Goal: Information Seeking & Learning: Learn about a topic

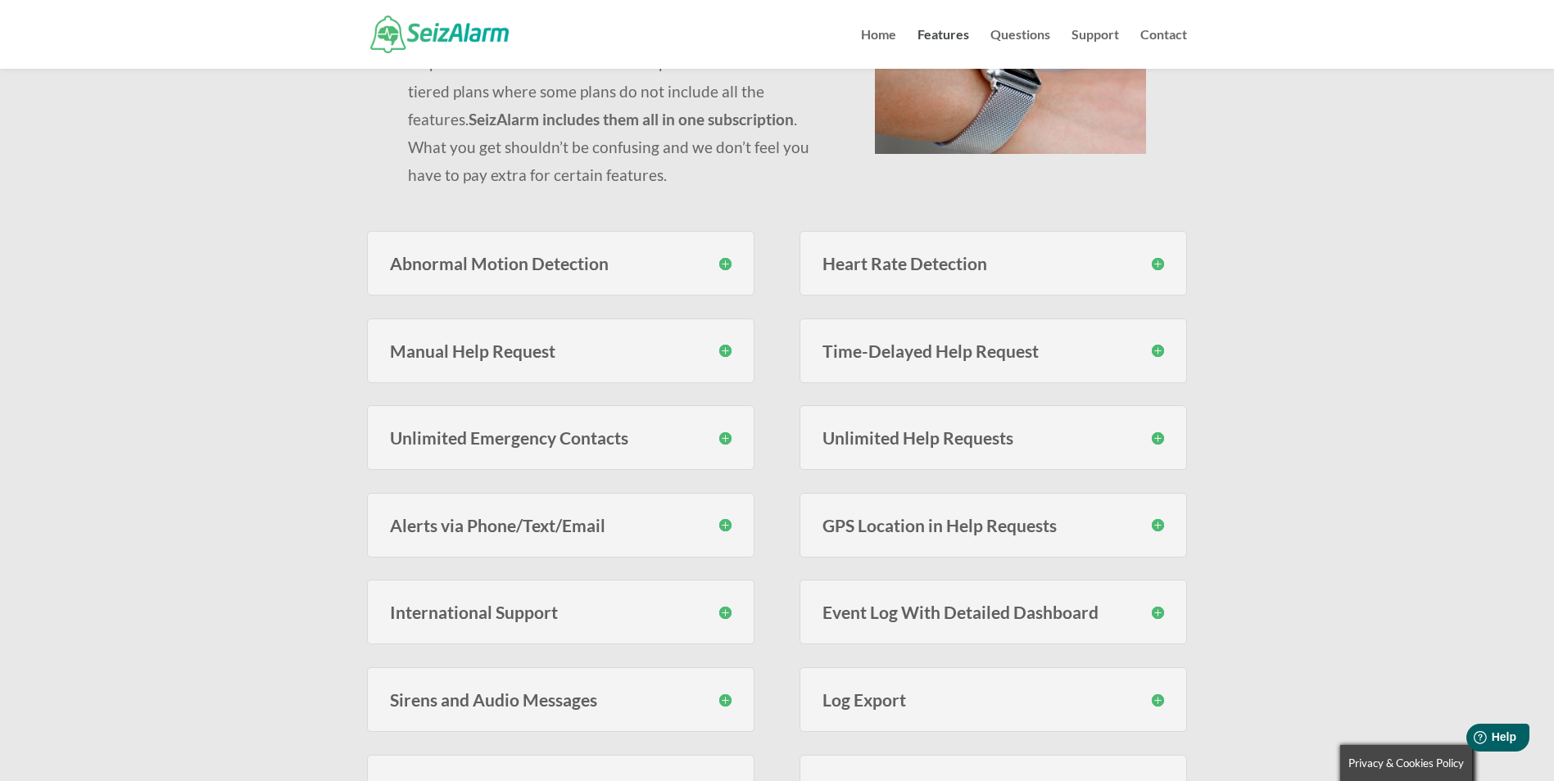
scroll to position [205, 0]
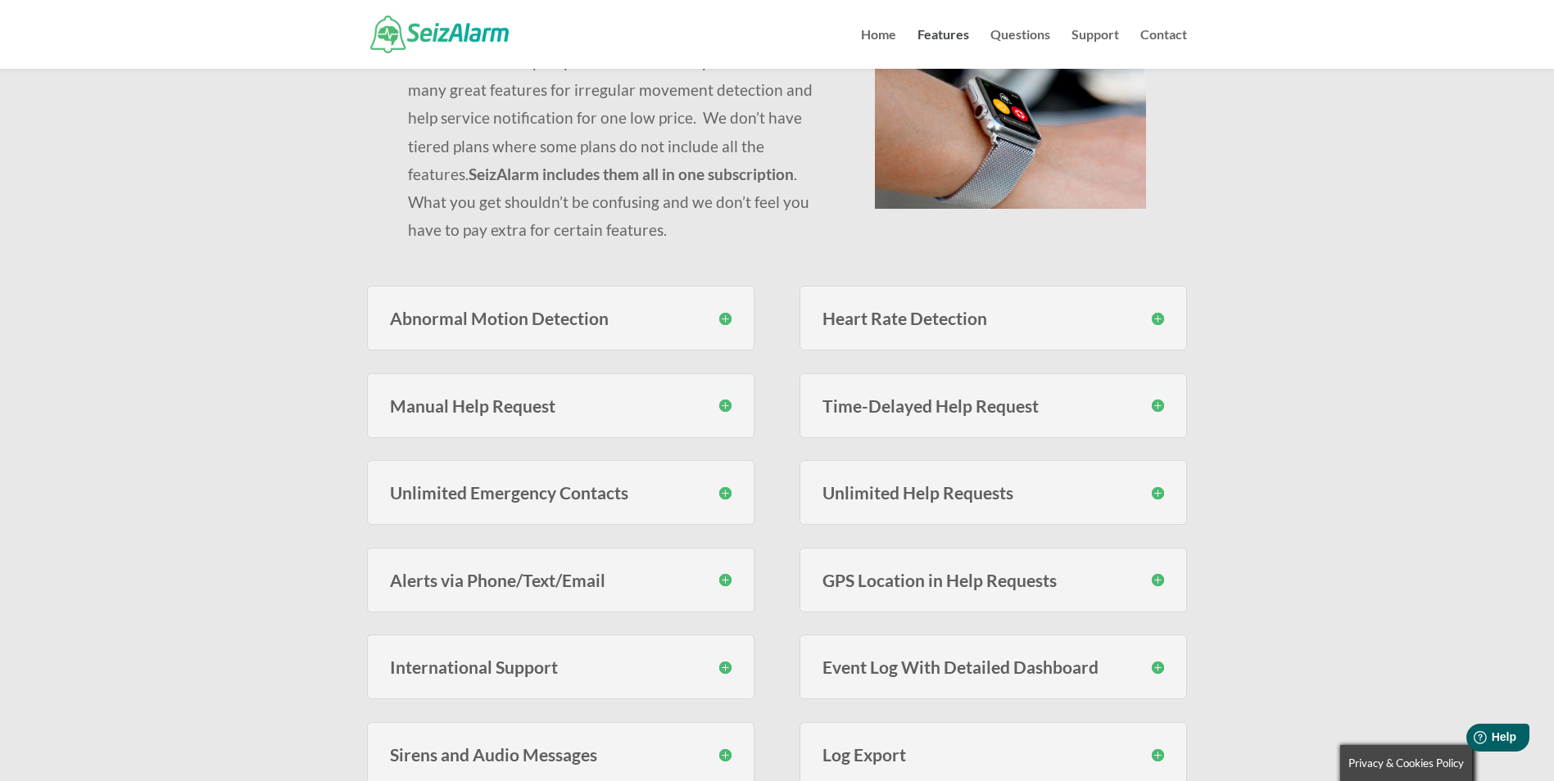
click at [545, 319] on h3 "Abnormal Motion Detection" at bounding box center [561, 318] width 342 height 17
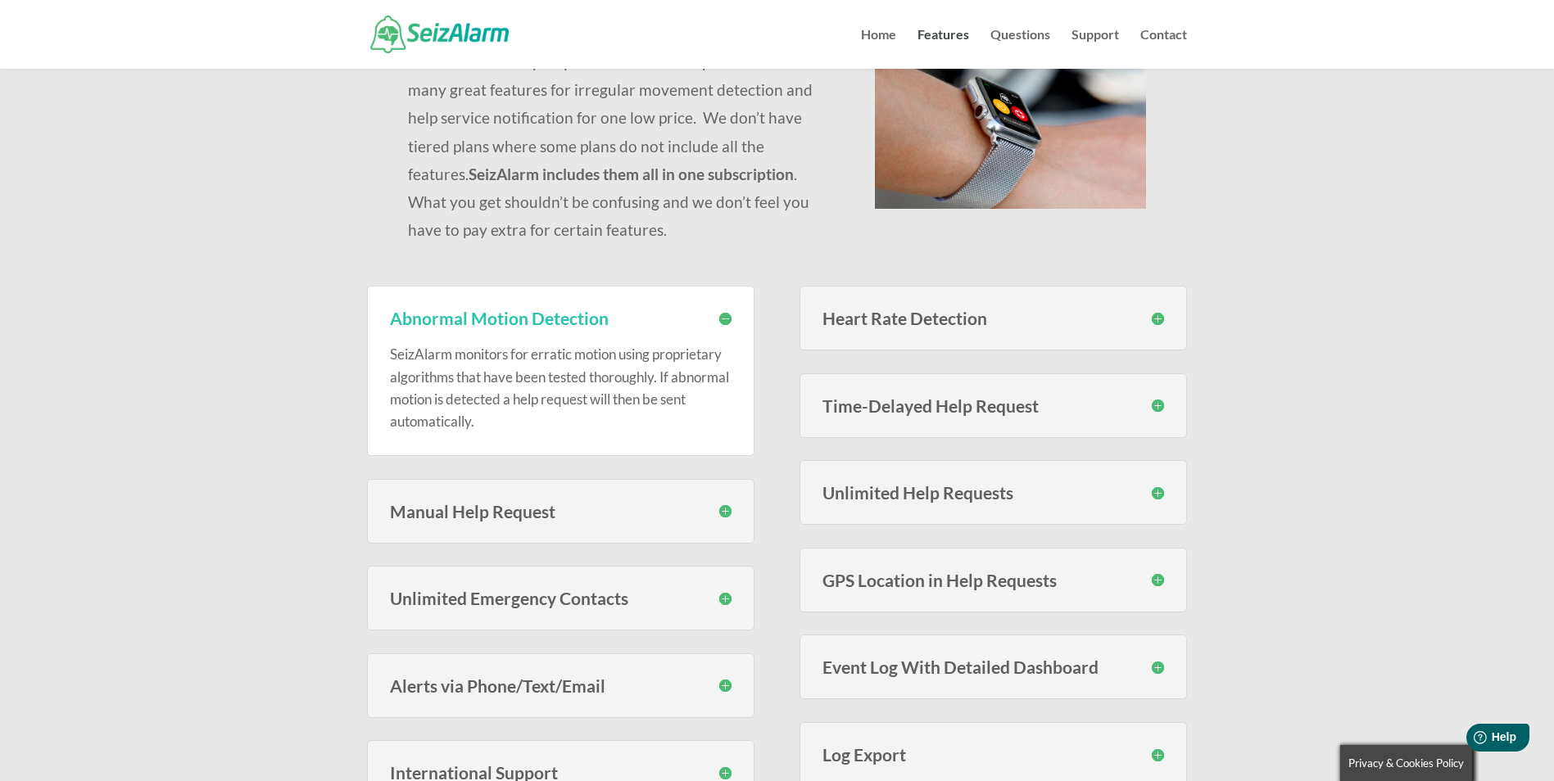
click at [721, 505] on h3 "Manual Help Request" at bounding box center [561, 511] width 342 height 17
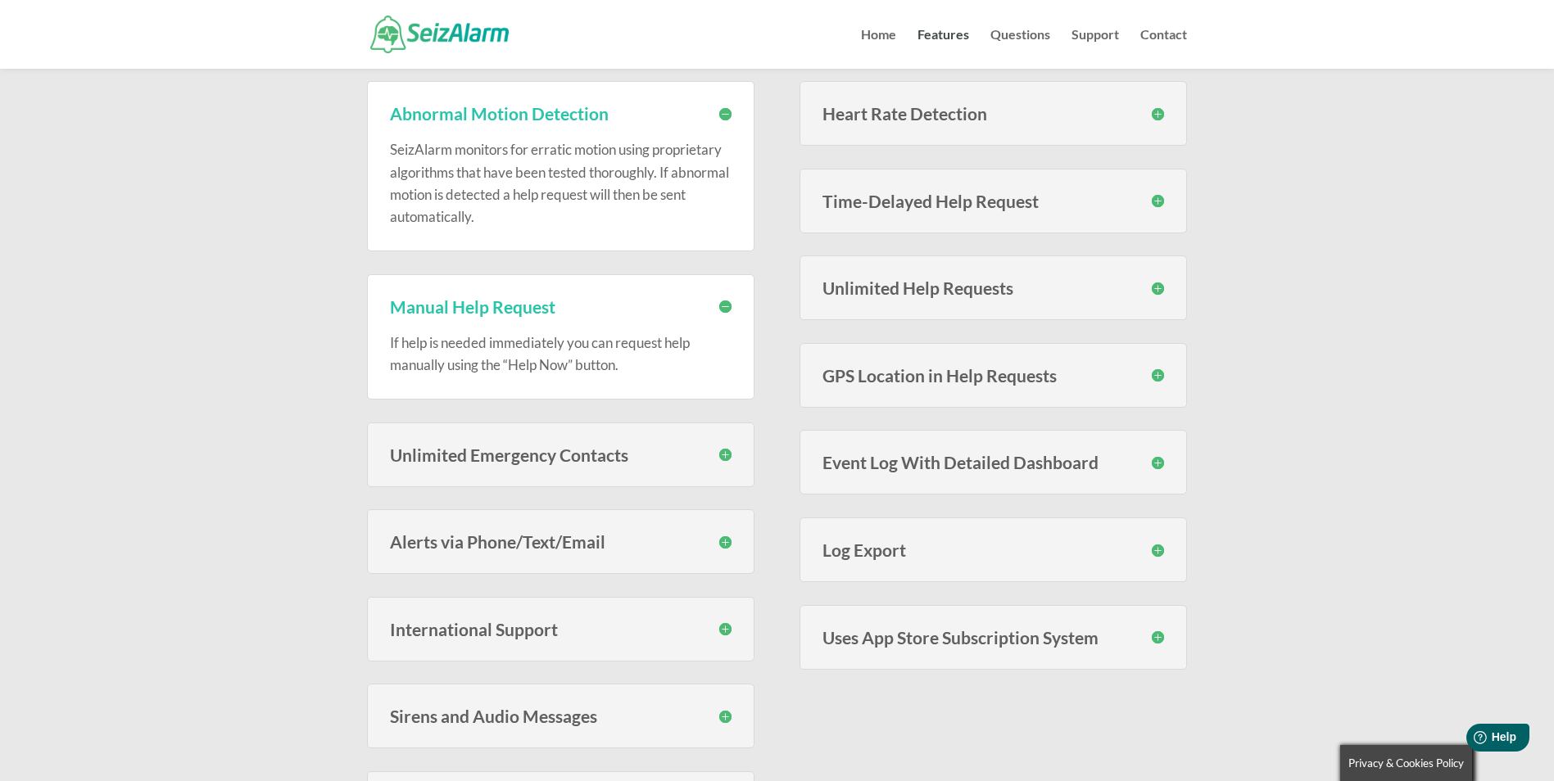
scroll to position [450, 0]
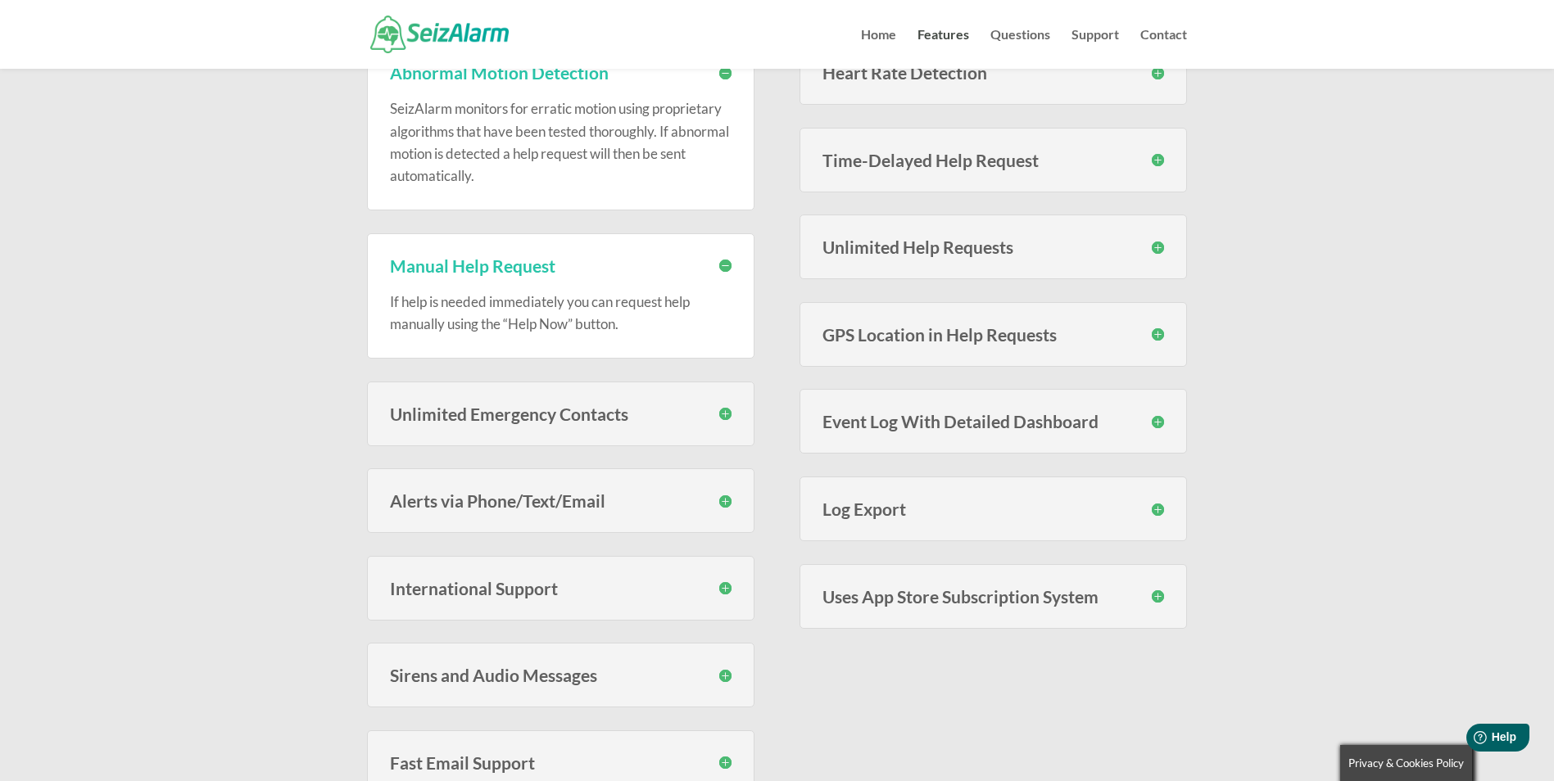
click at [720, 408] on h3 "Unlimited Emergency Contacts" at bounding box center [561, 413] width 342 height 17
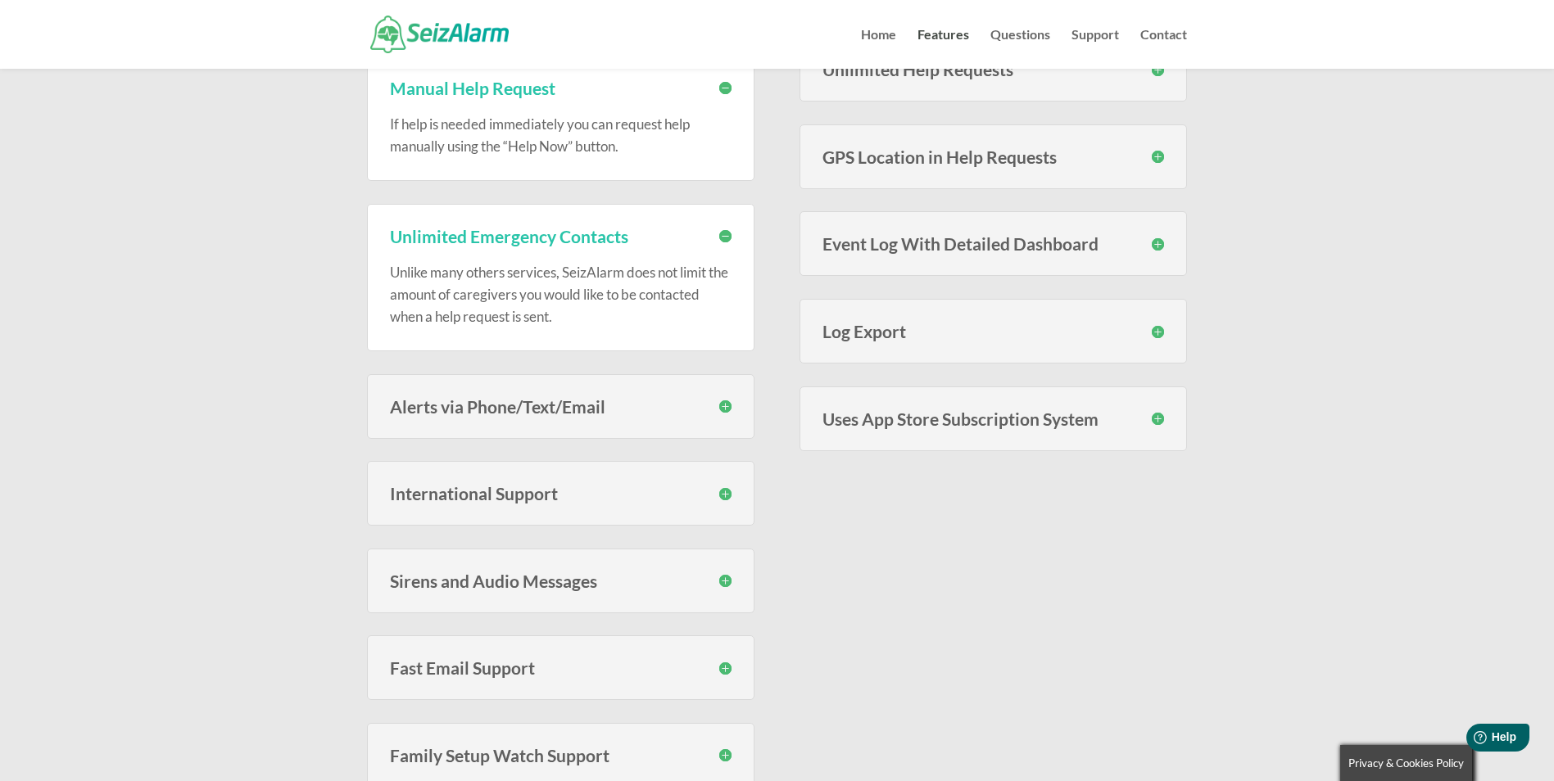
scroll to position [655, 0]
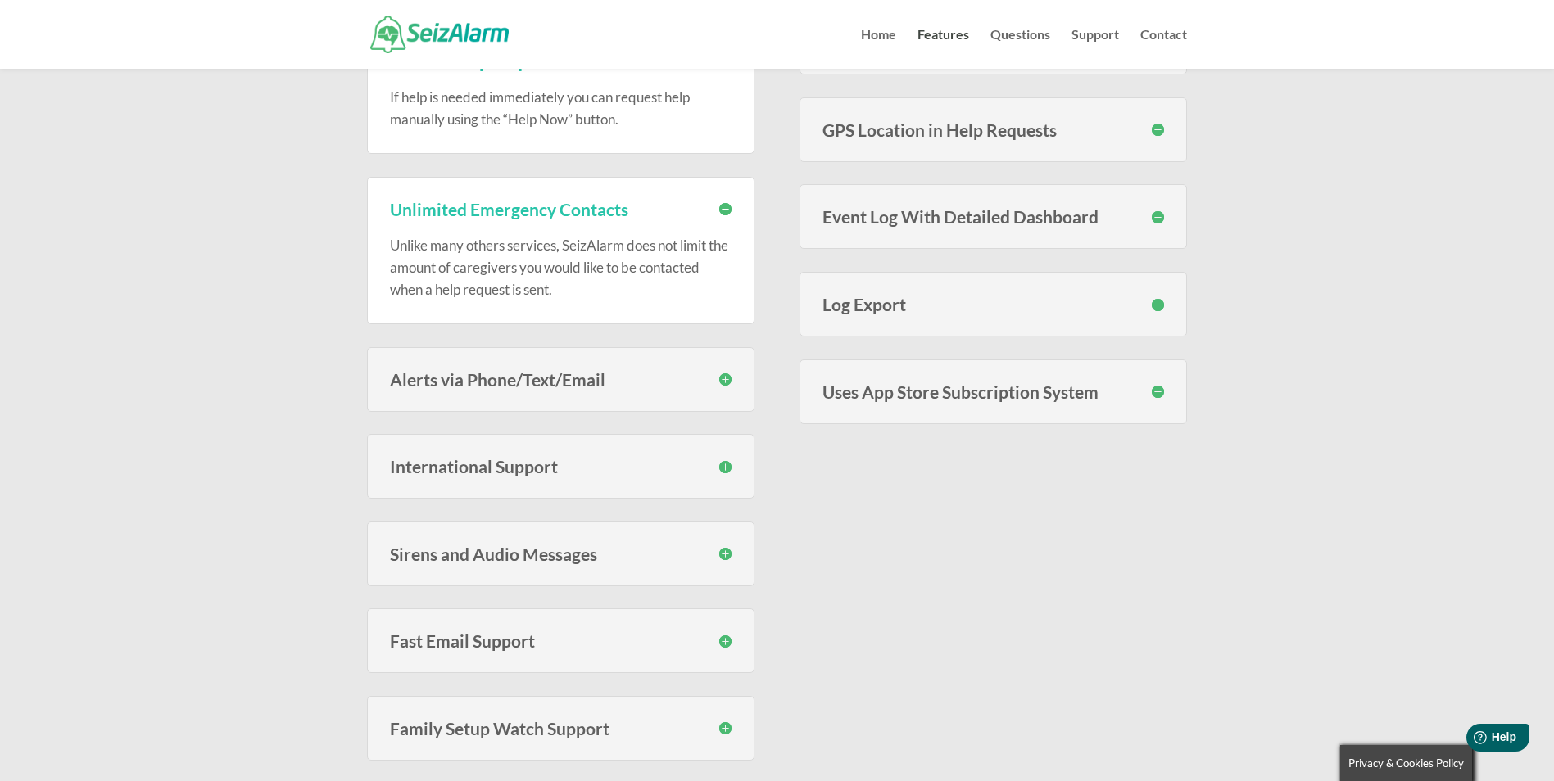
click at [725, 382] on h3 "Alerts via Phone/Text/Email" at bounding box center [561, 379] width 342 height 17
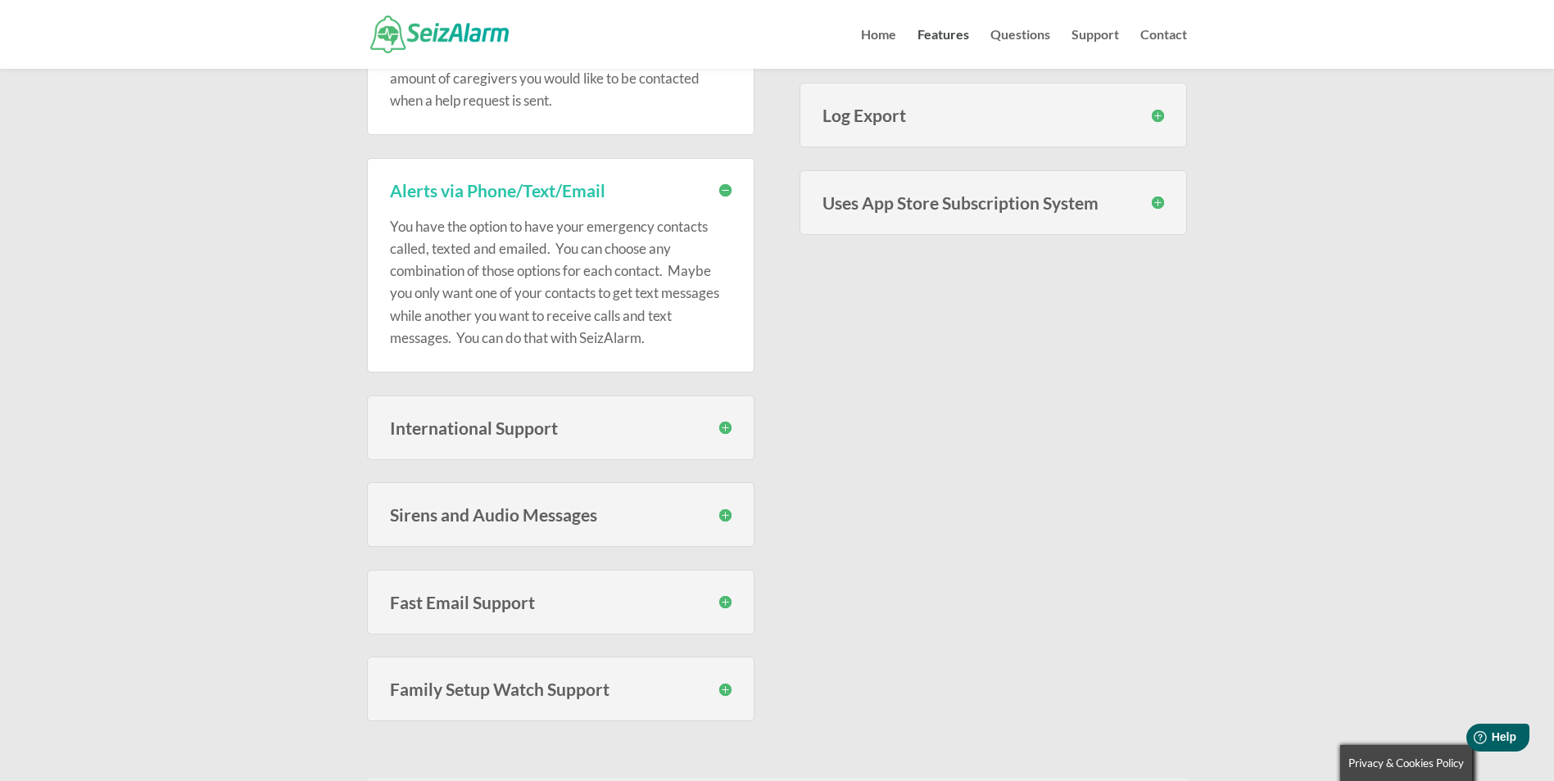
scroll to position [880, 0]
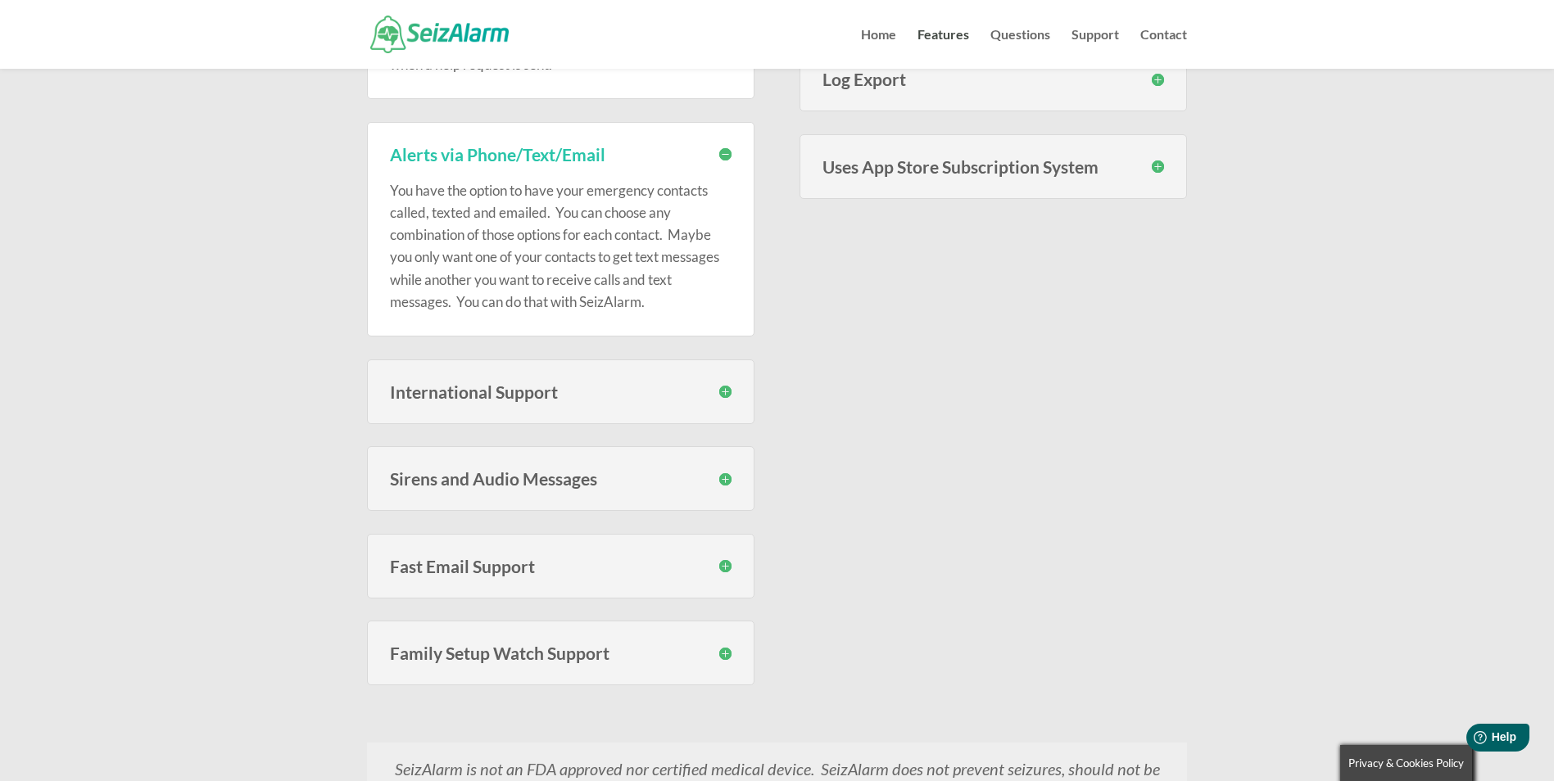
click at [723, 396] on h3 "International Support" at bounding box center [561, 391] width 342 height 17
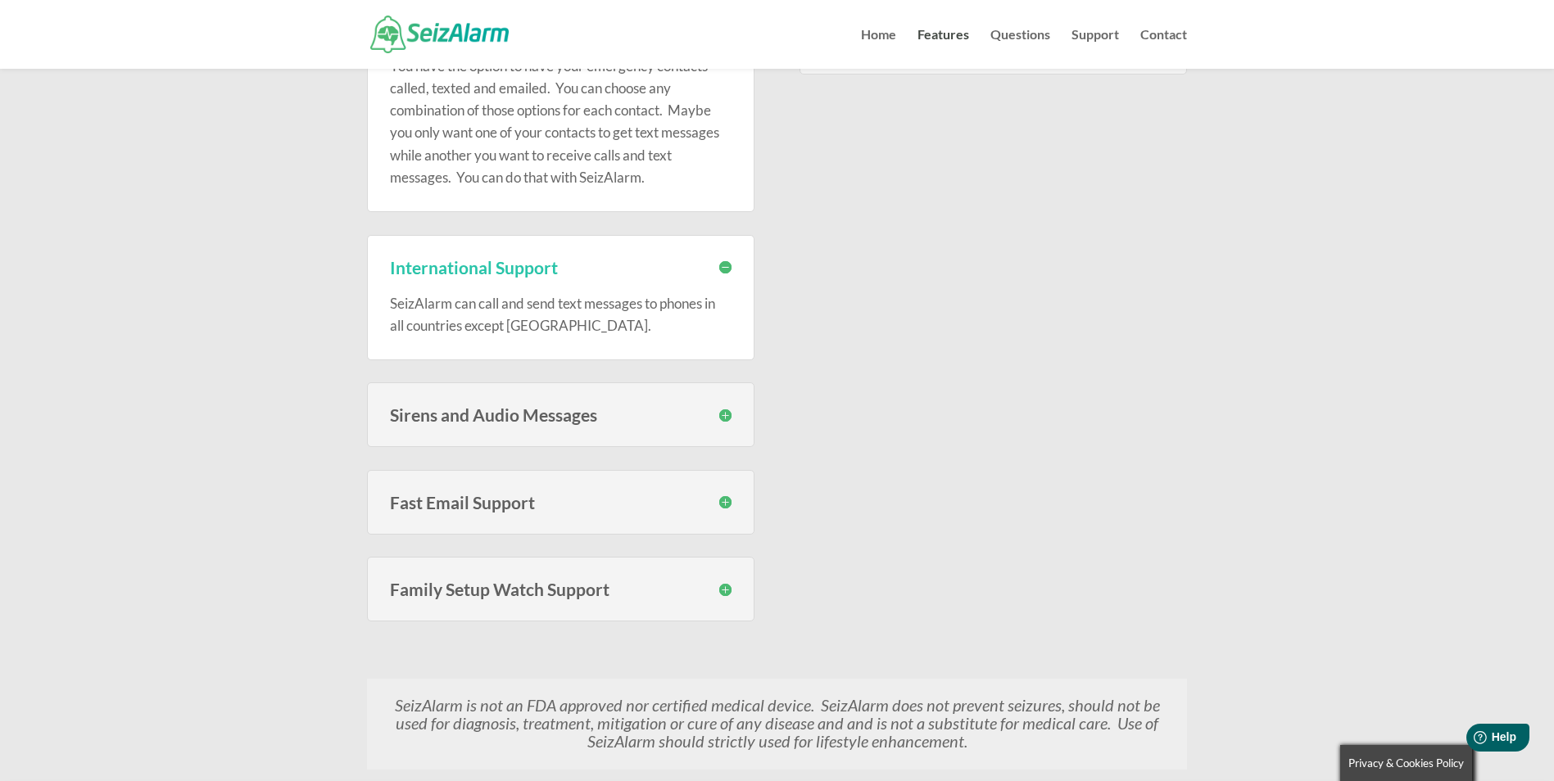
scroll to position [1065, 0]
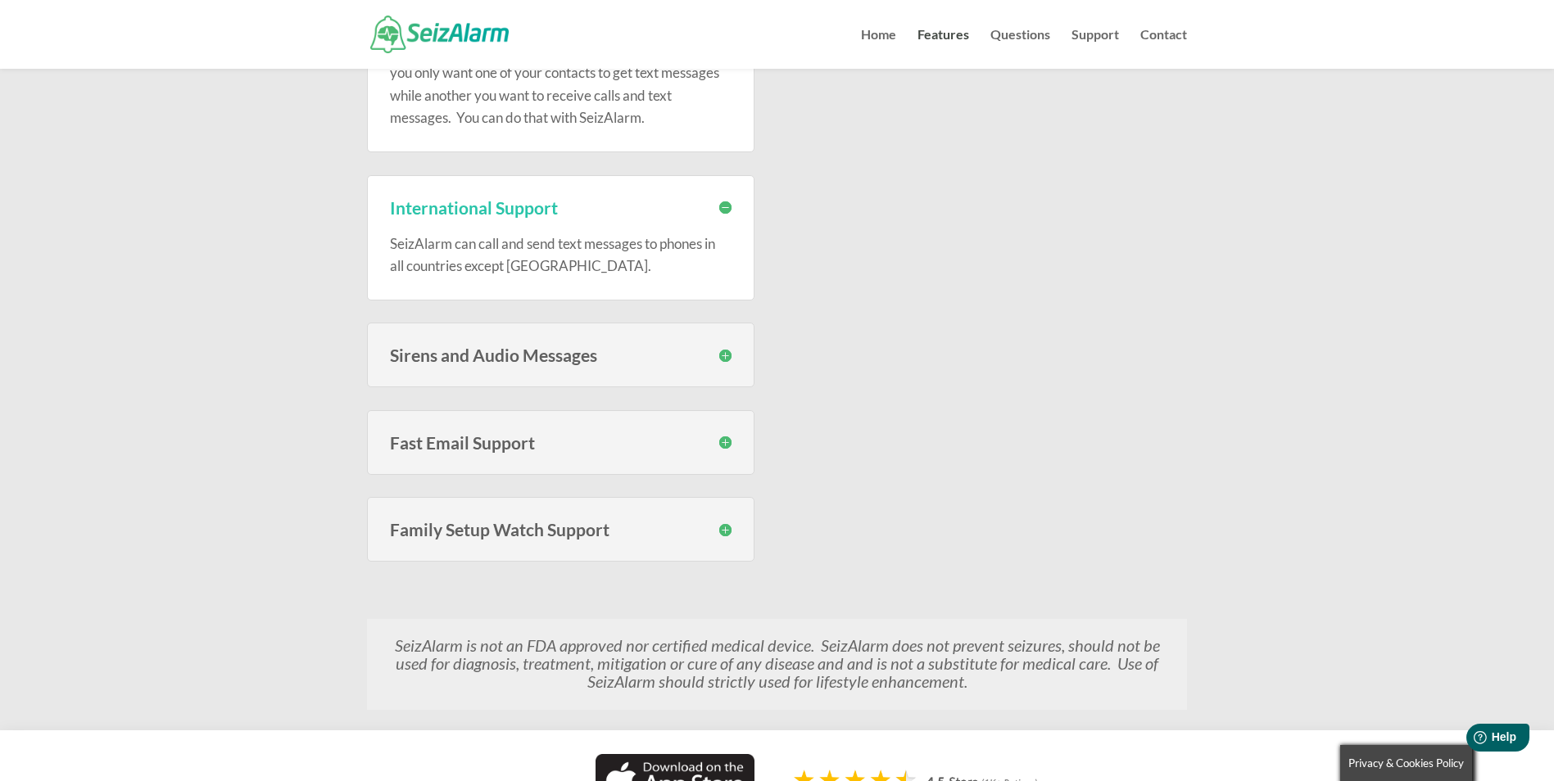
click at [724, 360] on h3 "Sirens and Audio Messages" at bounding box center [561, 354] width 342 height 17
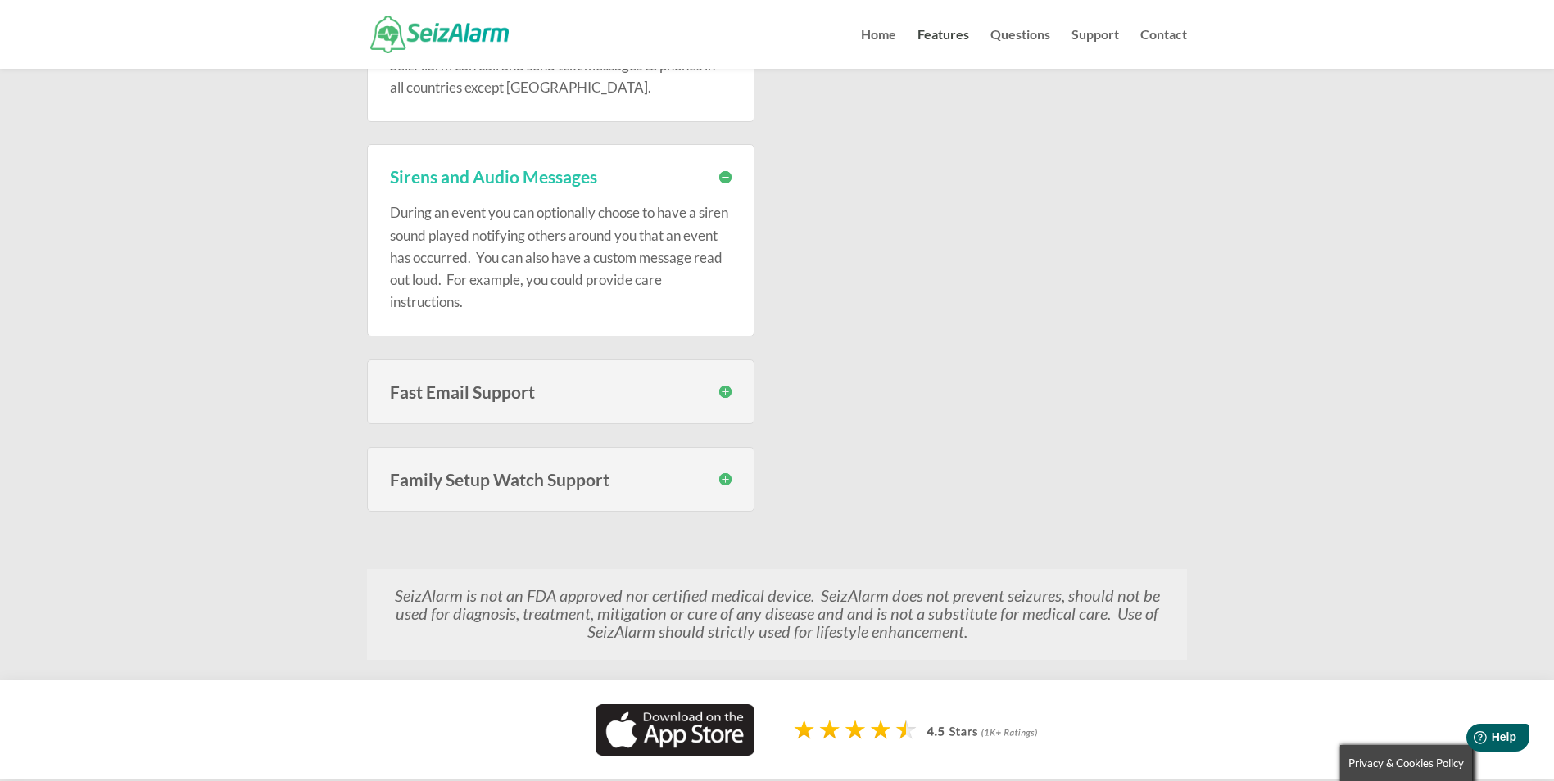
scroll to position [1351, 0]
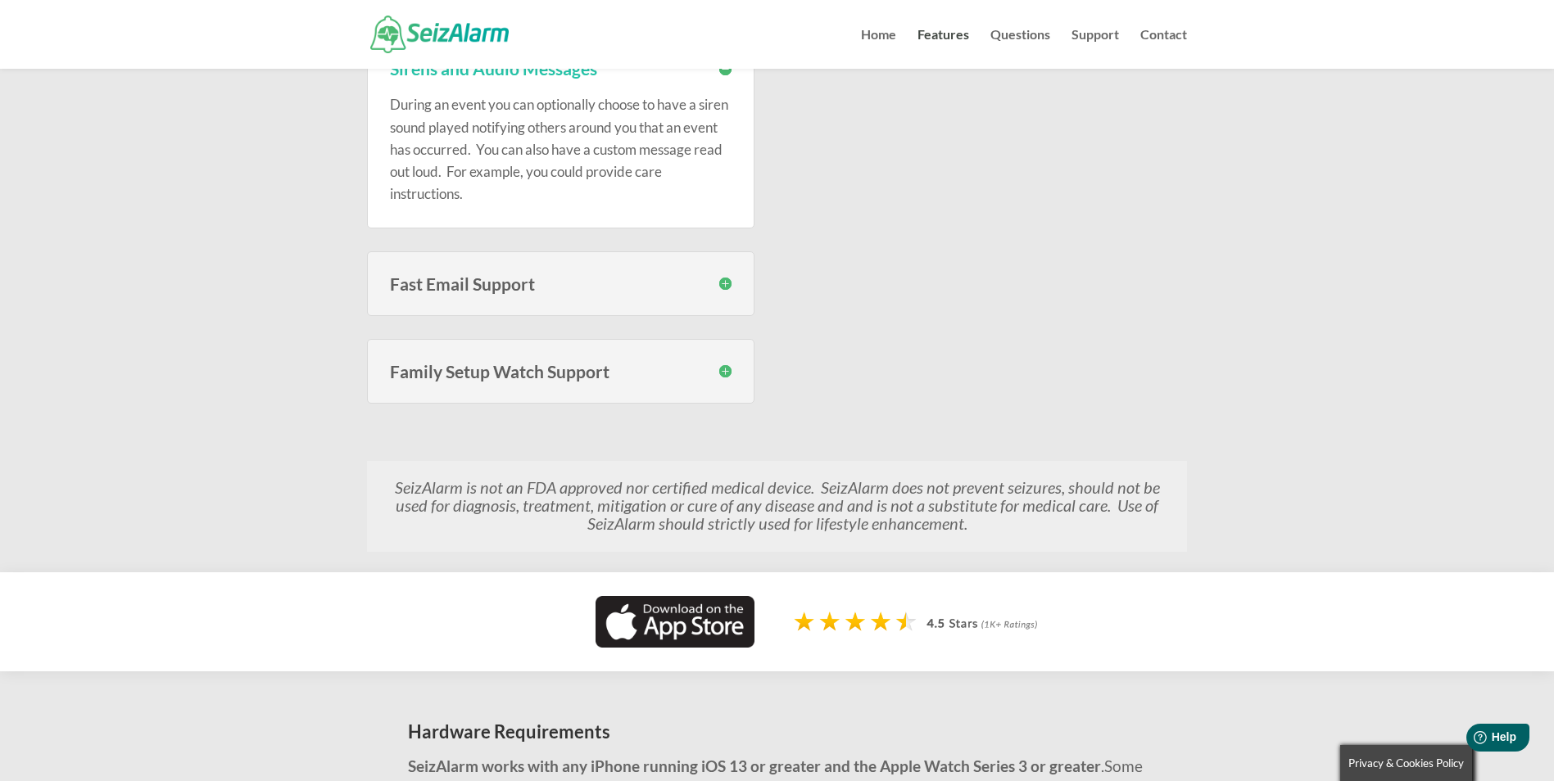
click at [724, 282] on h3 "Fast Email Support" at bounding box center [561, 283] width 342 height 17
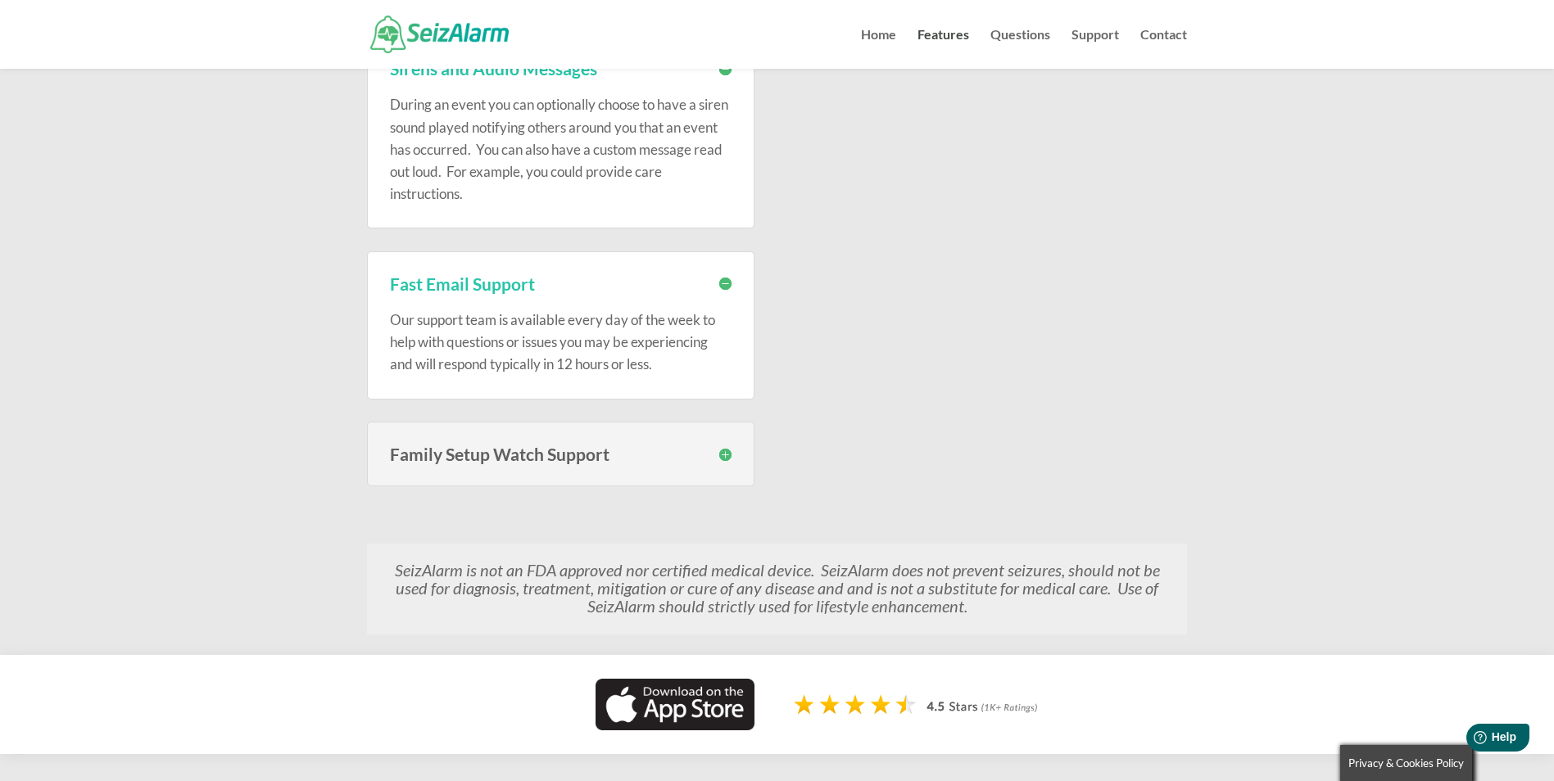
click at [722, 450] on h3 "Family Setup Watch Support" at bounding box center [561, 454] width 342 height 17
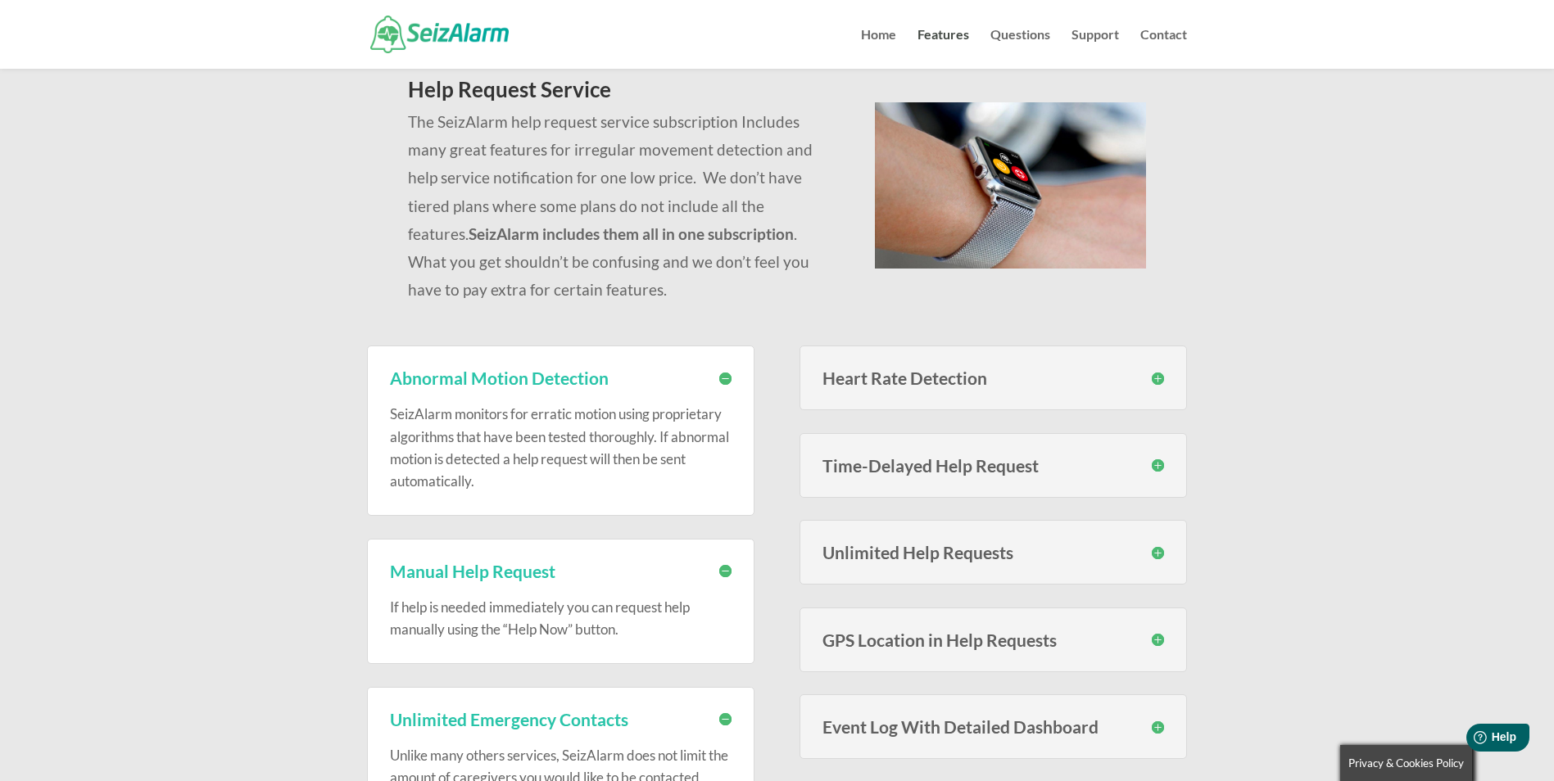
scroll to position [143, 0]
click at [1159, 379] on h3 "Heart Rate Detection" at bounding box center [993, 379] width 342 height 17
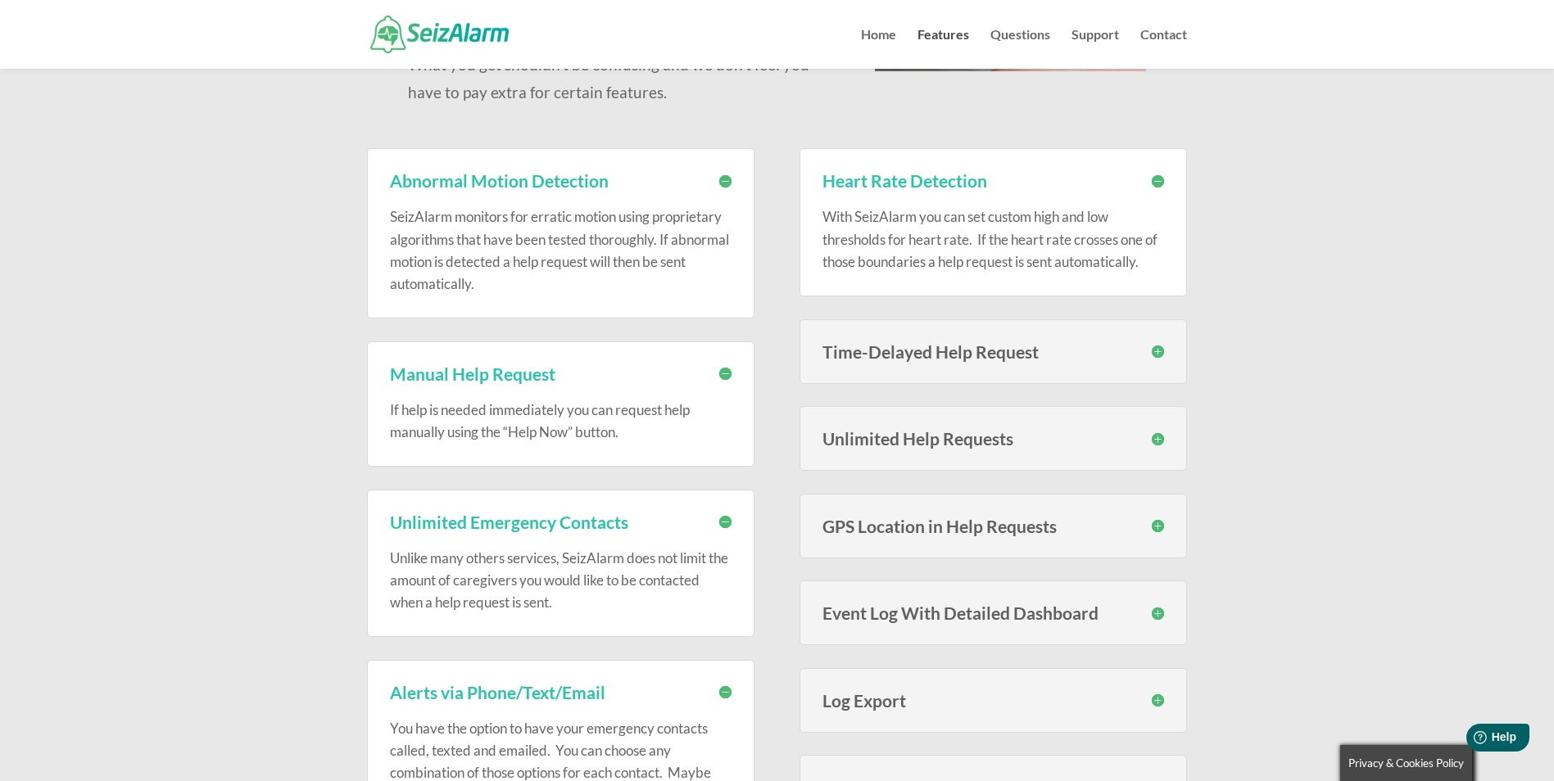
scroll to position [348, 0]
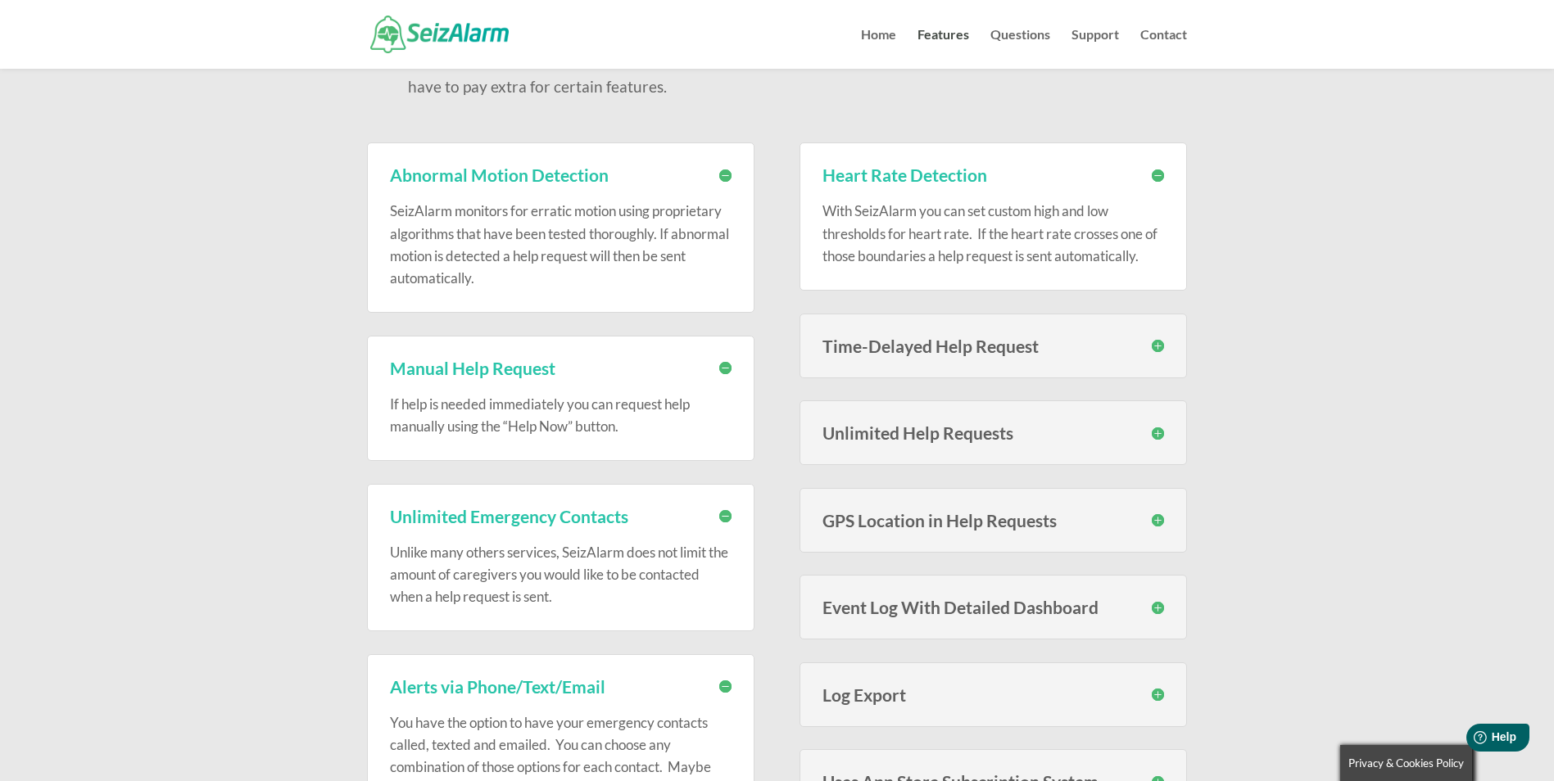
click at [1152, 339] on h3 "Time-Delayed Help Request" at bounding box center [993, 345] width 342 height 17
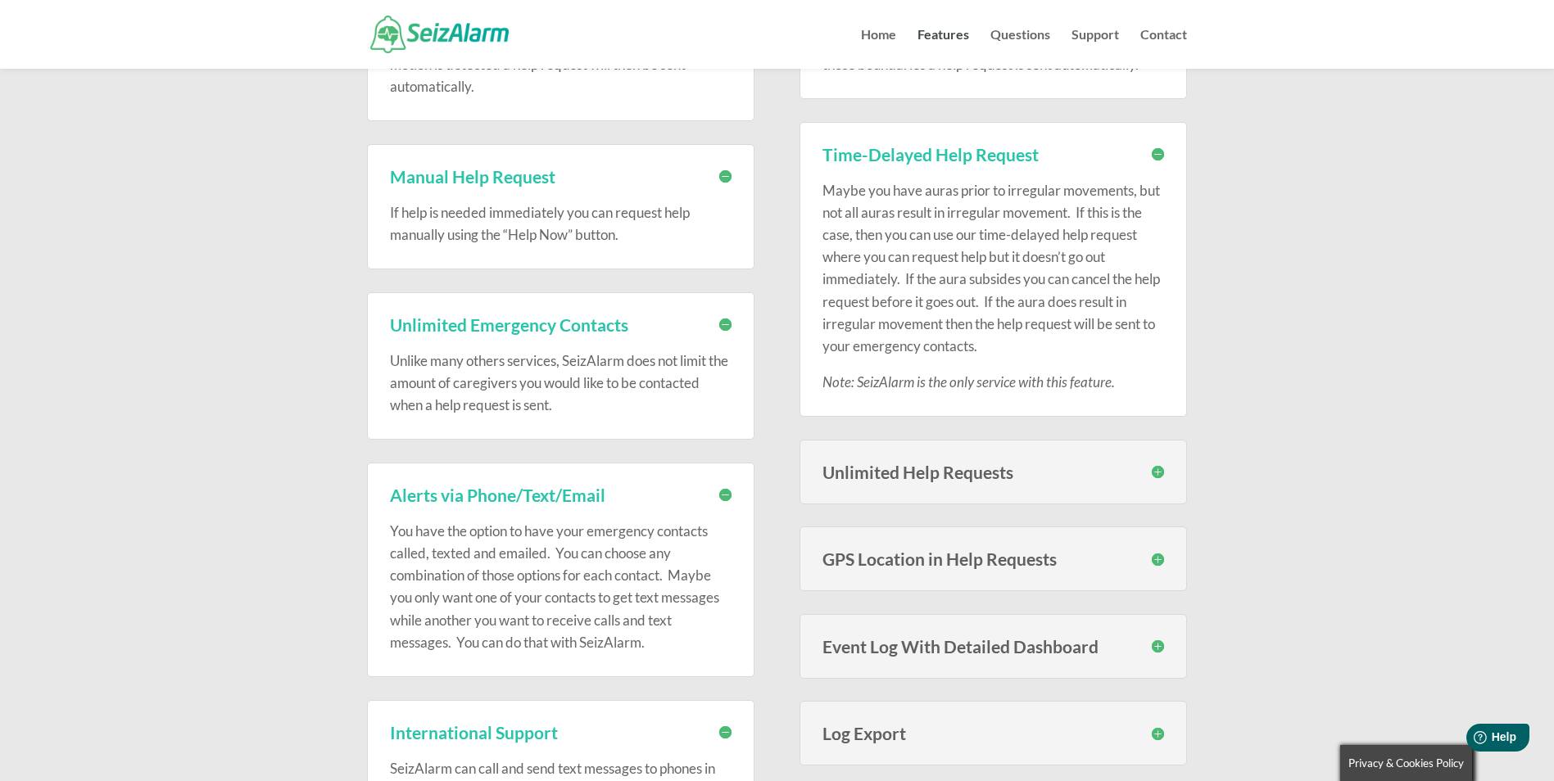
scroll to position [635, 0]
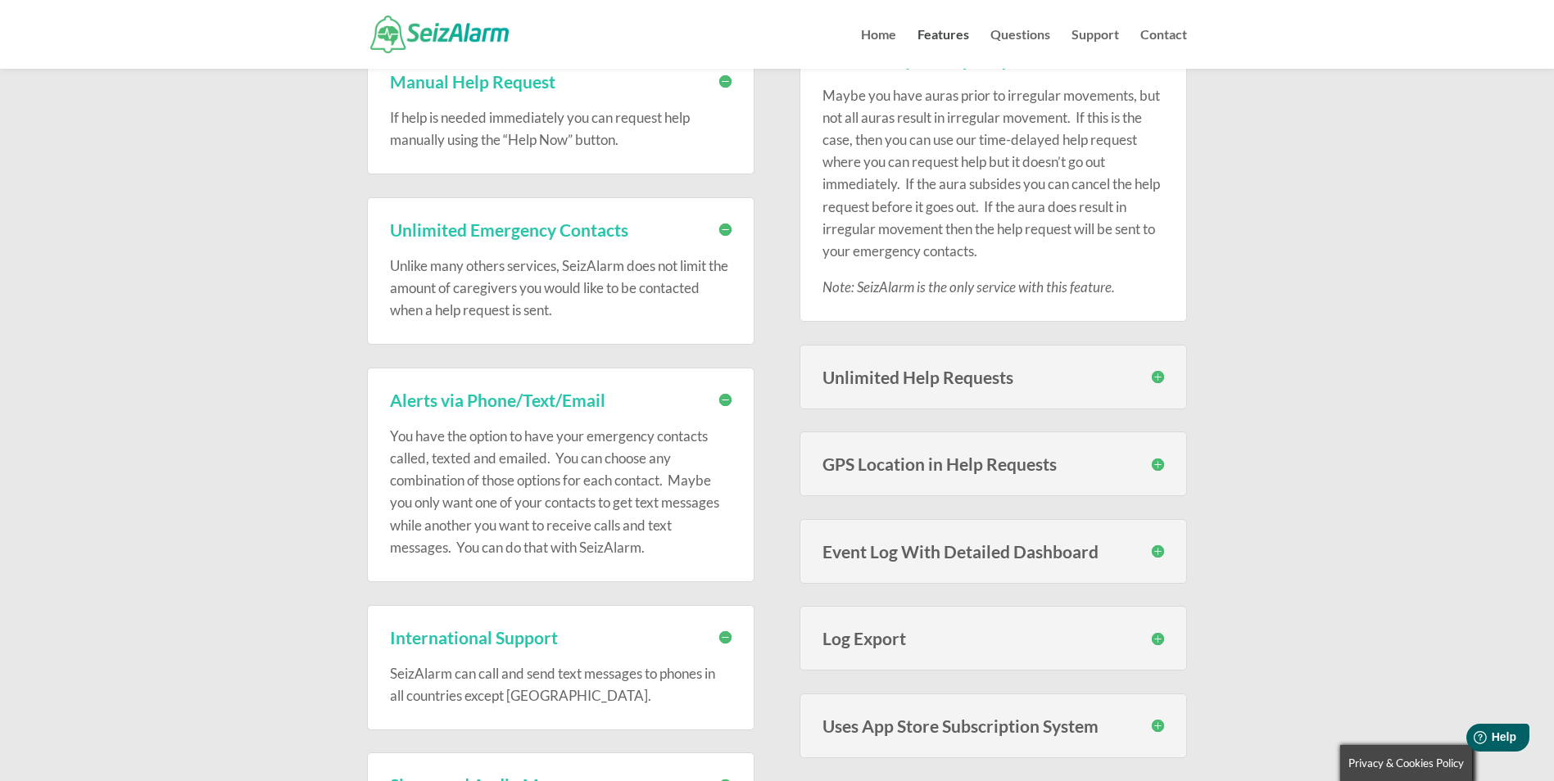
click at [1156, 377] on h3 "Unlimited Help Requests" at bounding box center [993, 377] width 342 height 17
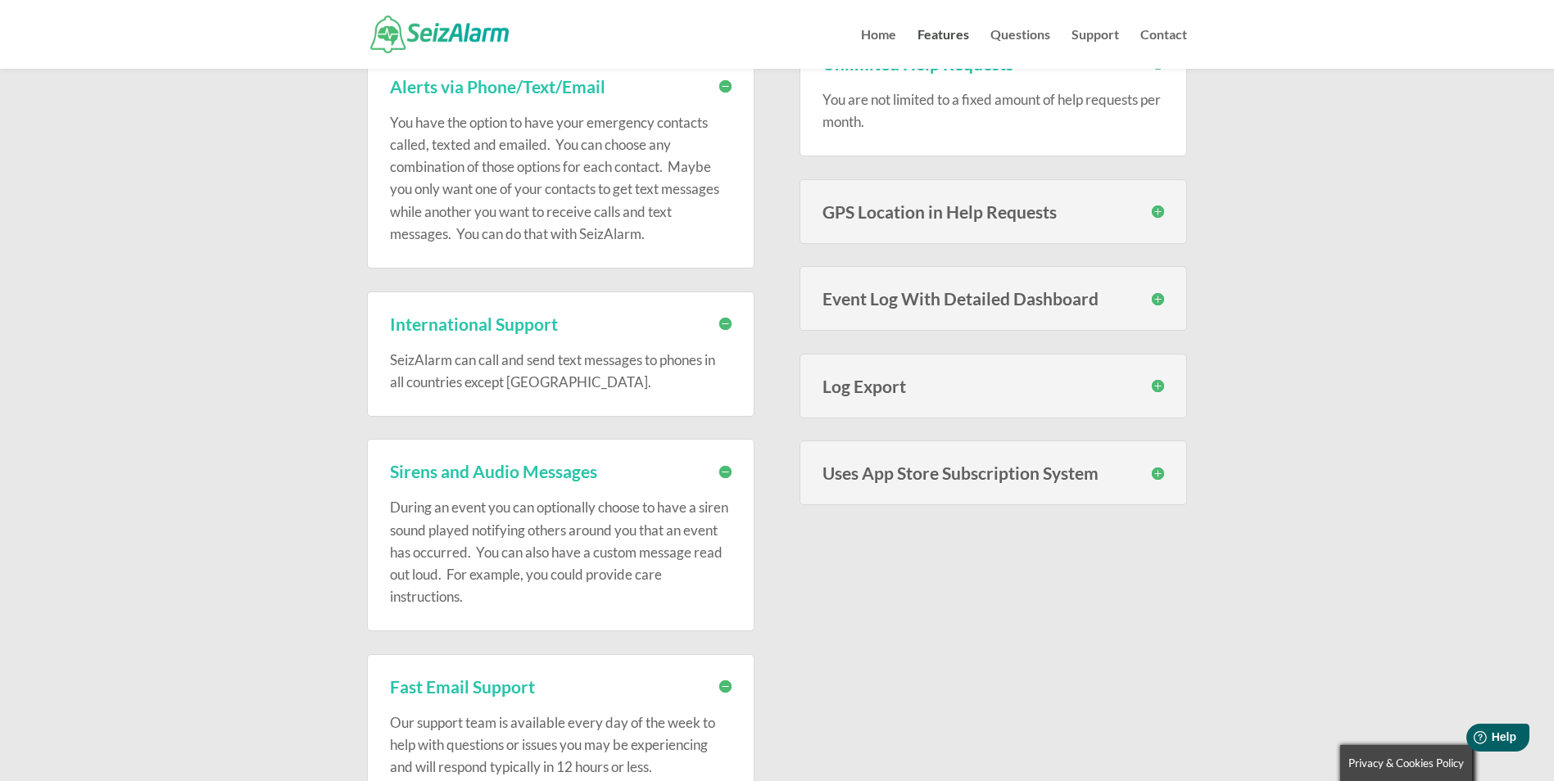
scroll to position [962, 0]
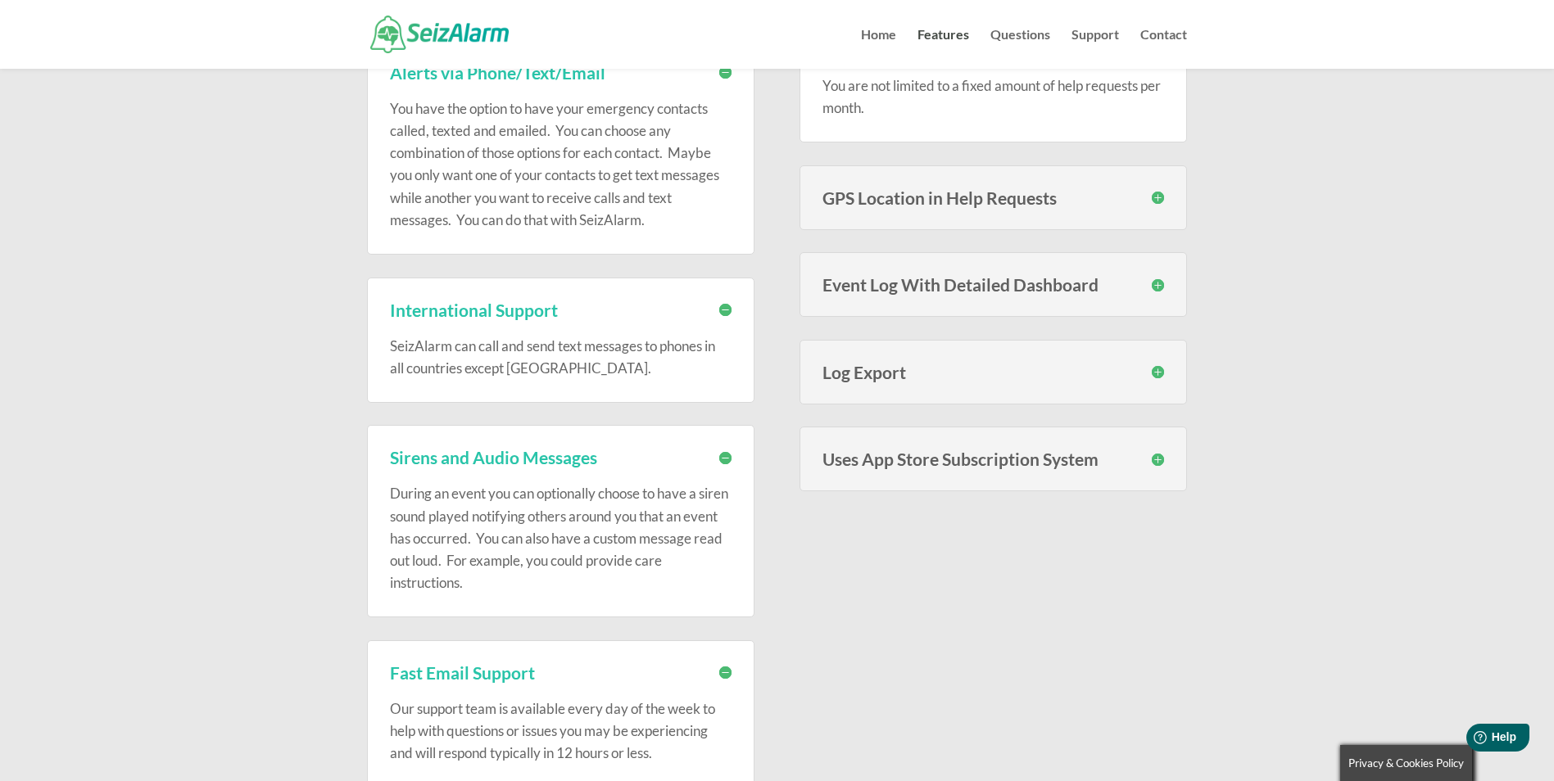
click at [1156, 196] on h3 "GPS Location in Help Requests" at bounding box center [993, 197] width 342 height 17
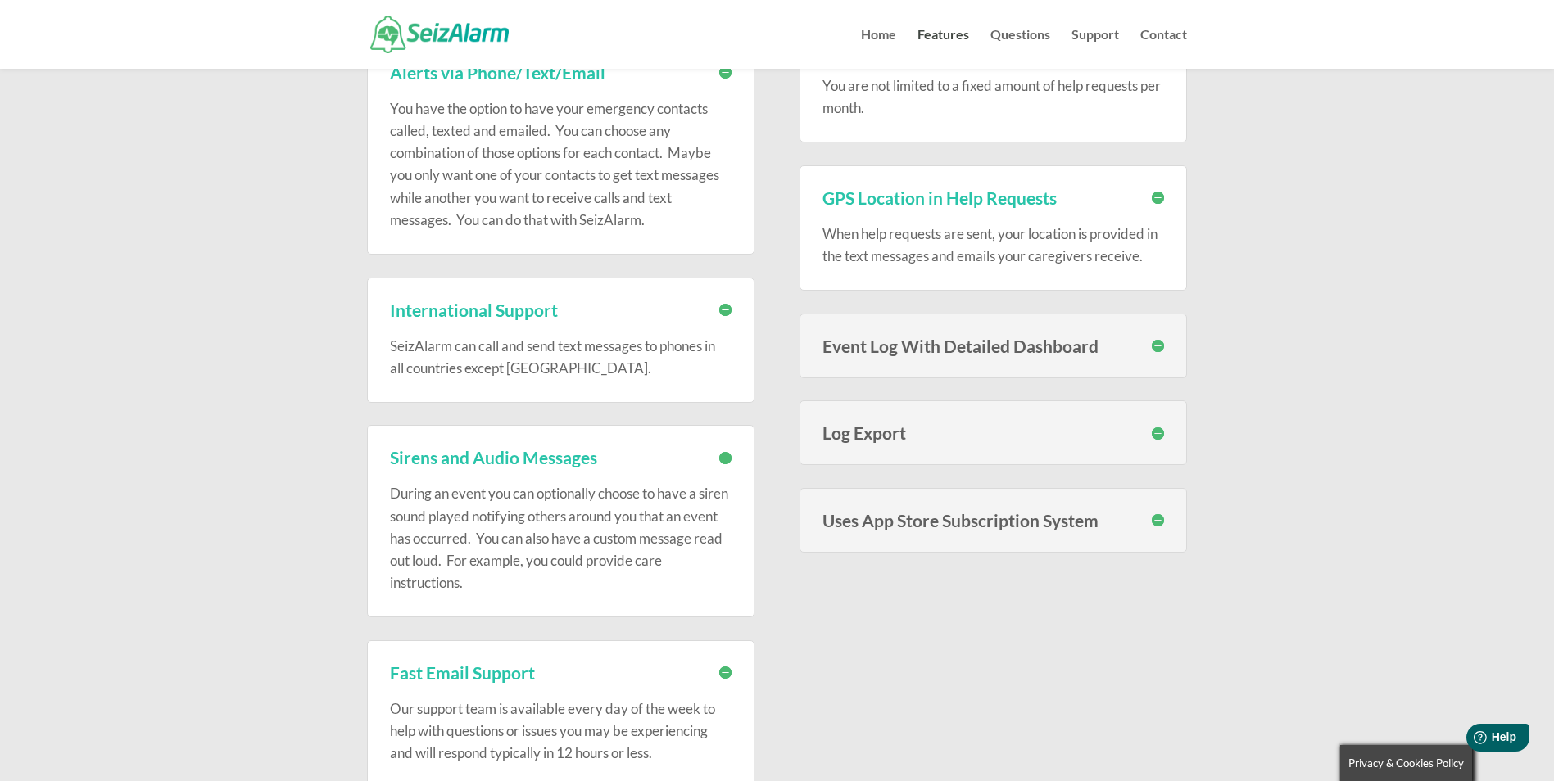
click at [1158, 345] on h3 "Event Log With Detailed Dashboard" at bounding box center [993, 345] width 342 height 17
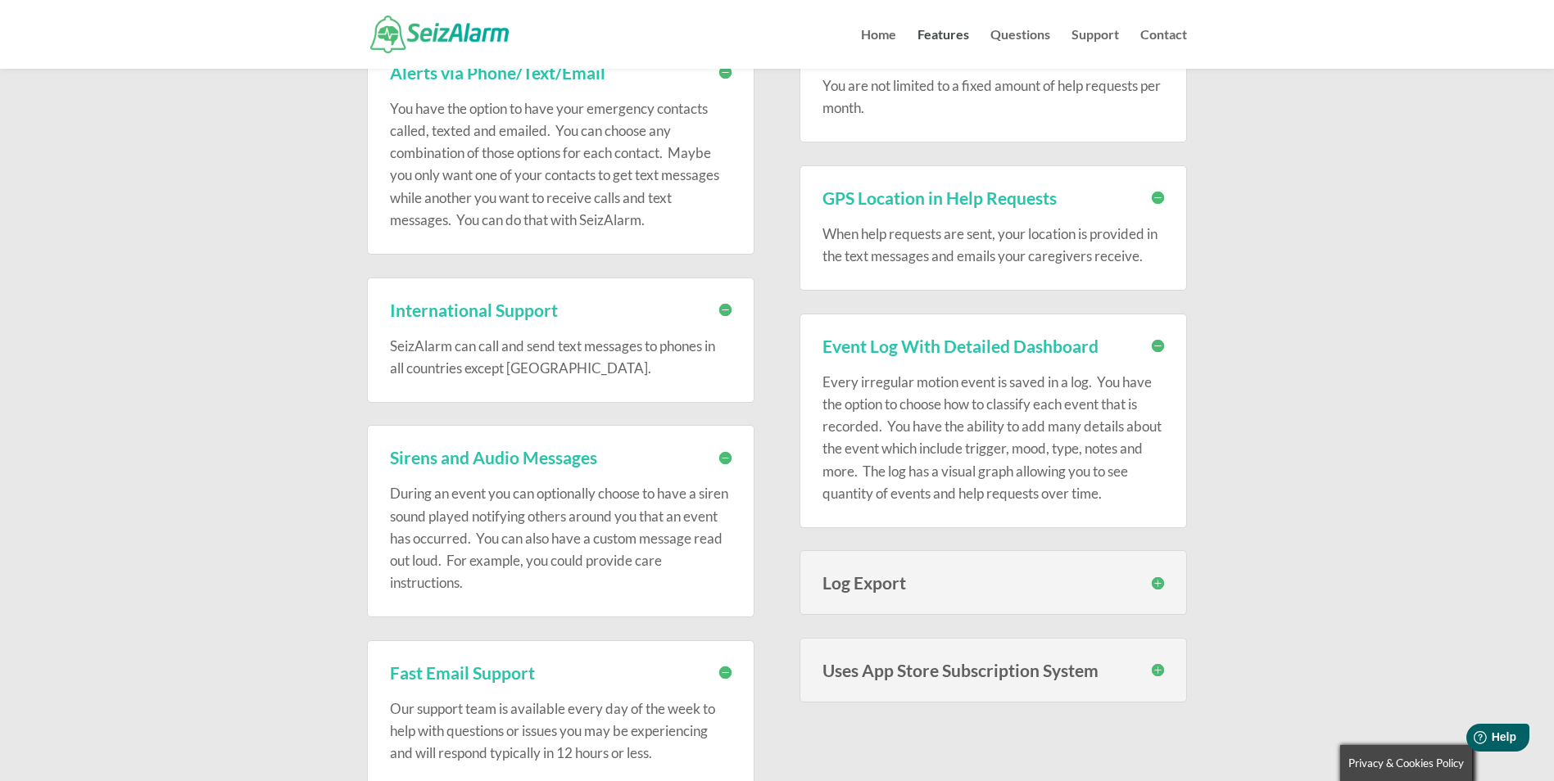
click at [1154, 580] on h3 "Log Export" at bounding box center [993, 582] width 342 height 17
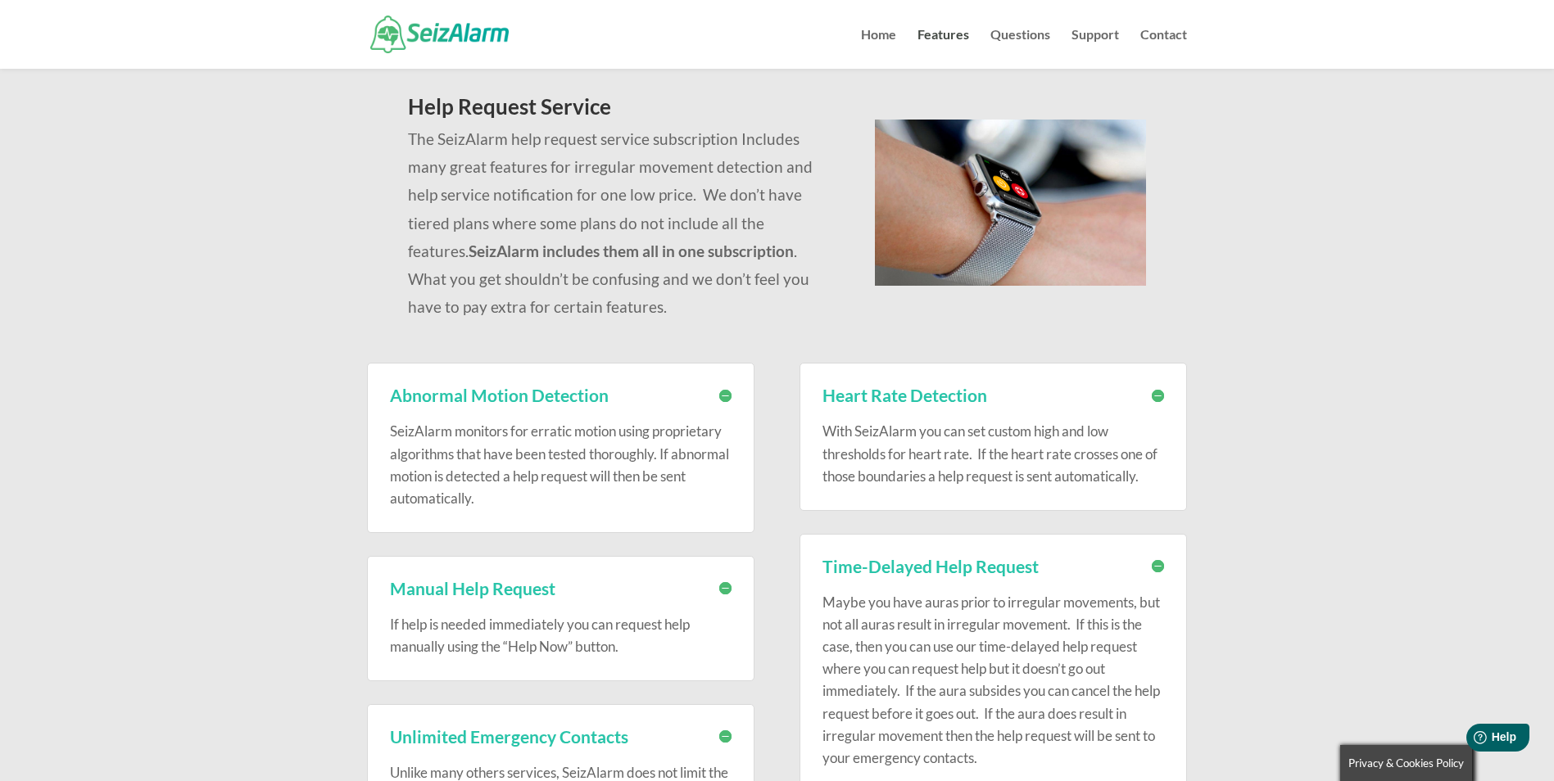
scroll to position [0, 0]
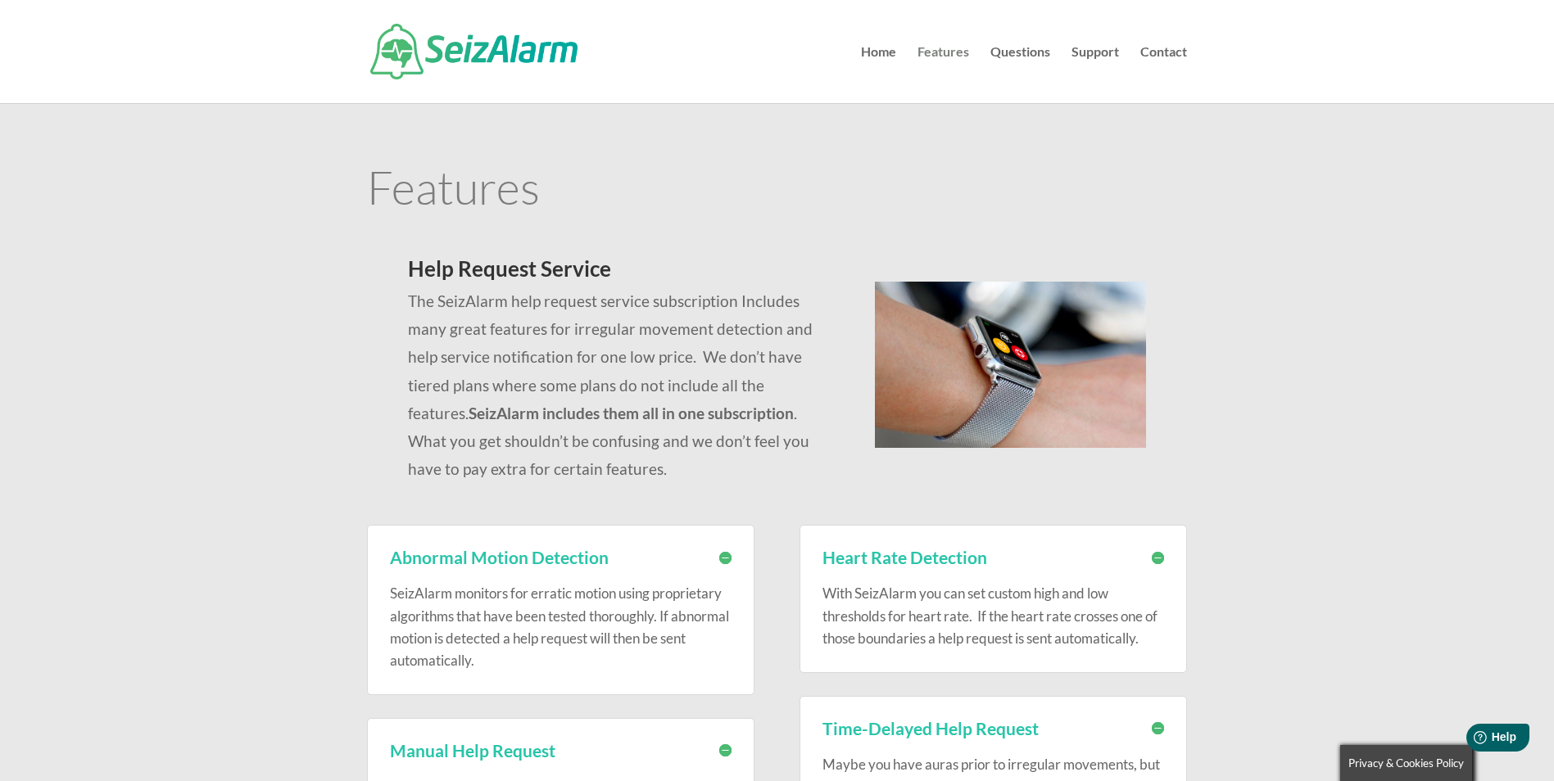
click at [954, 55] on link "Features" at bounding box center [943, 74] width 52 height 57
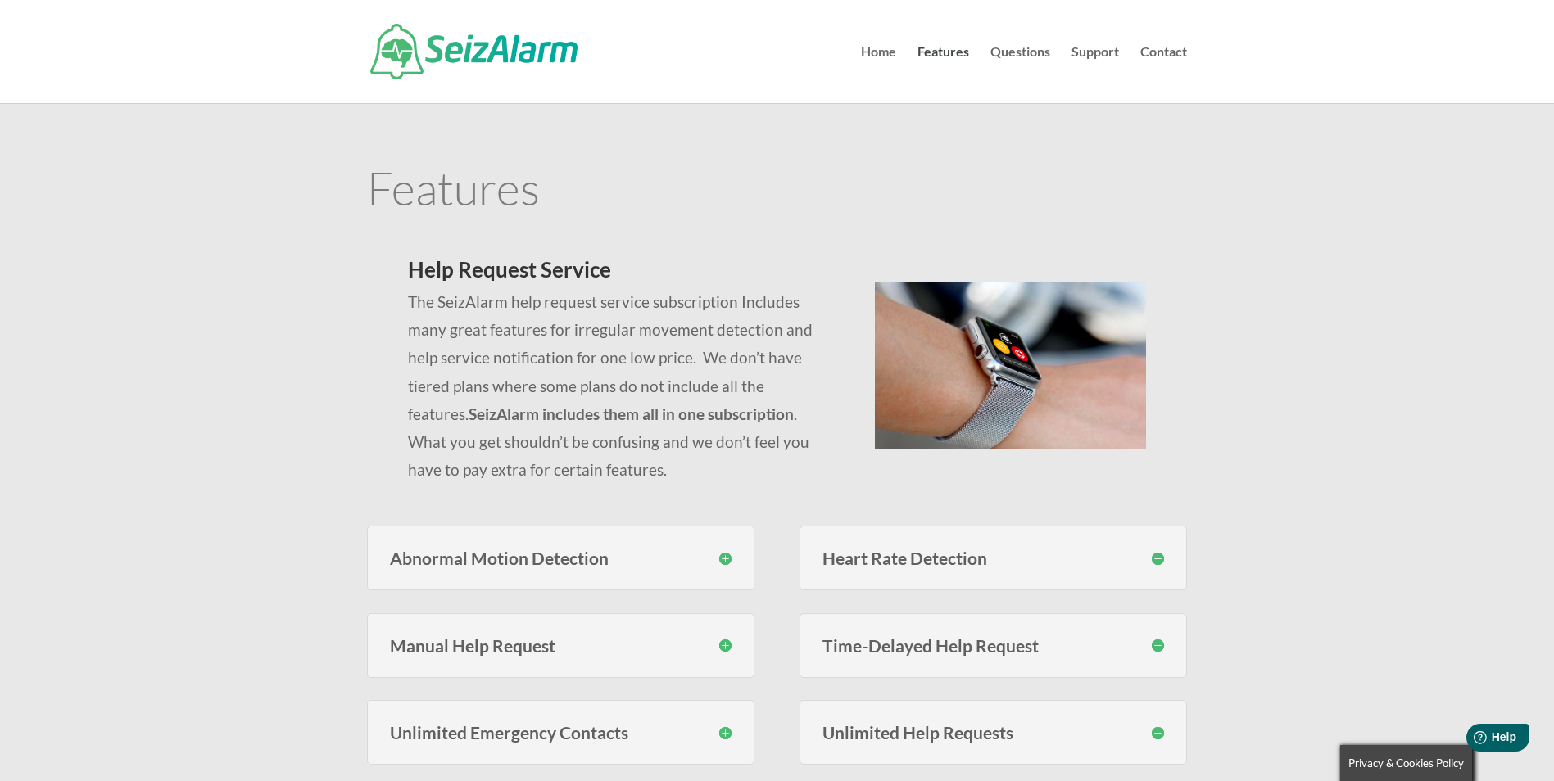
click at [1038, 54] on link "Questions" at bounding box center [1020, 74] width 60 height 57
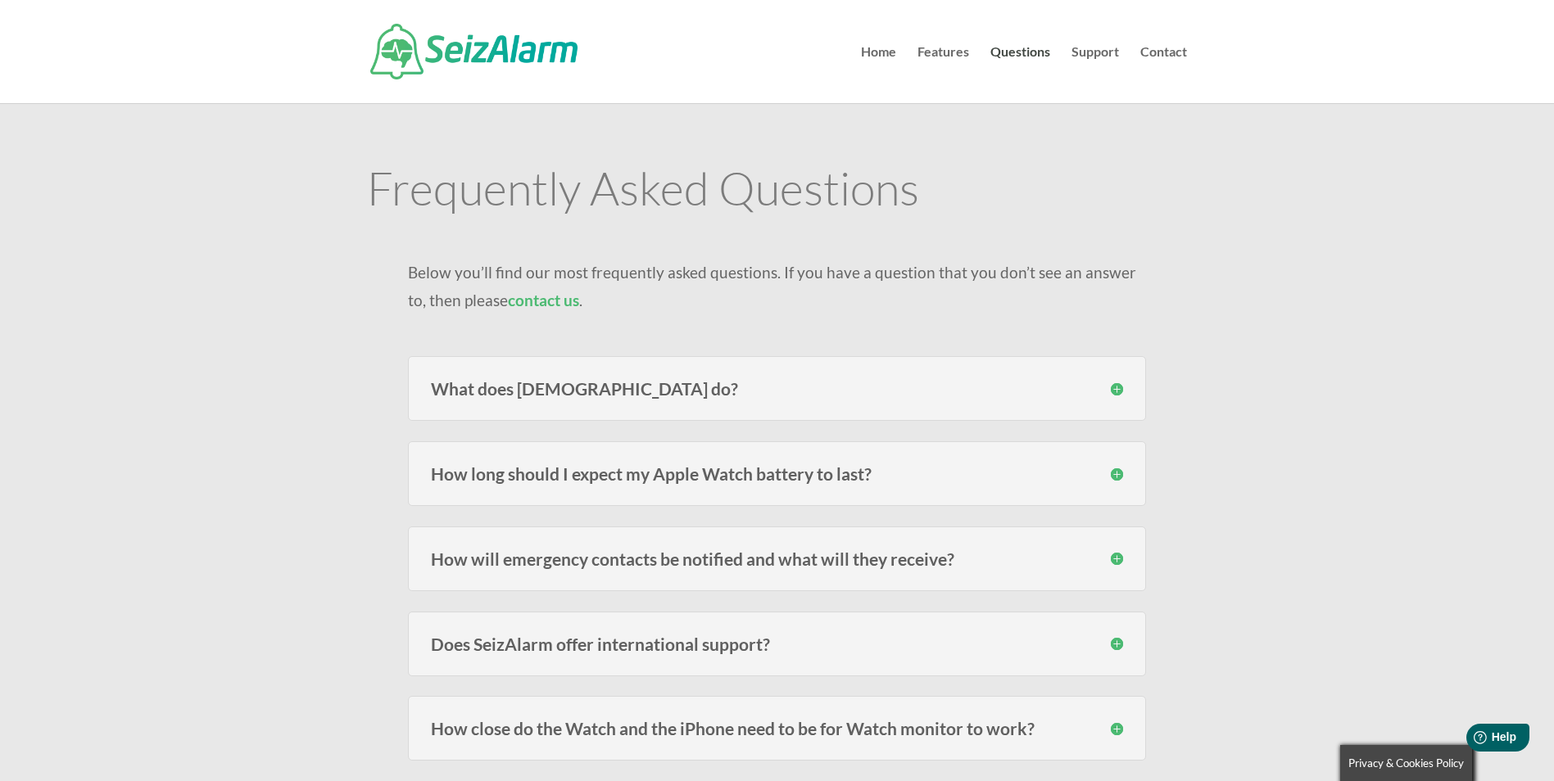
click at [1116, 387] on h3 "What does SeizAlarm do?" at bounding box center [777, 388] width 692 height 17
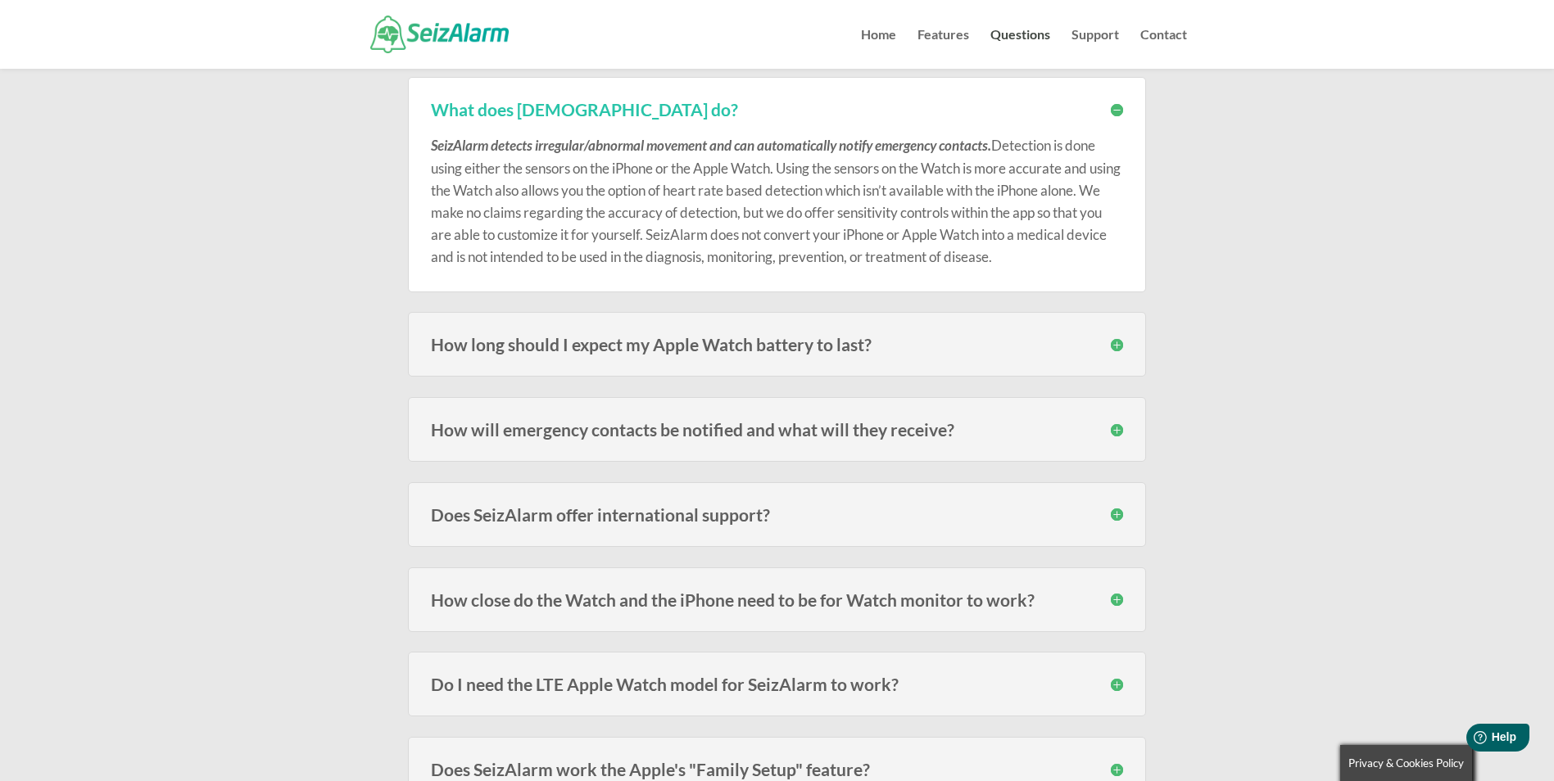
scroll to position [246, 0]
click at [1115, 343] on h3 "How long should I expect my Apple Watch battery to last?" at bounding box center [777, 342] width 692 height 17
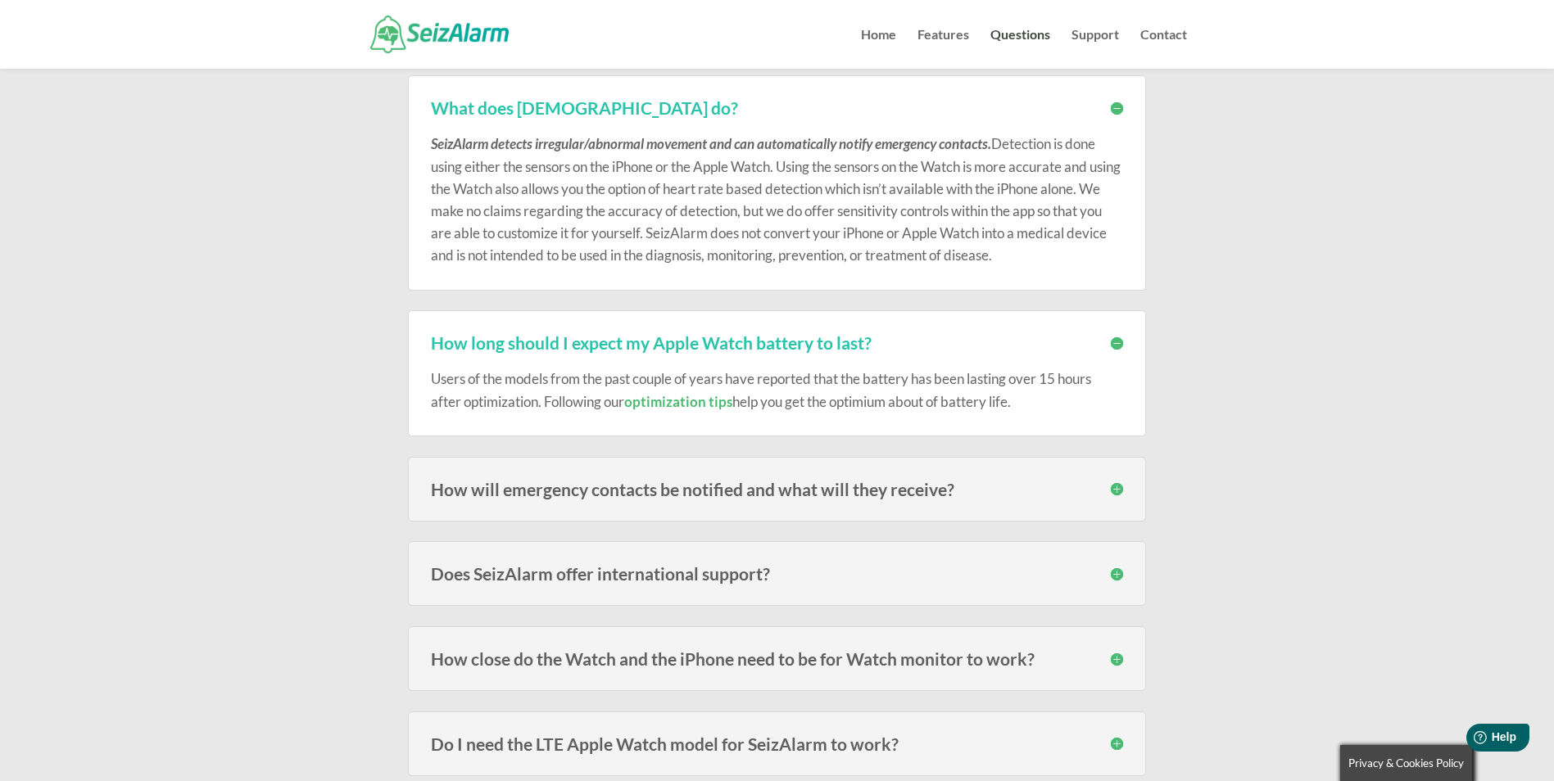
click at [1118, 485] on h3 "How will emergency contacts be notified and what will they receive?" at bounding box center [777, 489] width 692 height 17
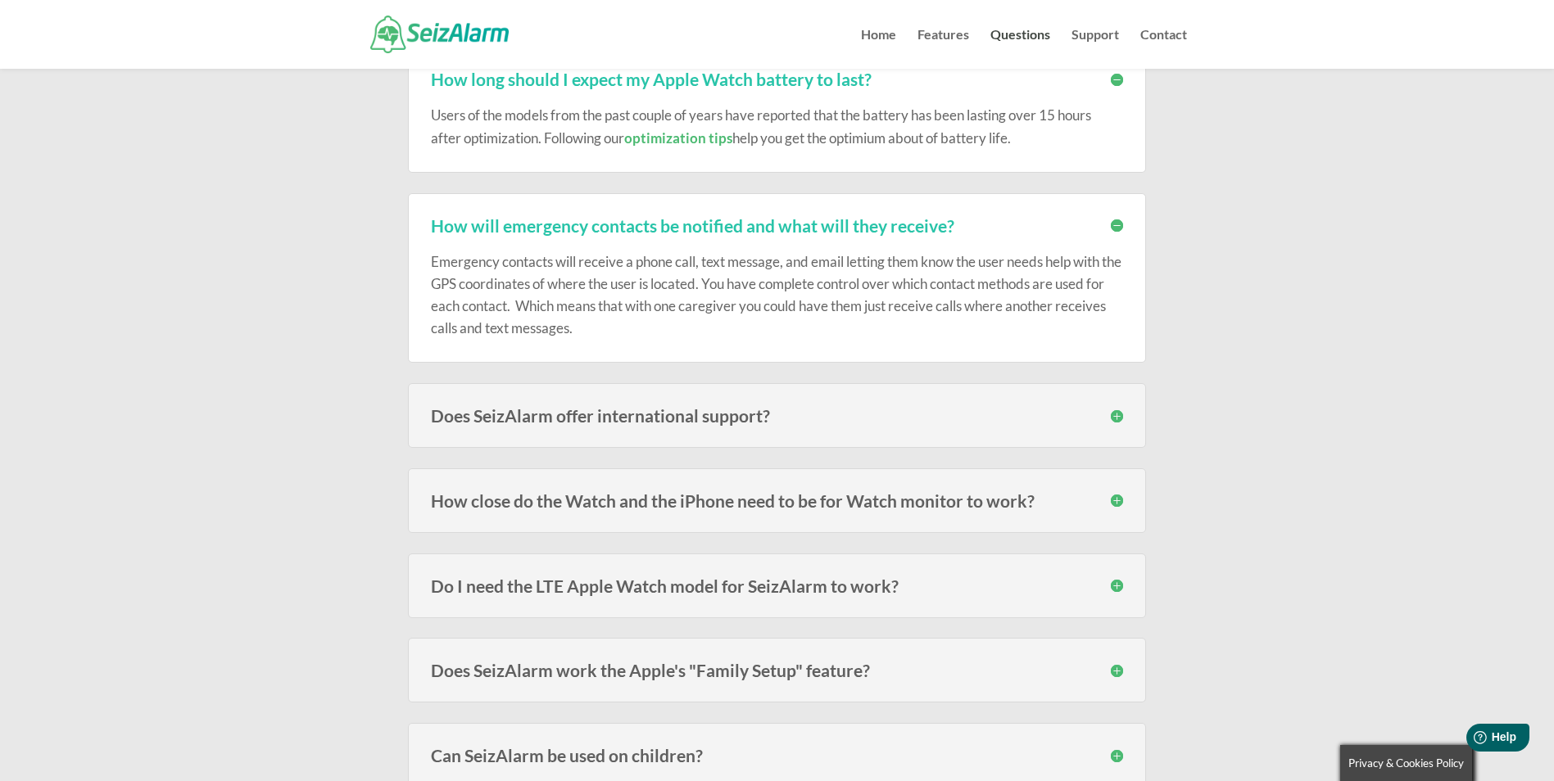
scroll to position [512, 0]
click at [1112, 493] on h3 "How close do the Watch and the iPhone need to be for Watch monitor to work?" at bounding box center [777, 498] width 692 height 17
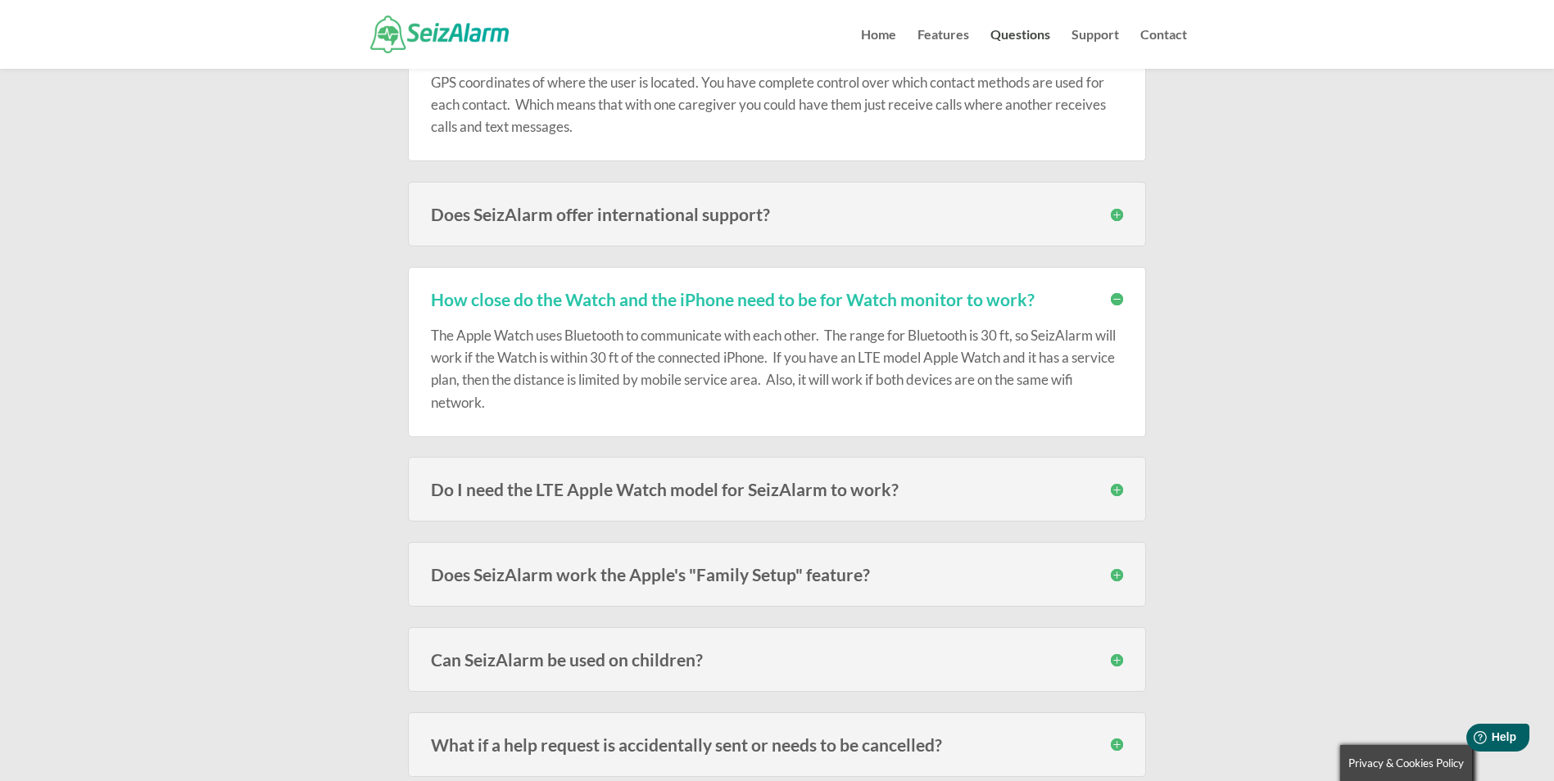
scroll to position [778, 0]
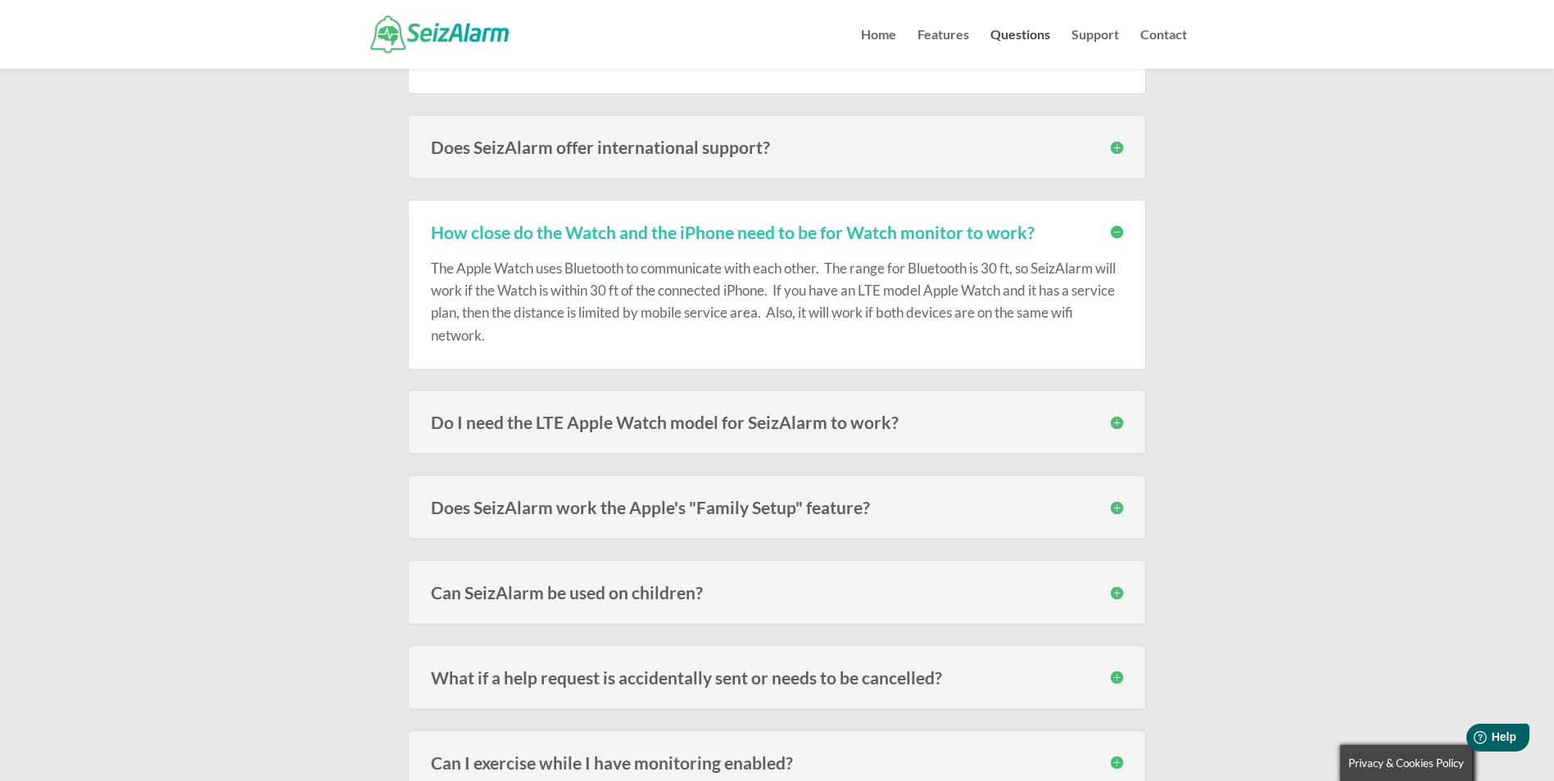
click at [1118, 423] on h3 "Do I need the LTE Apple Watch model for SeizAlarm to work?" at bounding box center [777, 422] width 692 height 17
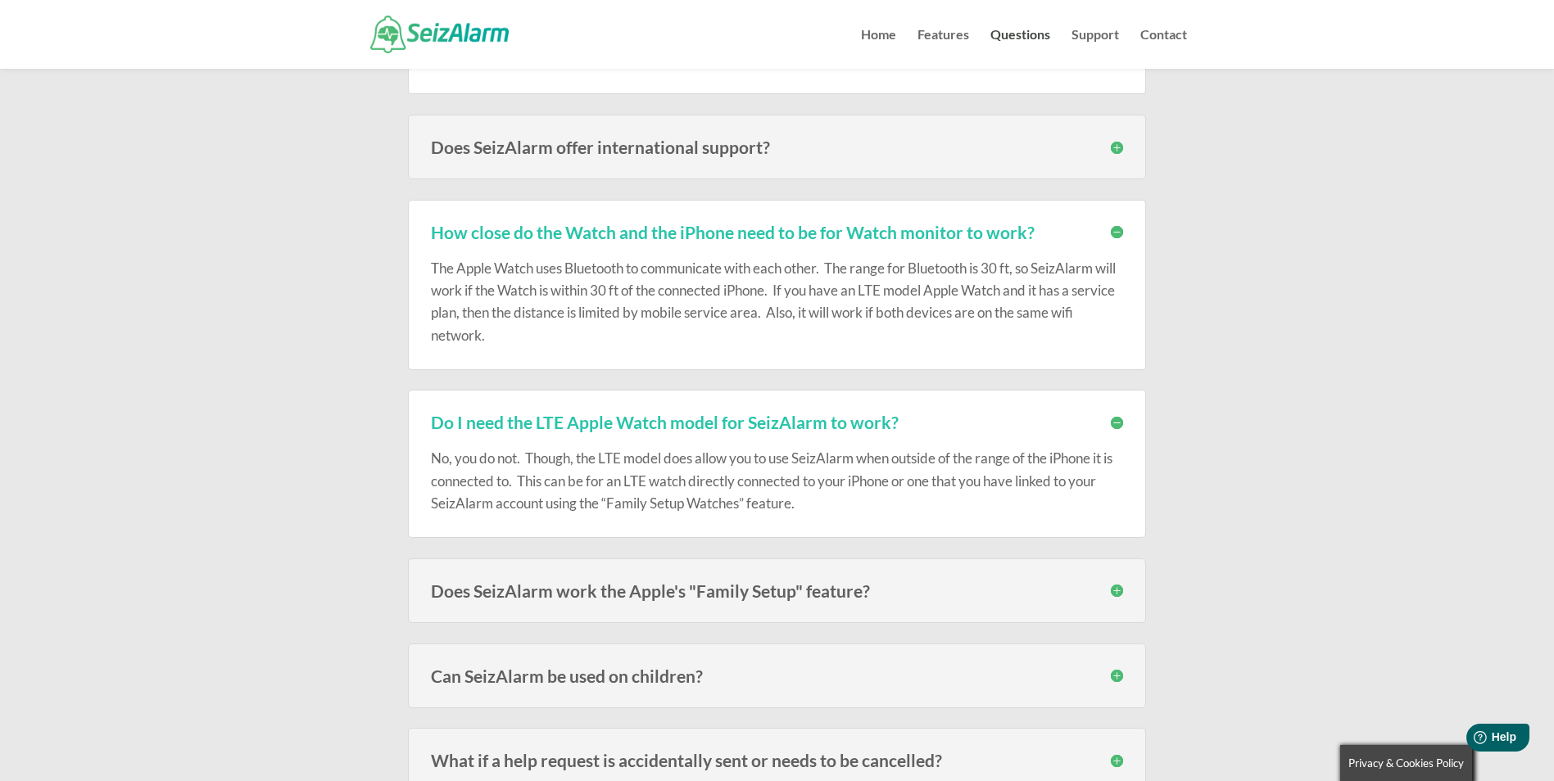
click at [1120, 592] on h3 "Does SeizAlarm work the Apple's "Family Setup" feature?" at bounding box center [777, 590] width 692 height 17
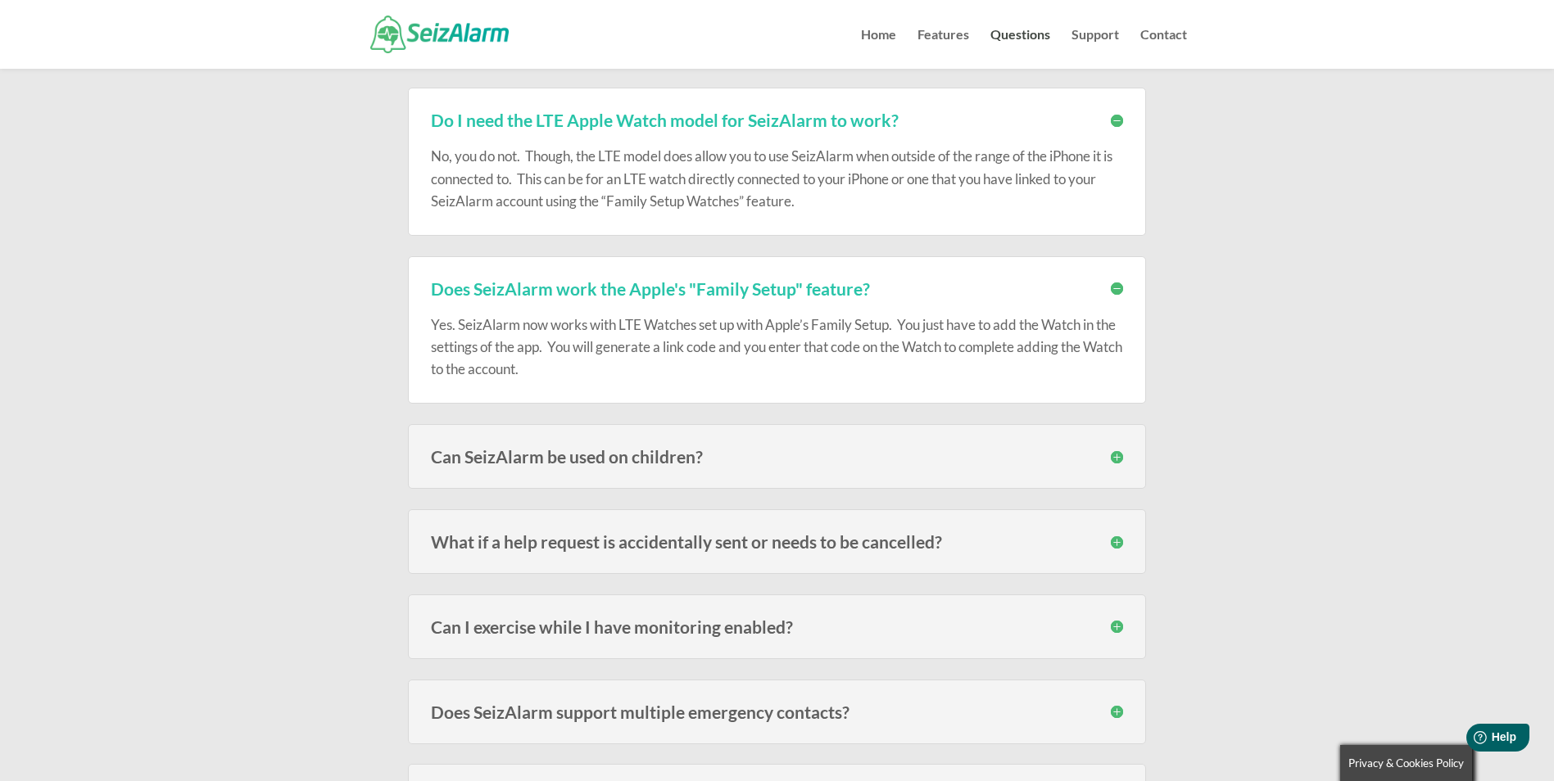
scroll to position [1085, 0]
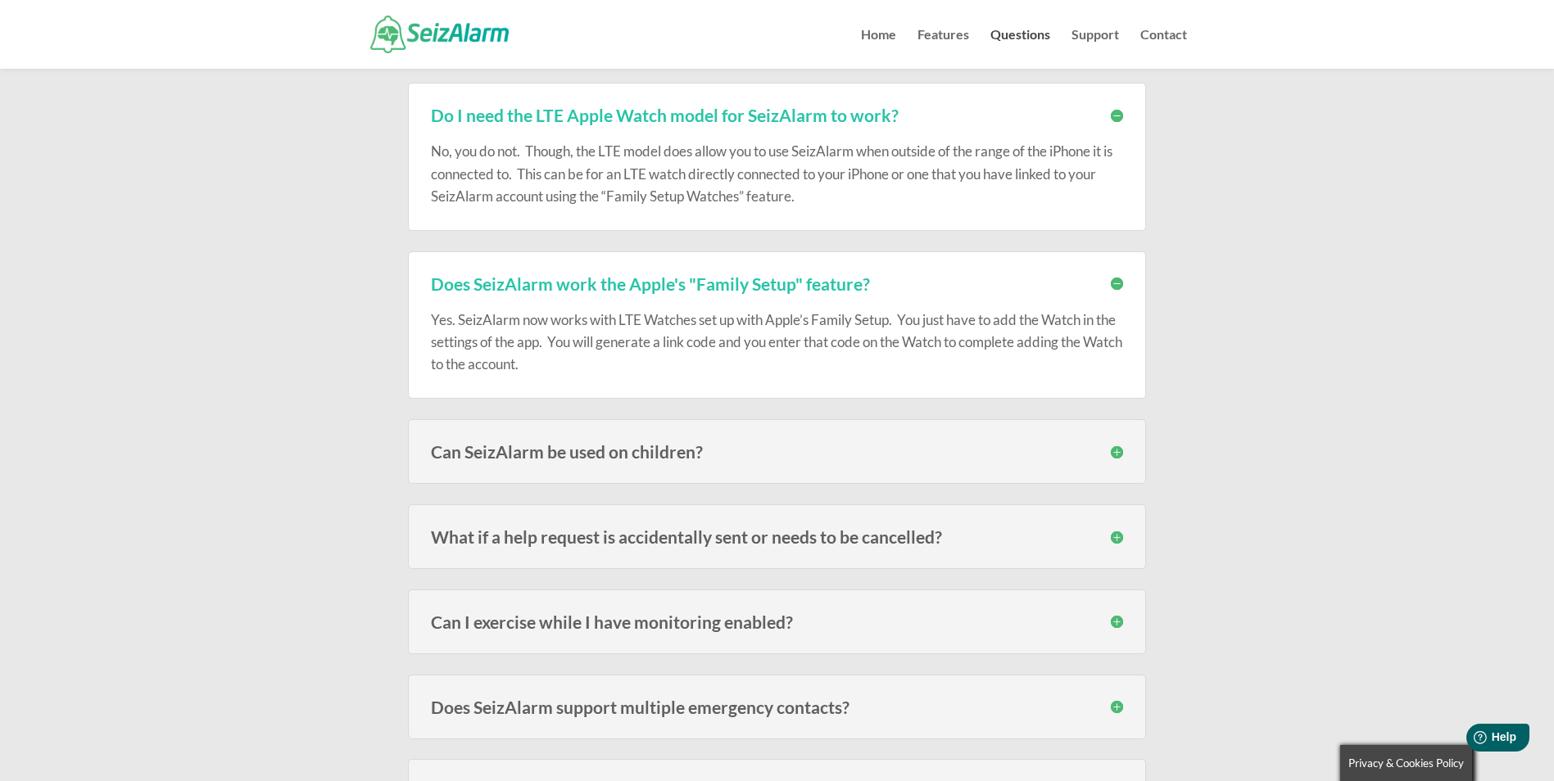
click at [1113, 617] on h3 "Can I exercise while I have monitoring enabled?" at bounding box center [777, 621] width 692 height 17
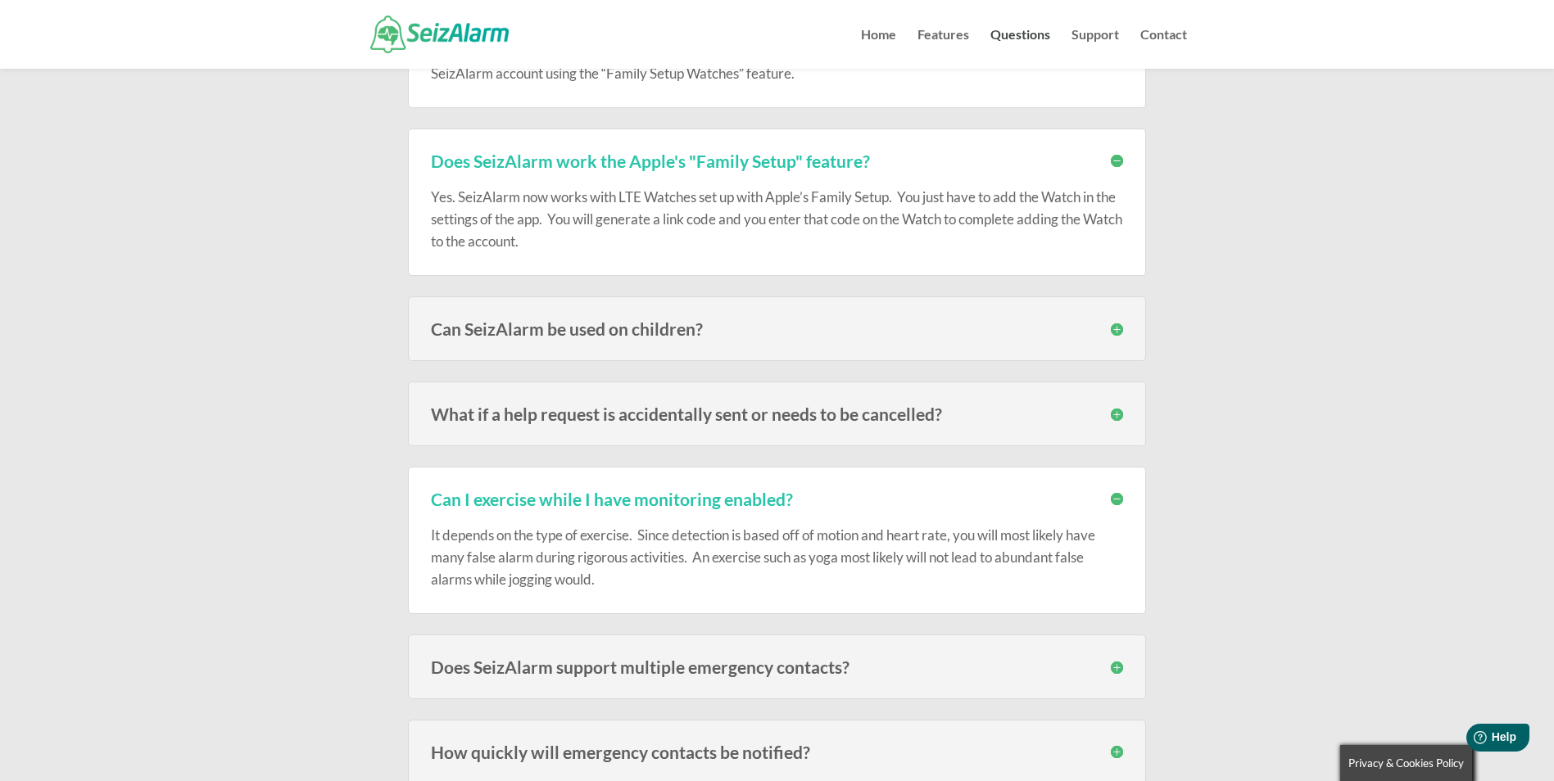
scroll to position [1269, 0]
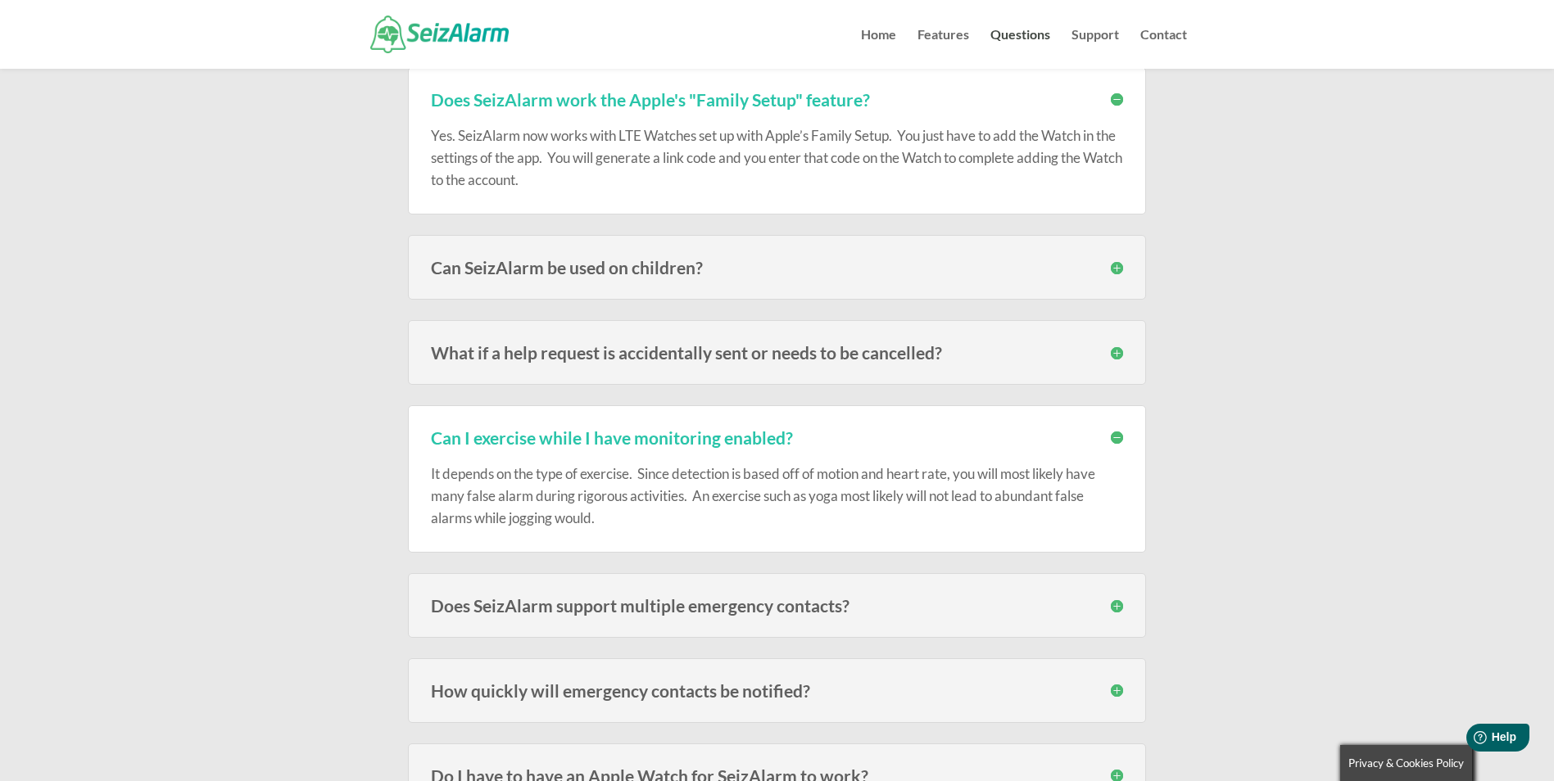
click at [1112, 604] on h3 "Does SeizAlarm support multiple emergency contacts?" at bounding box center [777, 605] width 692 height 17
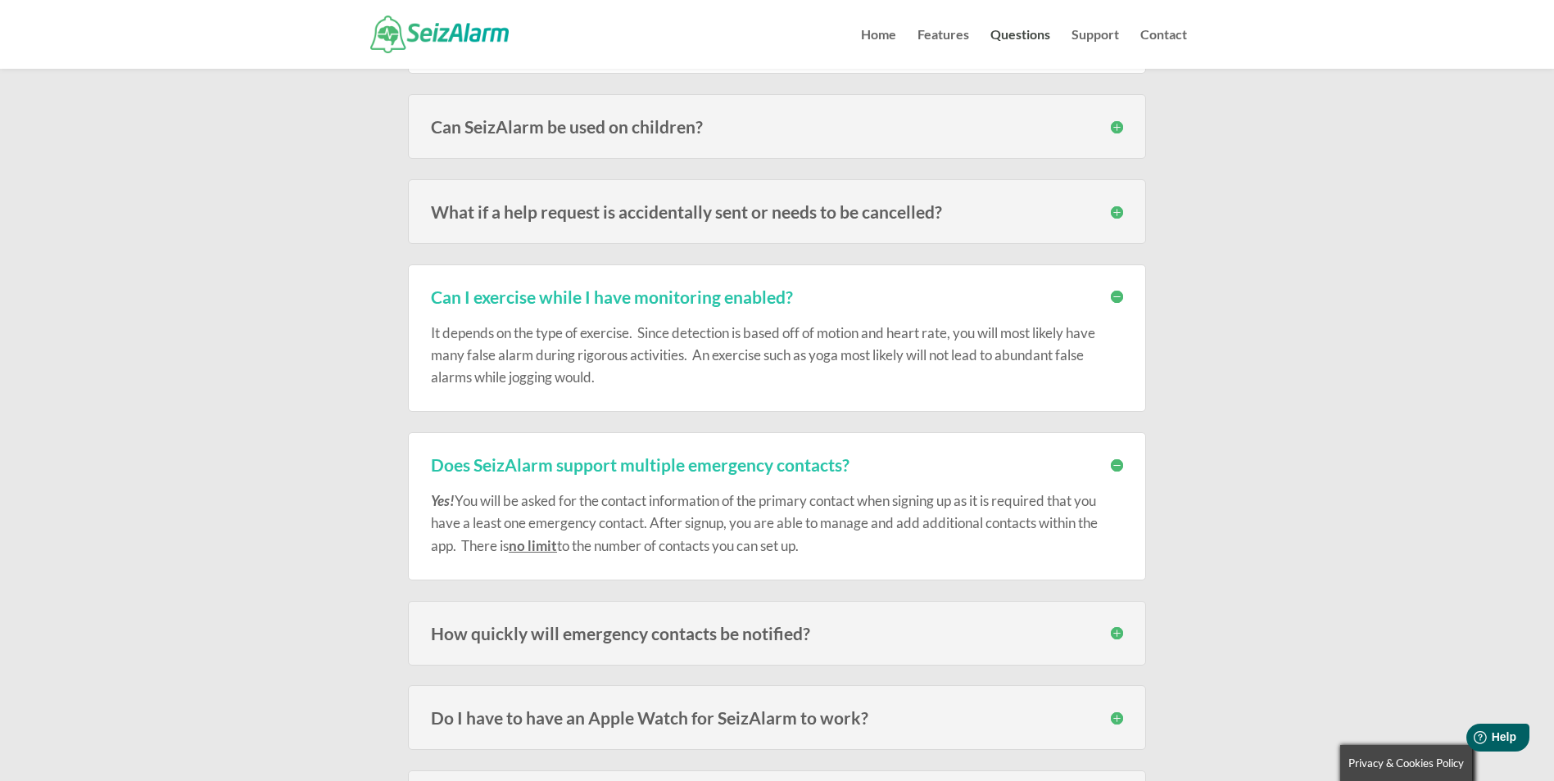
scroll to position [1413, 0]
click at [1117, 632] on h3 "How quickly will emergency contacts be notified?" at bounding box center [777, 630] width 692 height 17
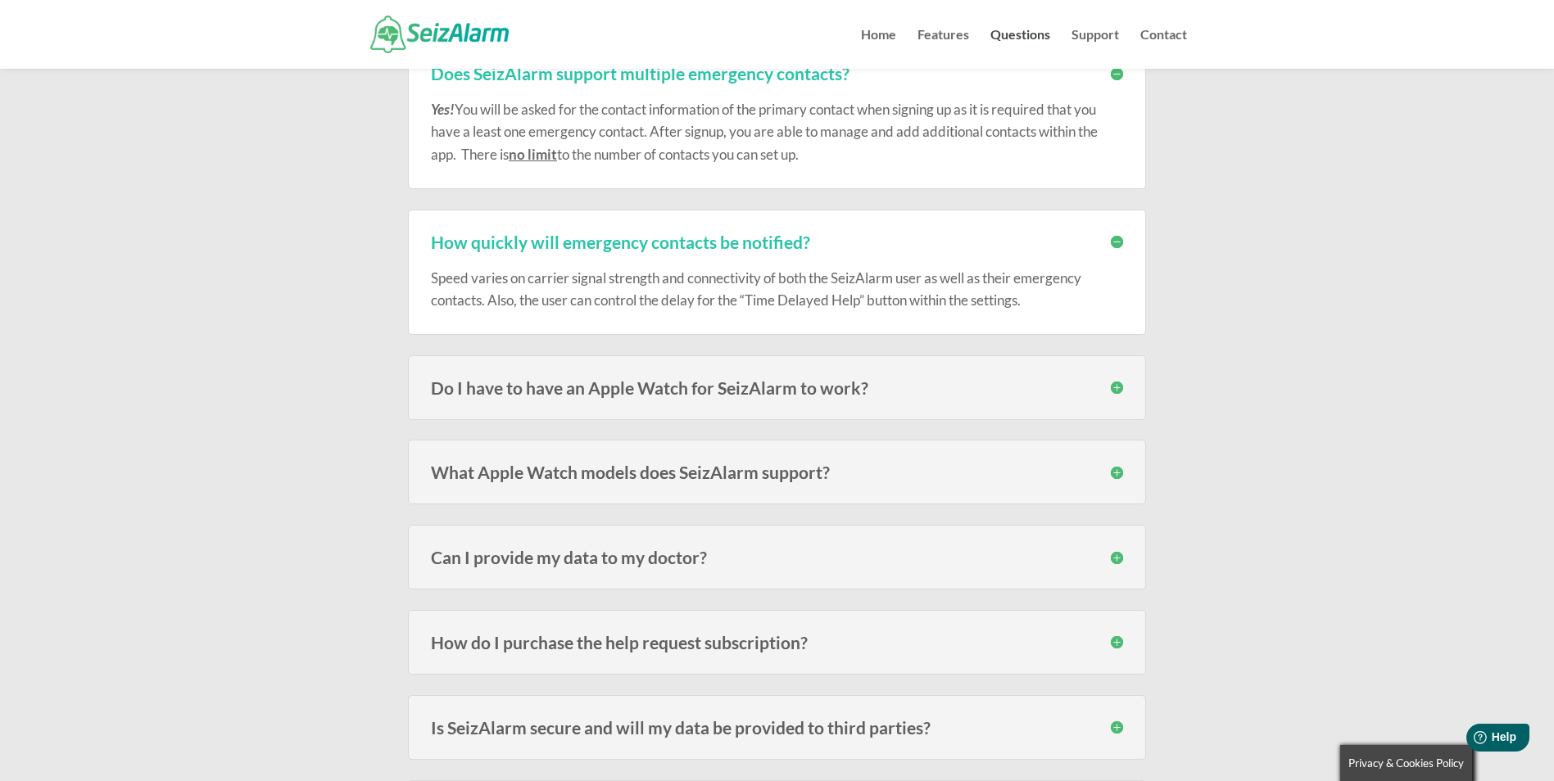
scroll to position [1781, 0]
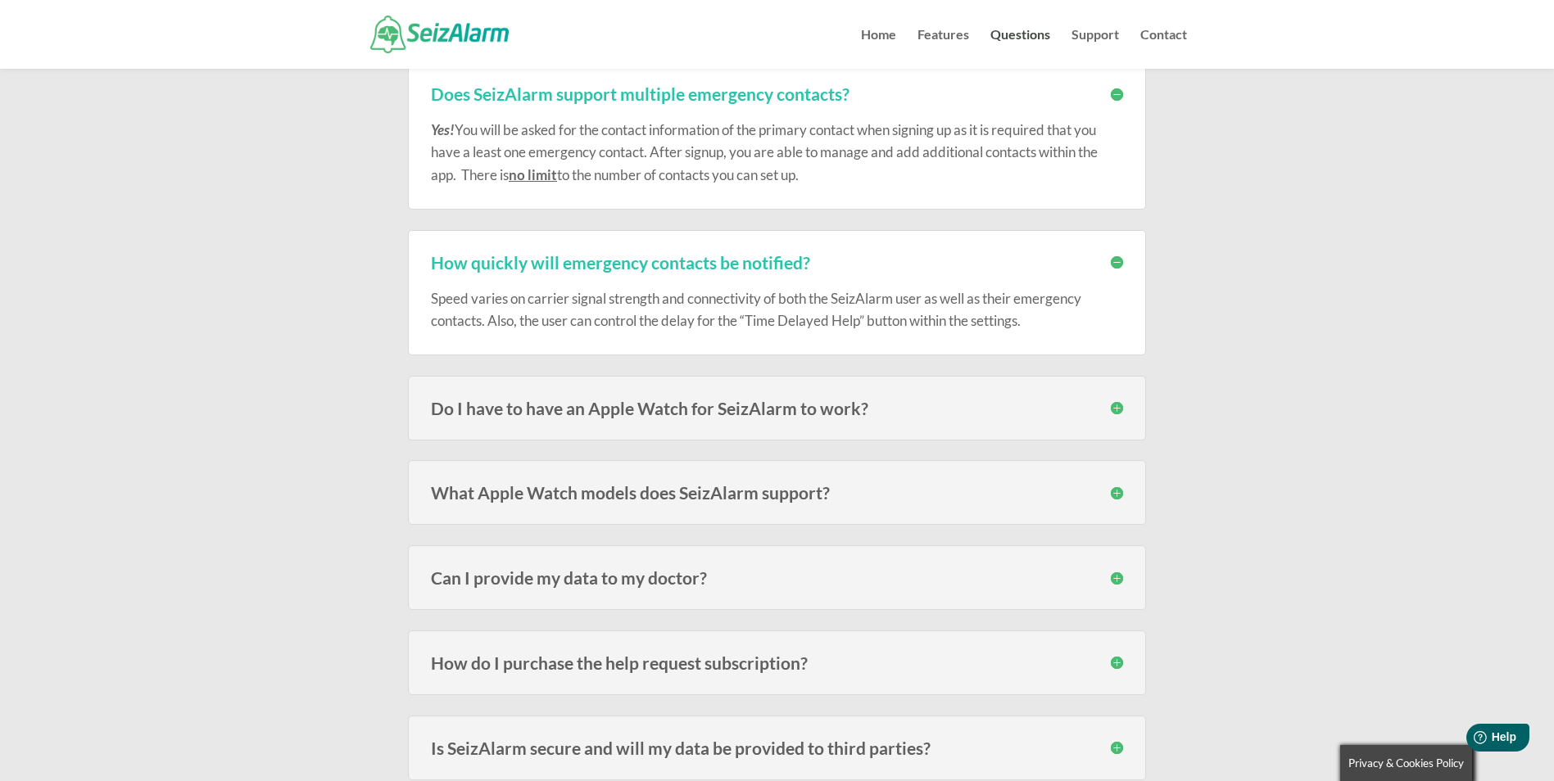
click at [1110, 575] on h3 "Can I provide my data to my doctor?" at bounding box center [777, 577] width 692 height 17
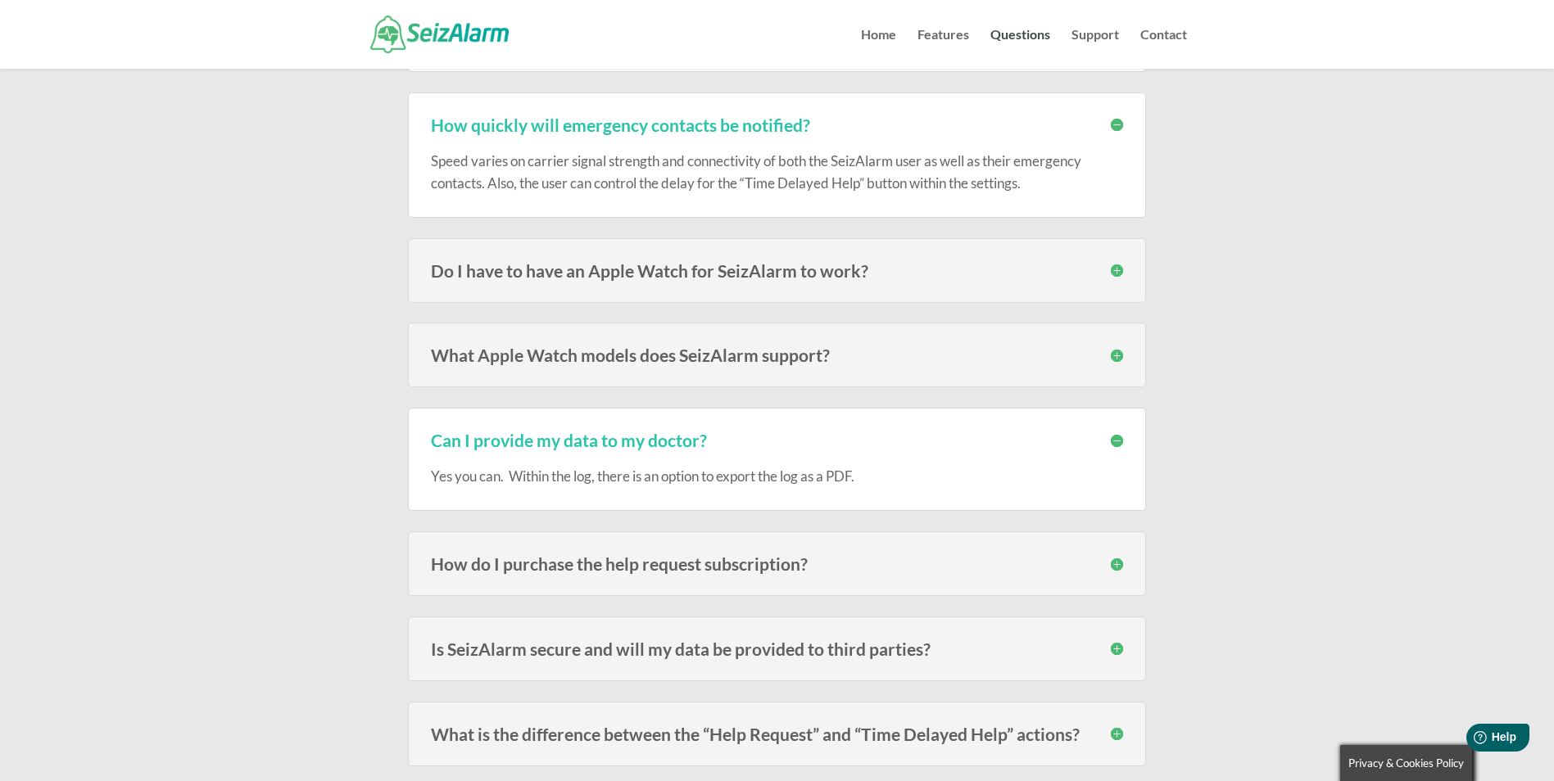
scroll to position [1965, 0]
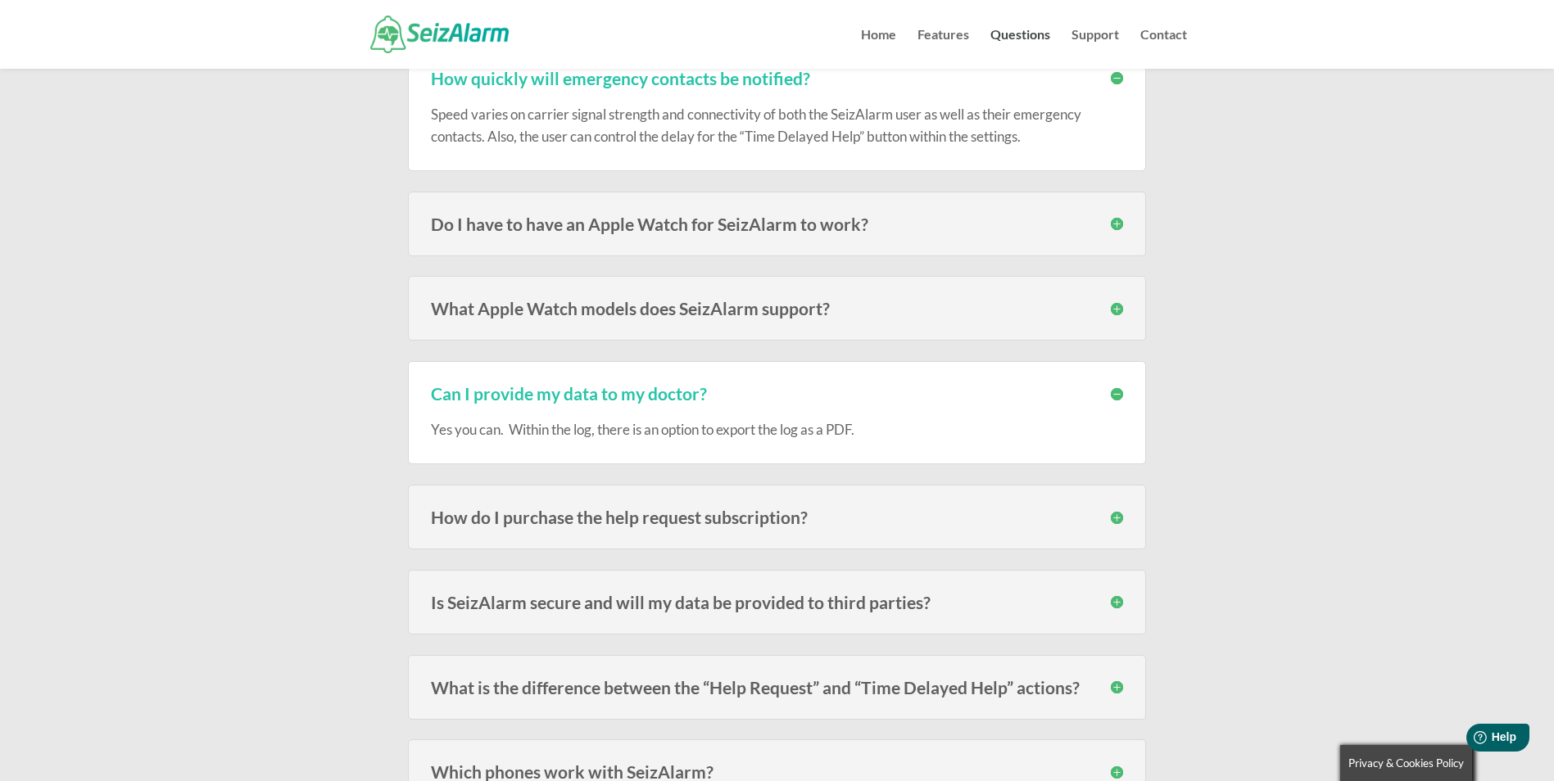
click at [1115, 513] on h3 "How do I purchase the help request subscription?" at bounding box center [777, 517] width 692 height 17
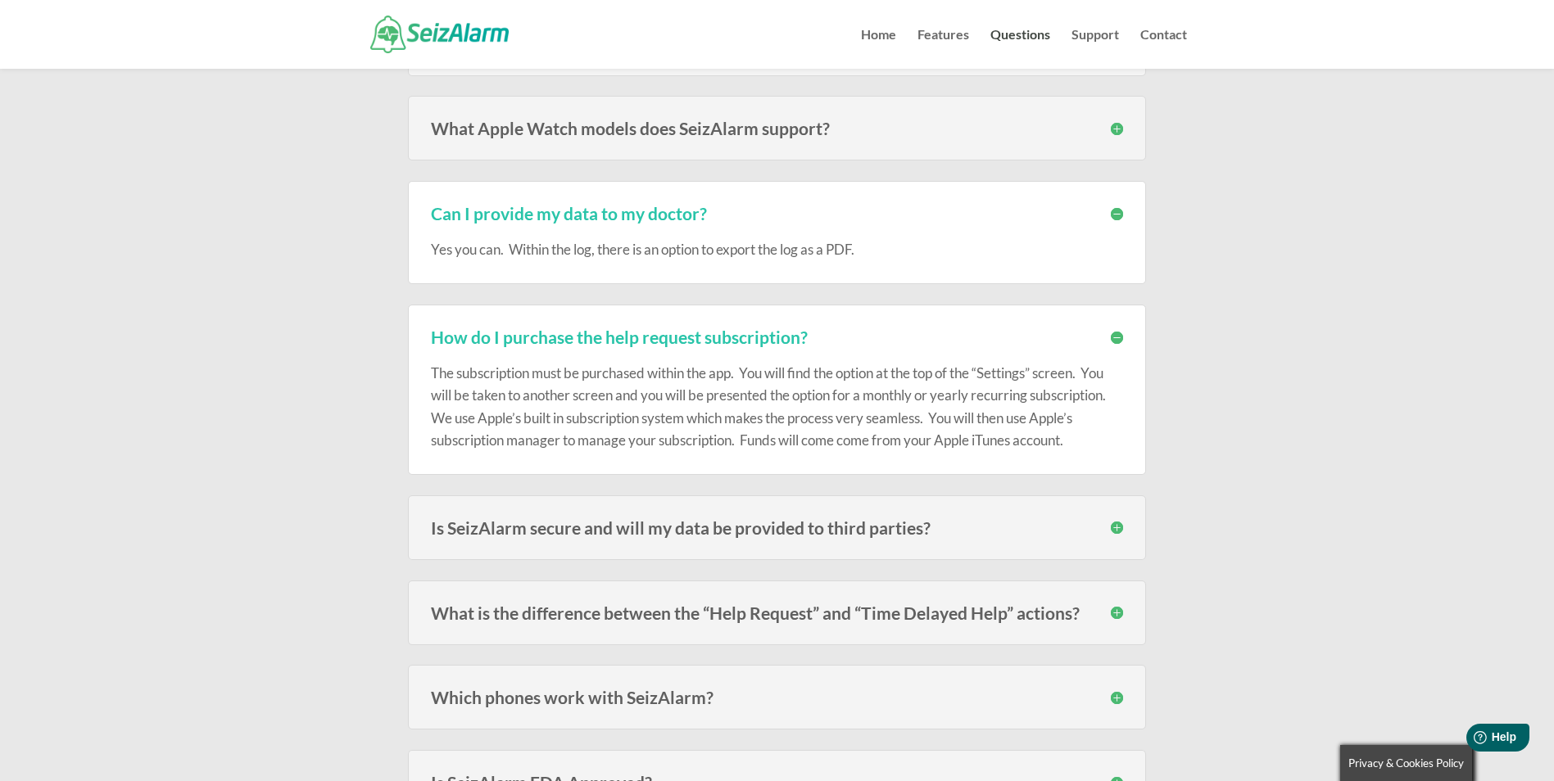
scroll to position [2273, 0]
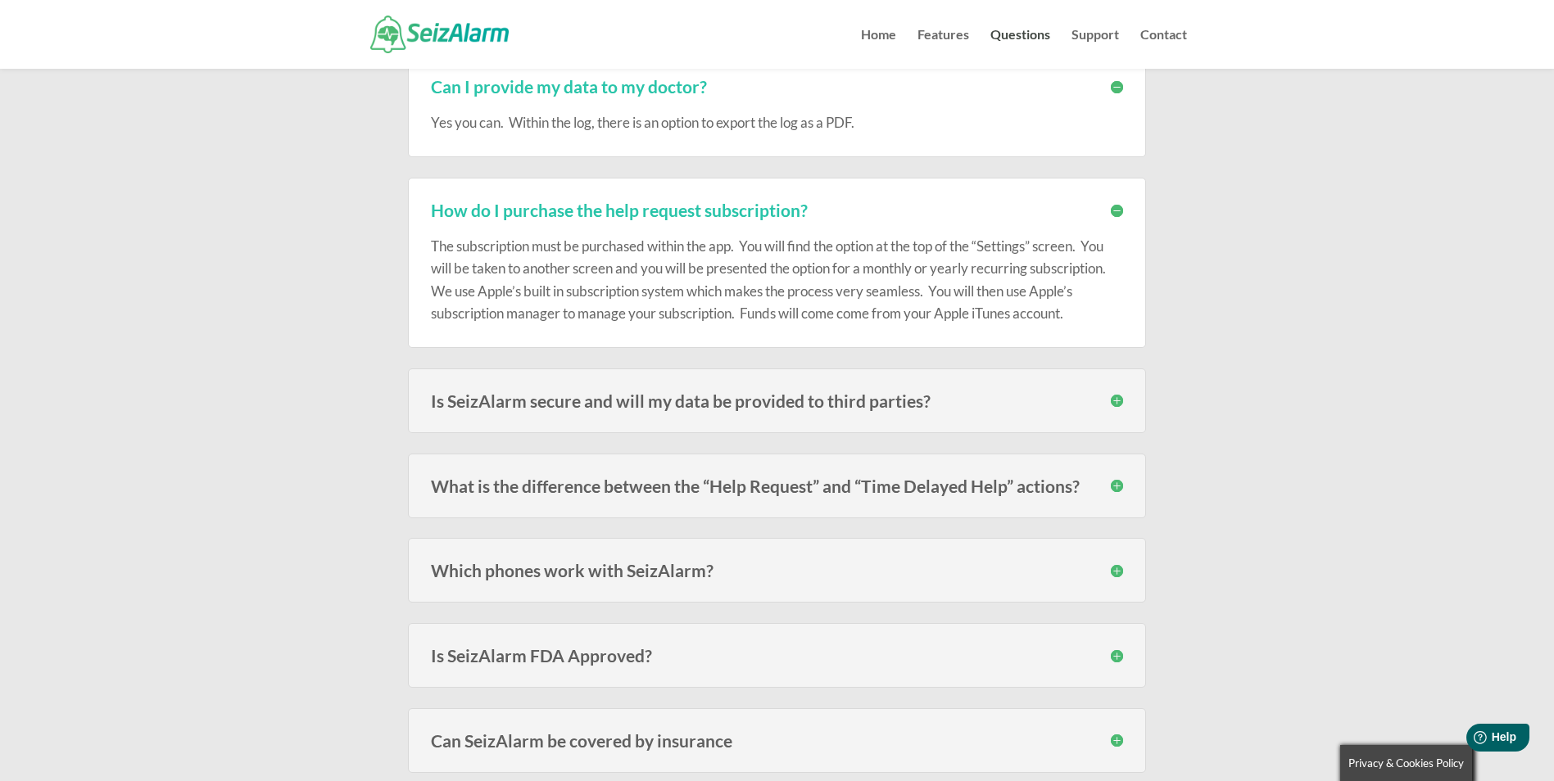
click at [1118, 484] on h3 "What is the difference between the “Help Request” and “Time Delayed Help” actio…" at bounding box center [777, 485] width 692 height 17
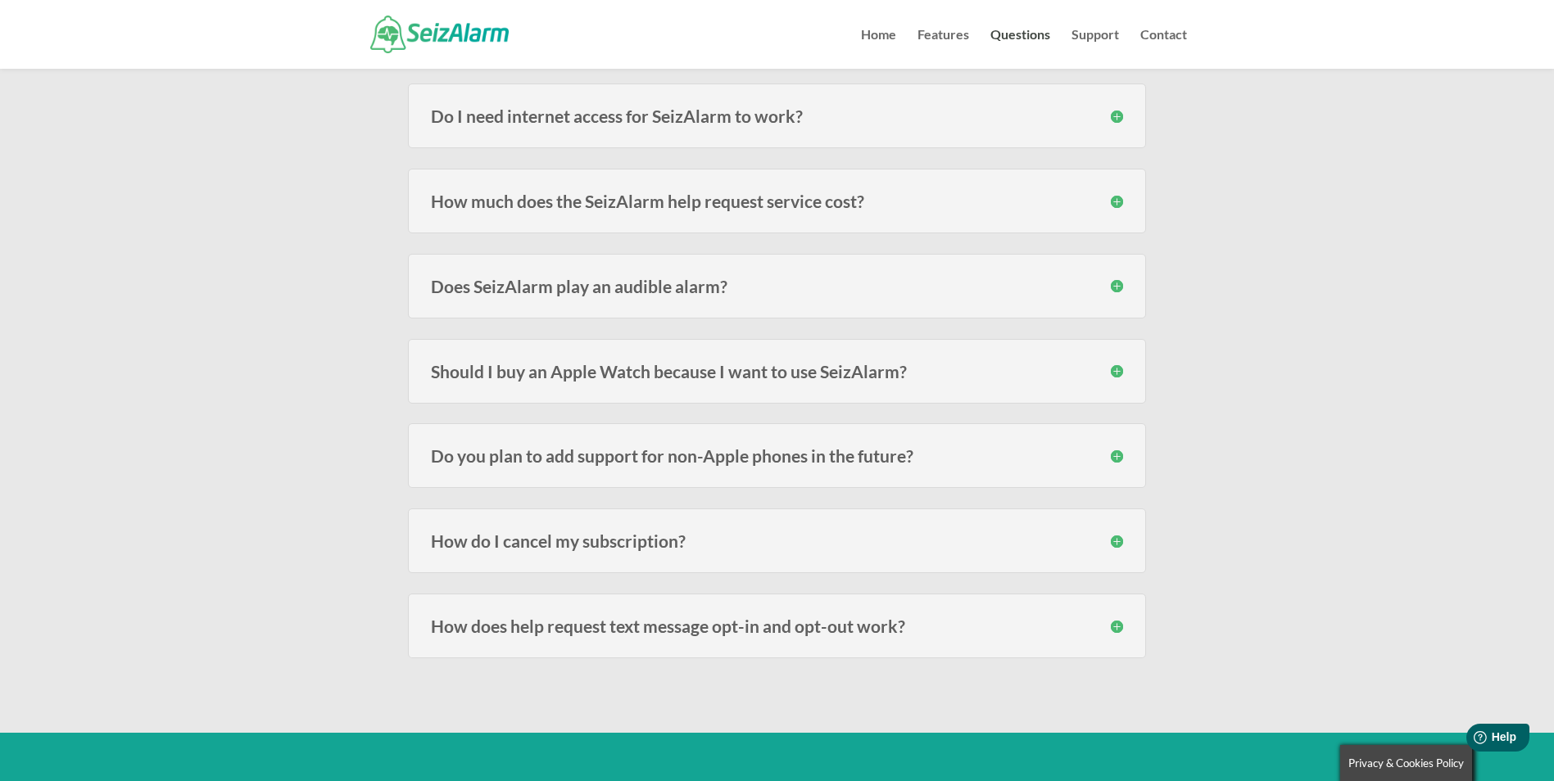
scroll to position [3092, 0]
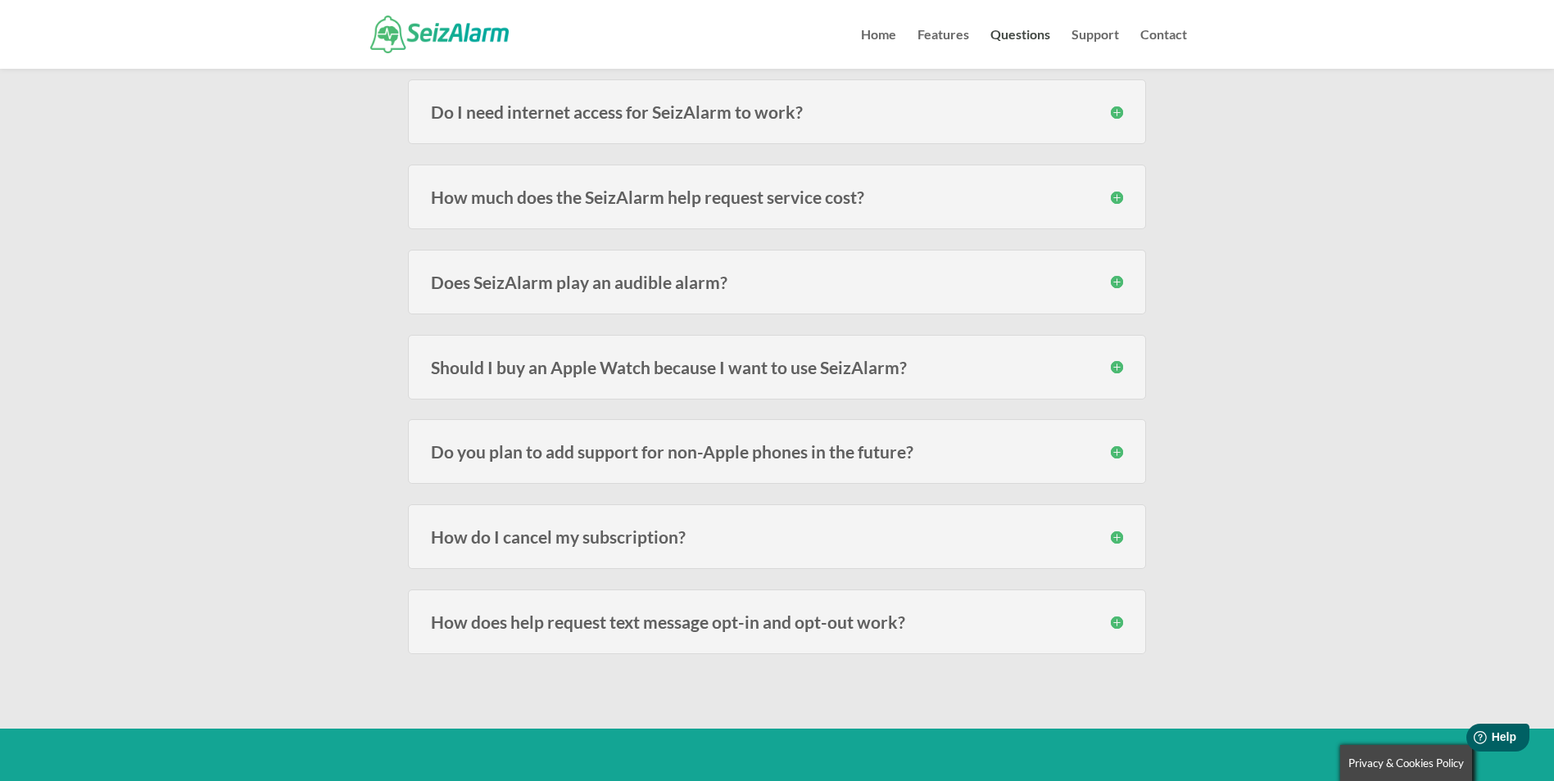
click at [1116, 285] on h3 "Does SeizAlarm play an audible alarm?" at bounding box center [777, 282] width 692 height 17
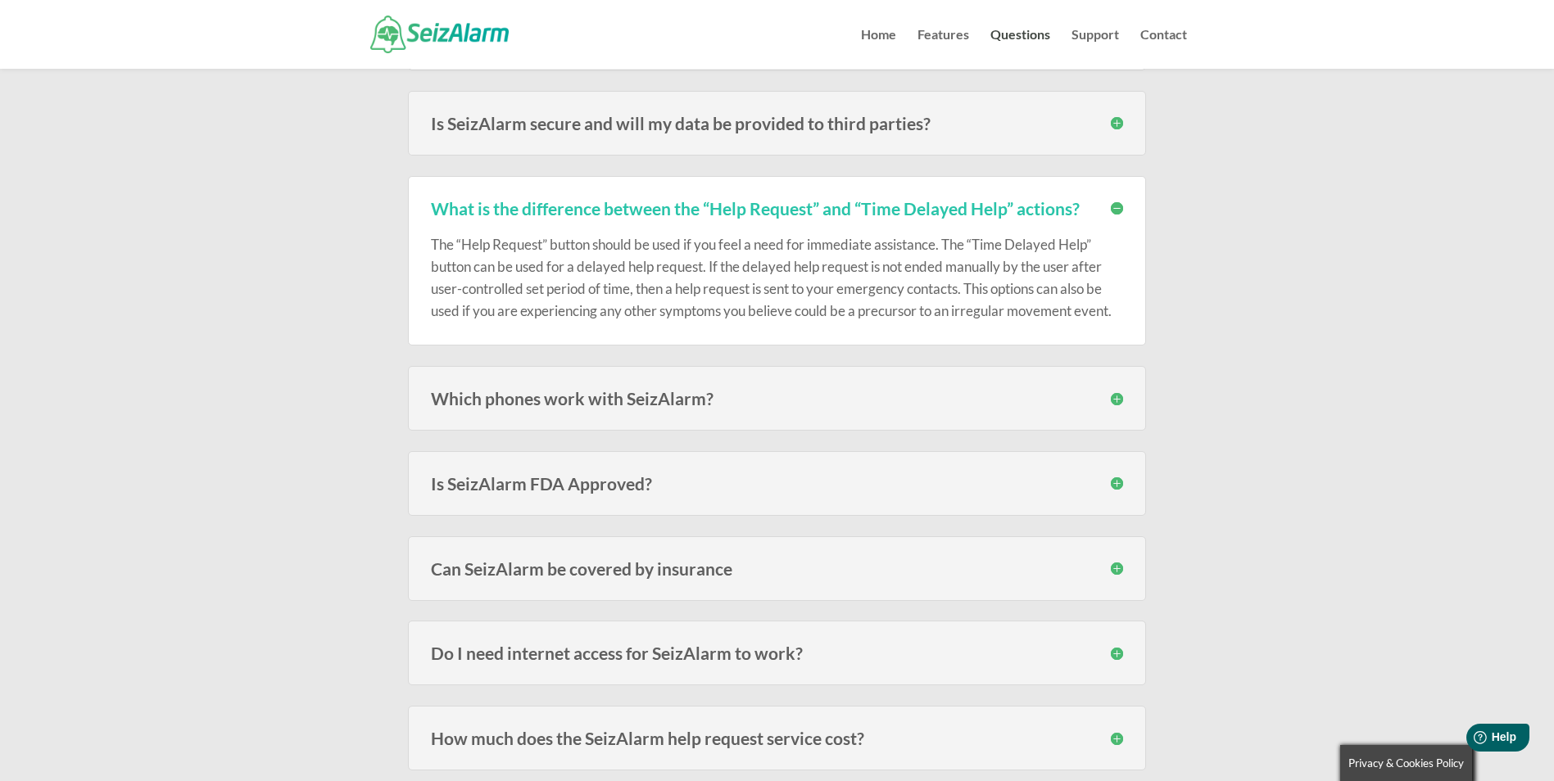
scroll to position [2539, 0]
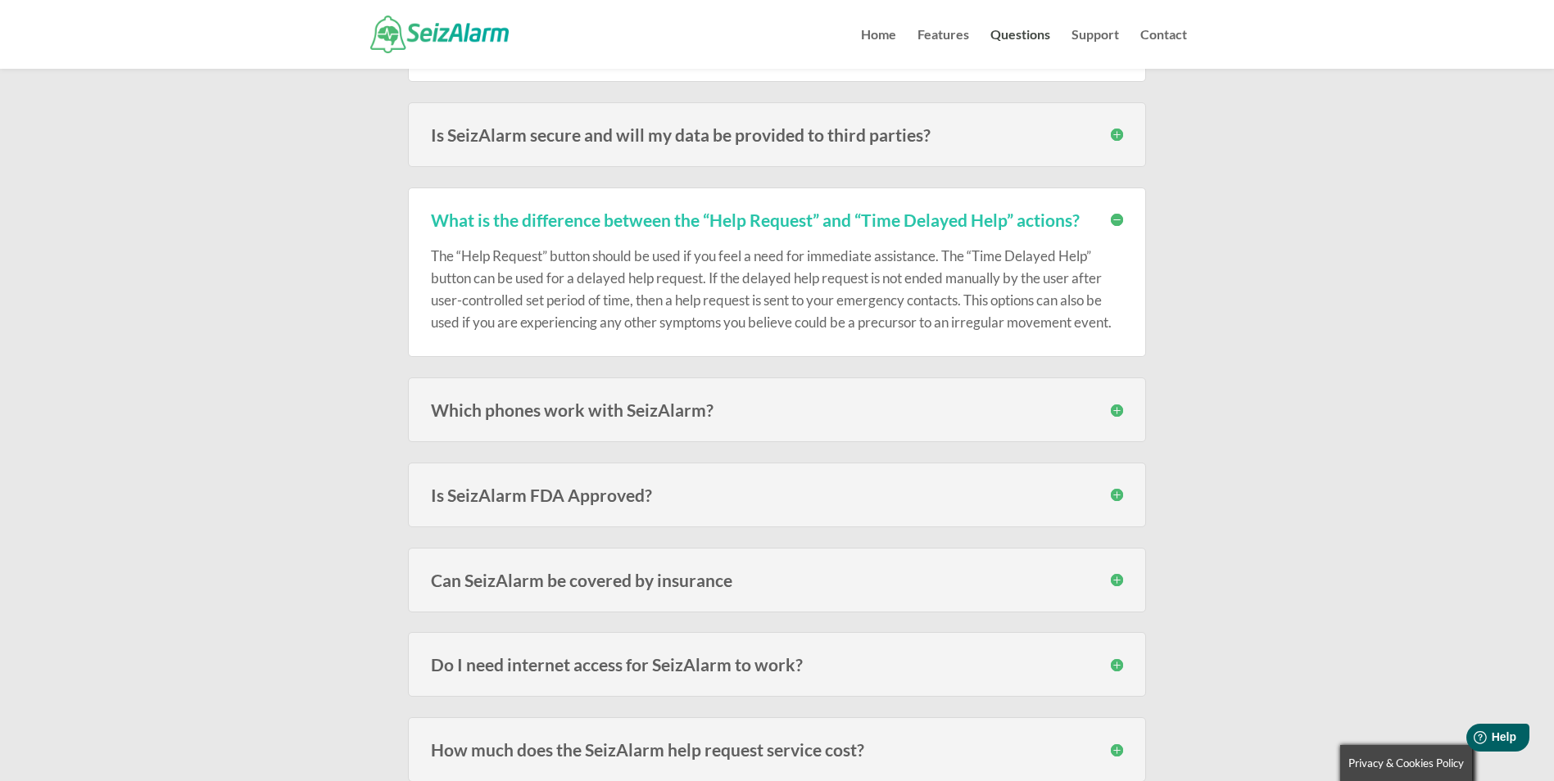
click at [1114, 409] on h3 "Which phones work with SeizAlarm?" at bounding box center [777, 409] width 692 height 17
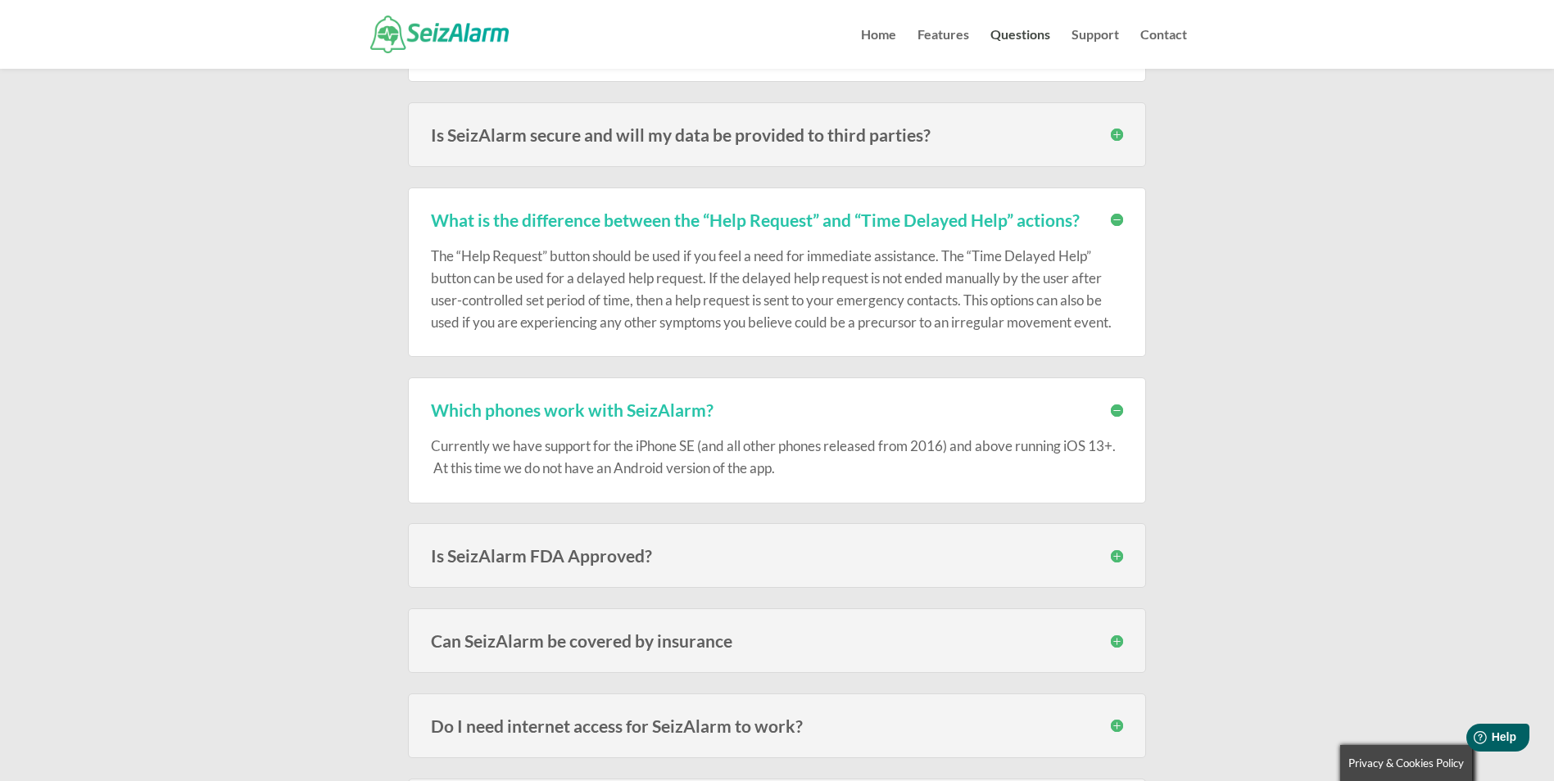
click at [1117, 556] on h3 "Is SeizAlarm FDA Approved?" at bounding box center [777, 555] width 692 height 17
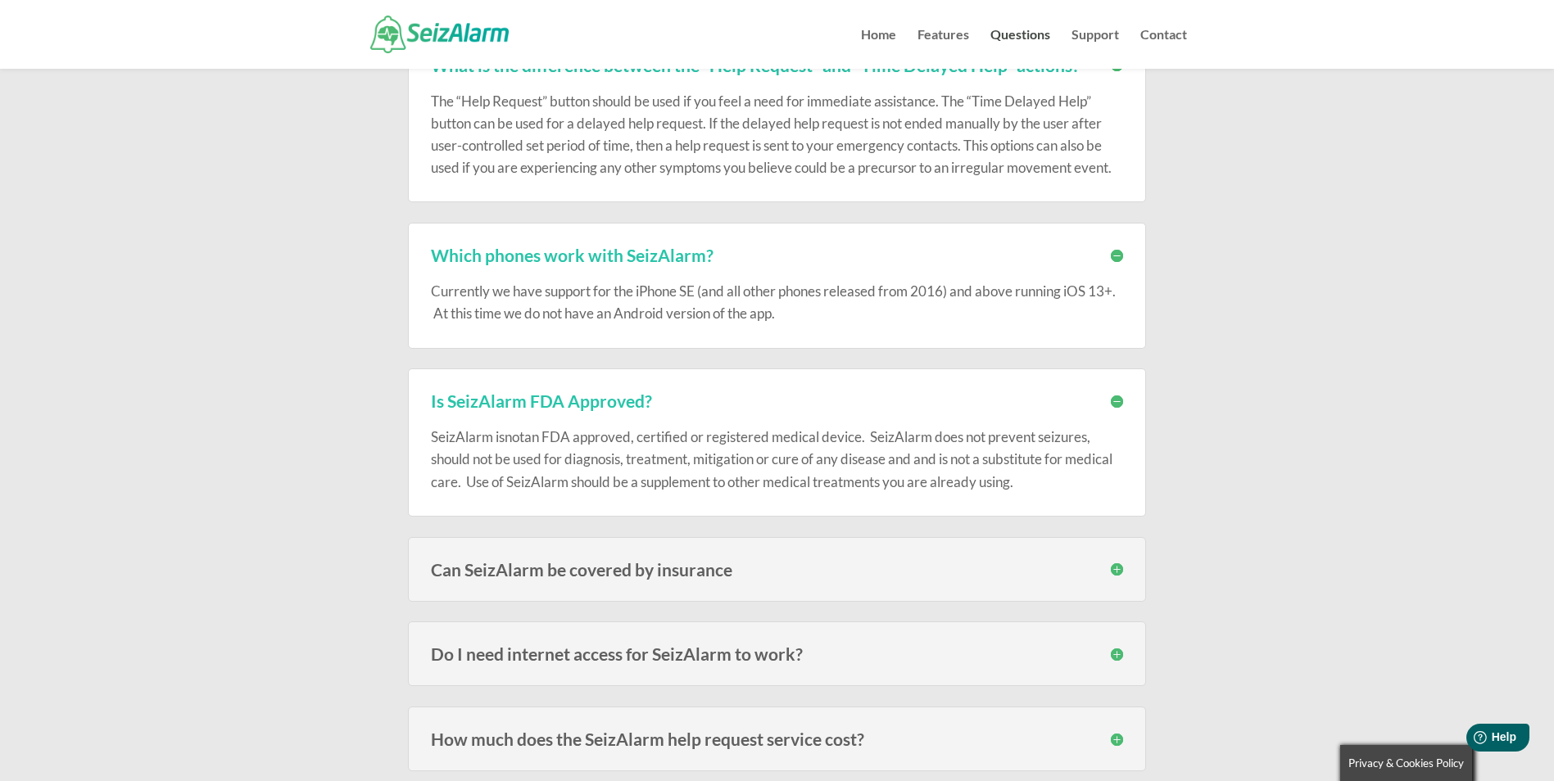
scroll to position [2723, 0]
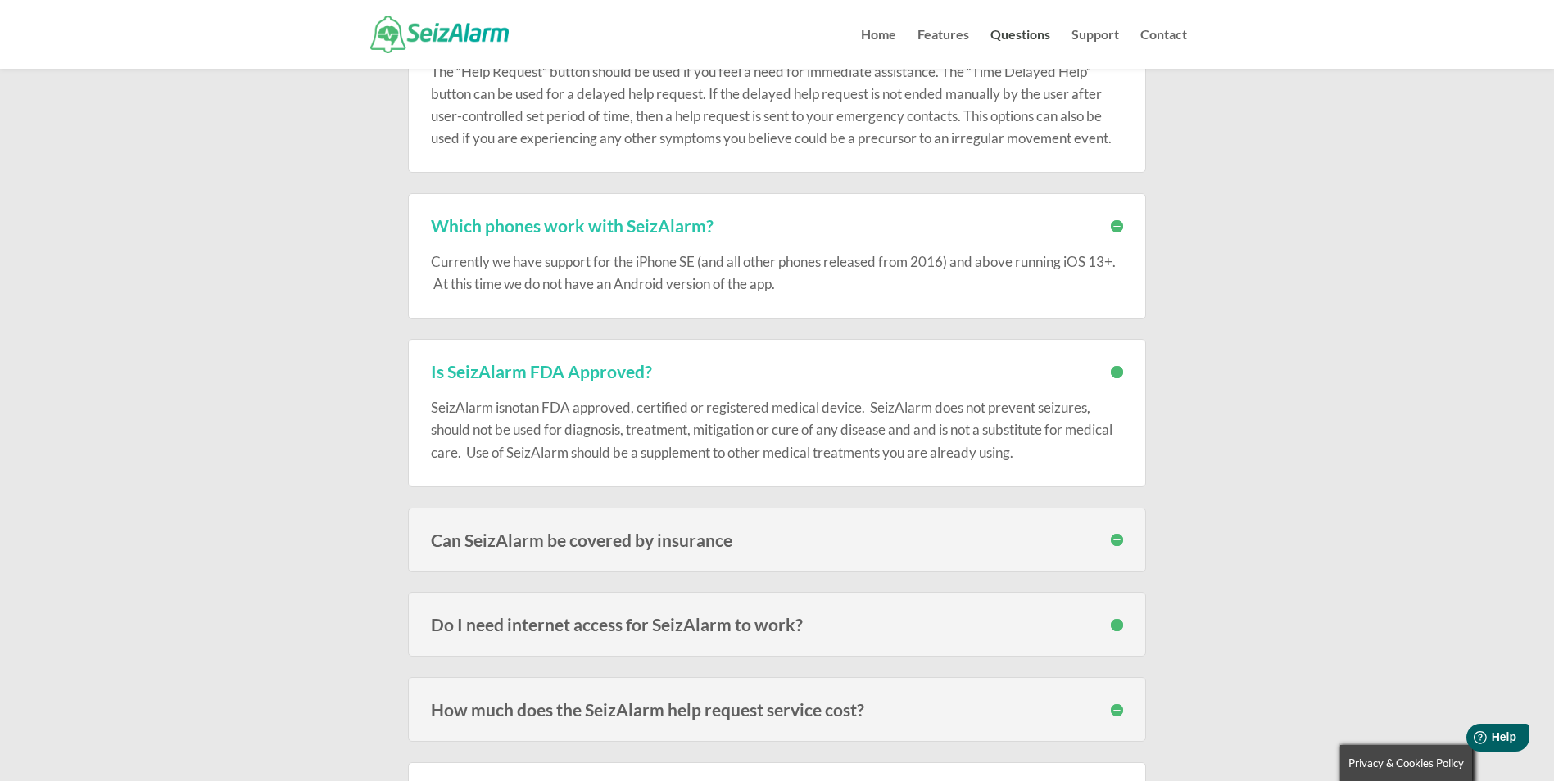
click at [1112, 542] on h3 "Can SeizAlarm be covered by insurance" at bounding box center [777, 540] width 692 height 17
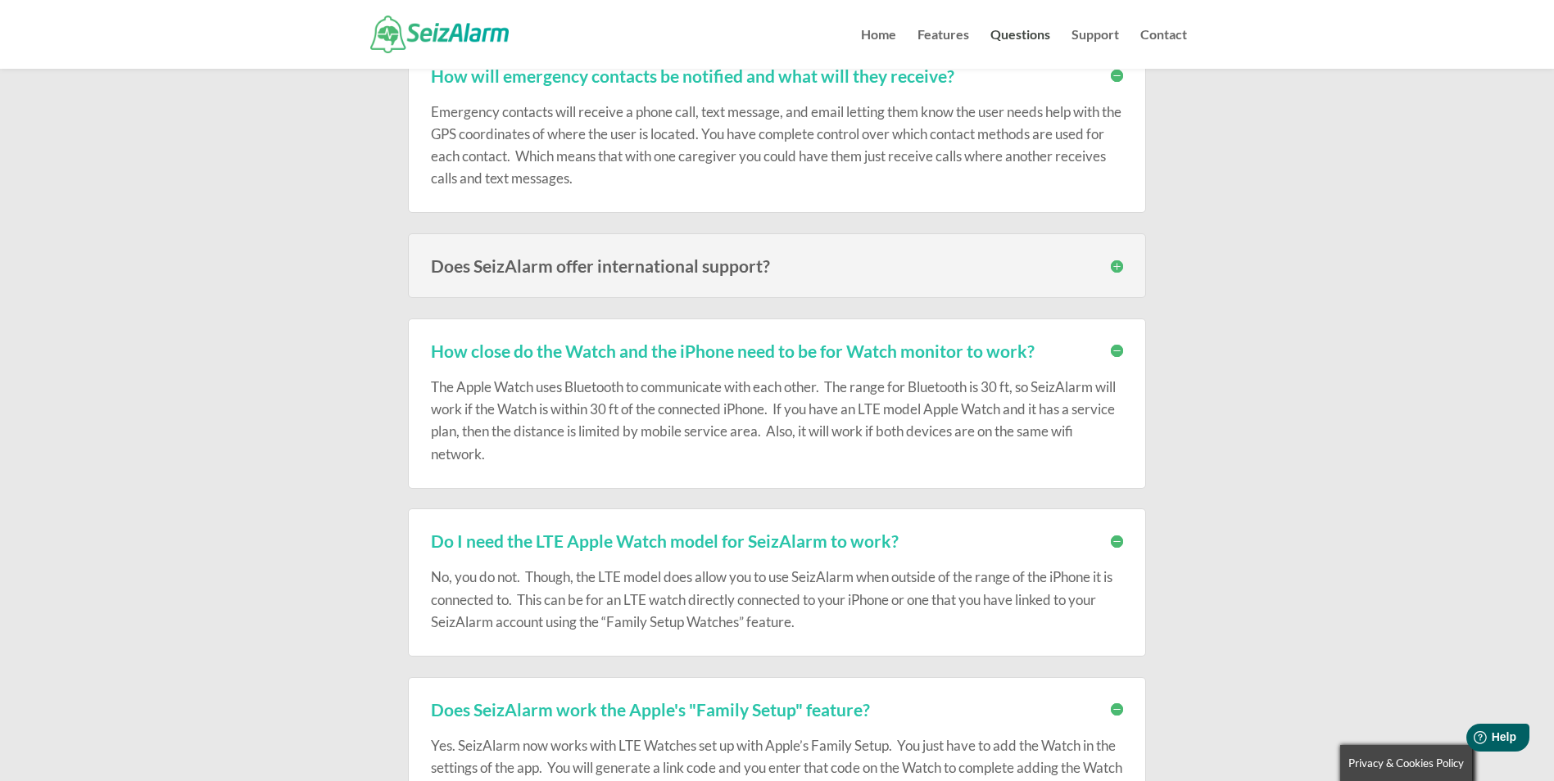
scroll to position [614, 0]
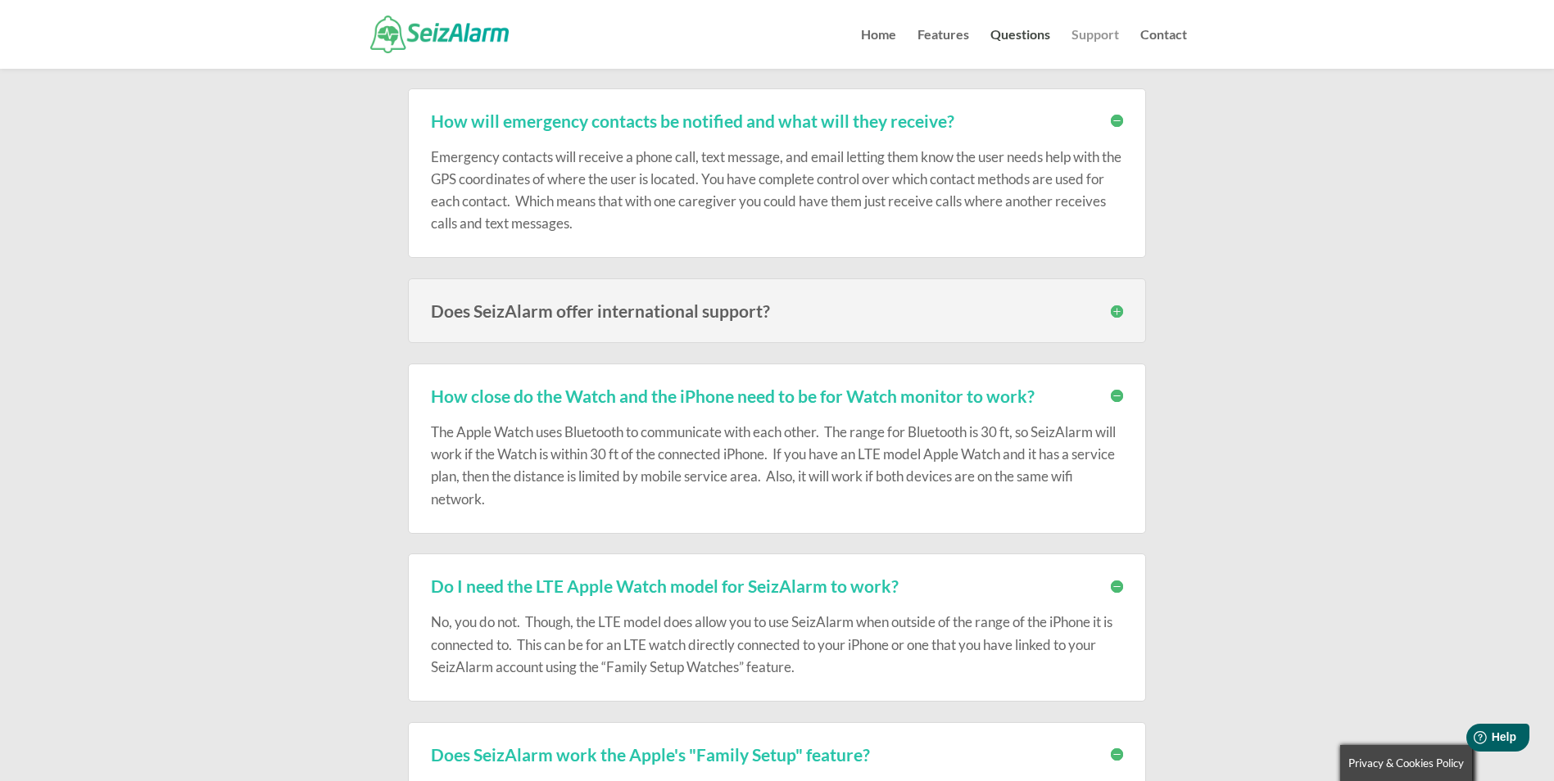
click at [1092, 38] on link "Support" at bounding box center [1094, 49] width 47 height 40
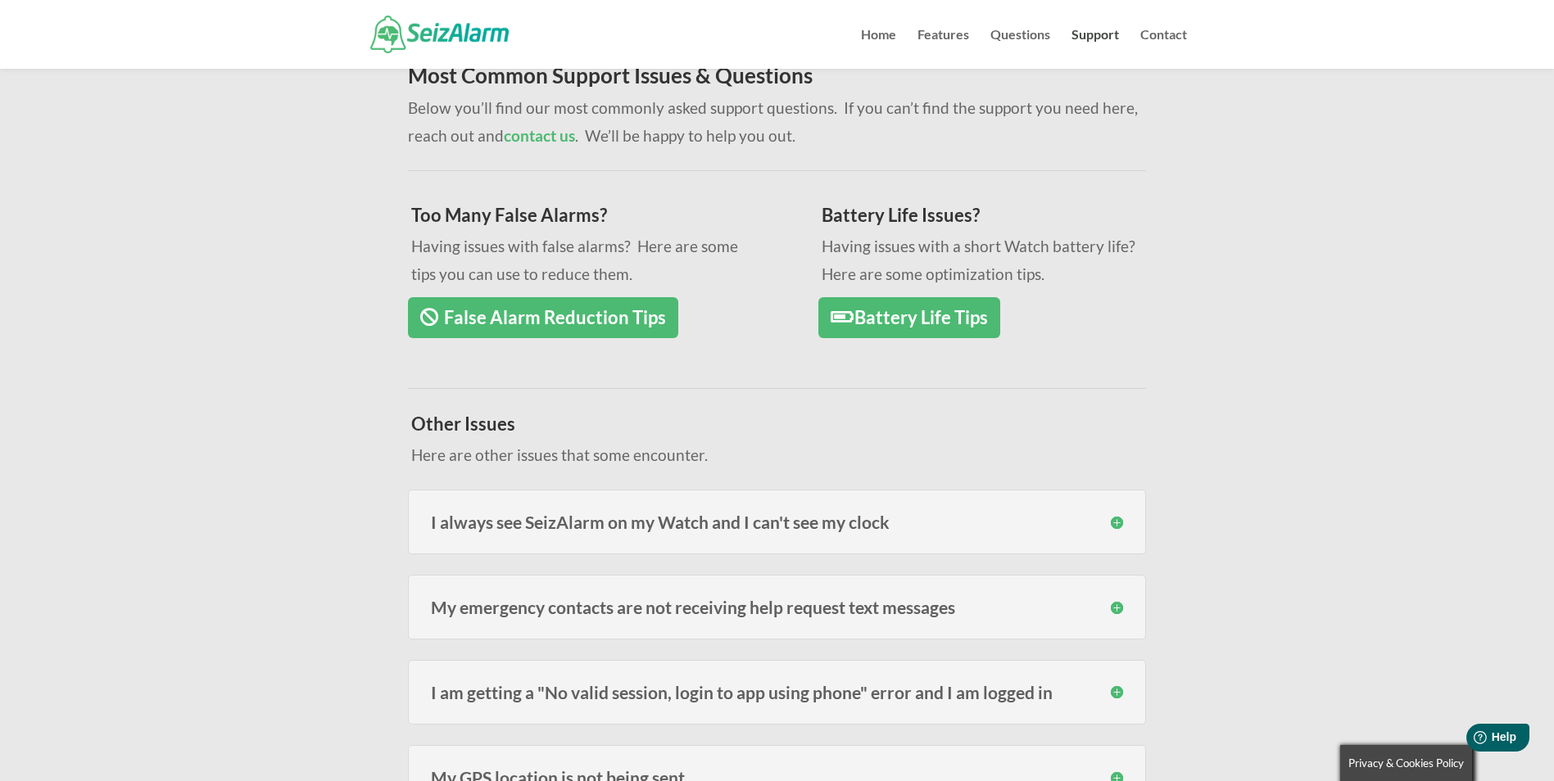
scroll to position [164, 0]
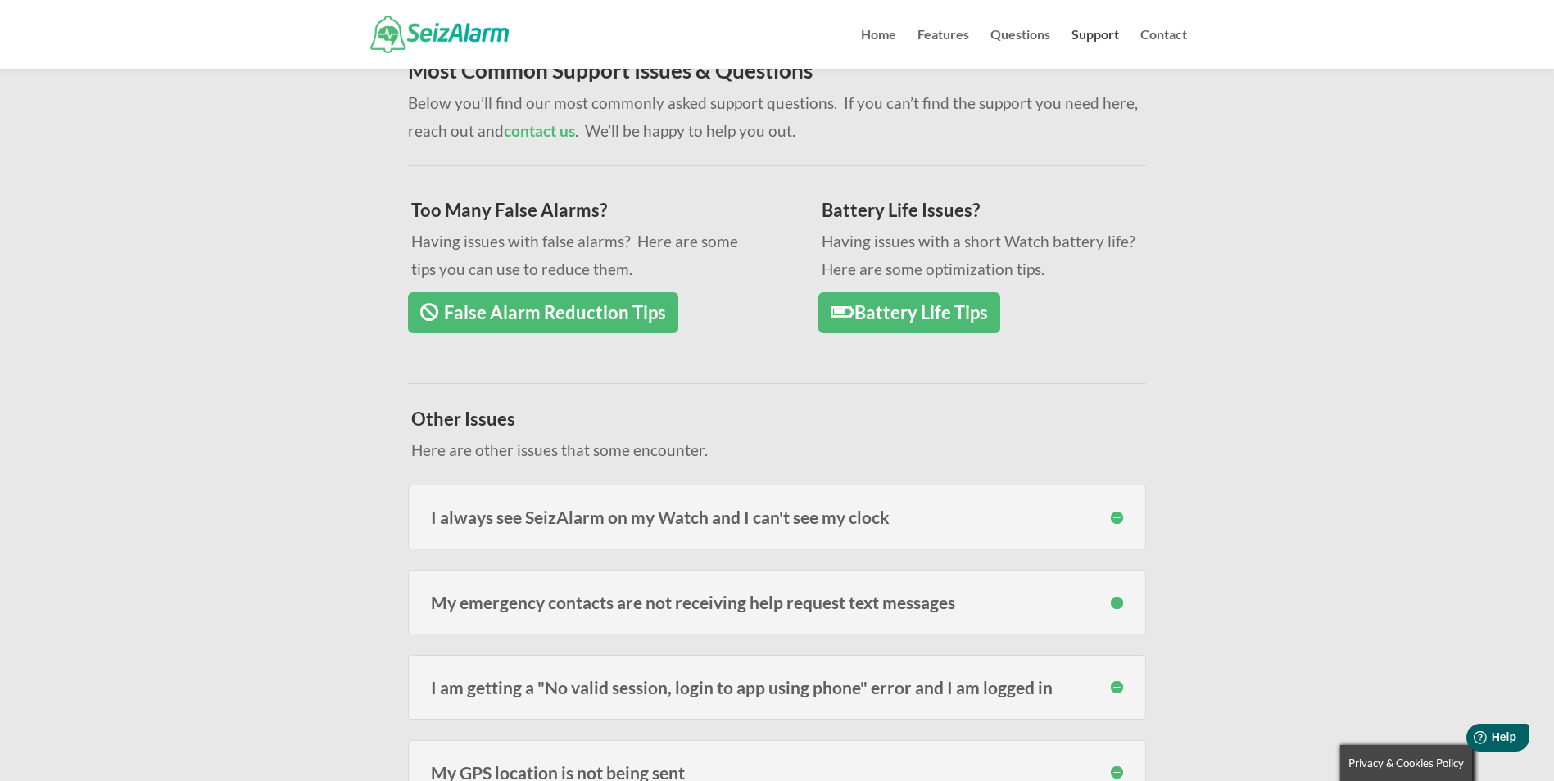
click at [1117, 517] on h3 "I always see SeizAlarm on my Watch and I can't see my clock" at bounding box center [777, 517] width 692 height 17
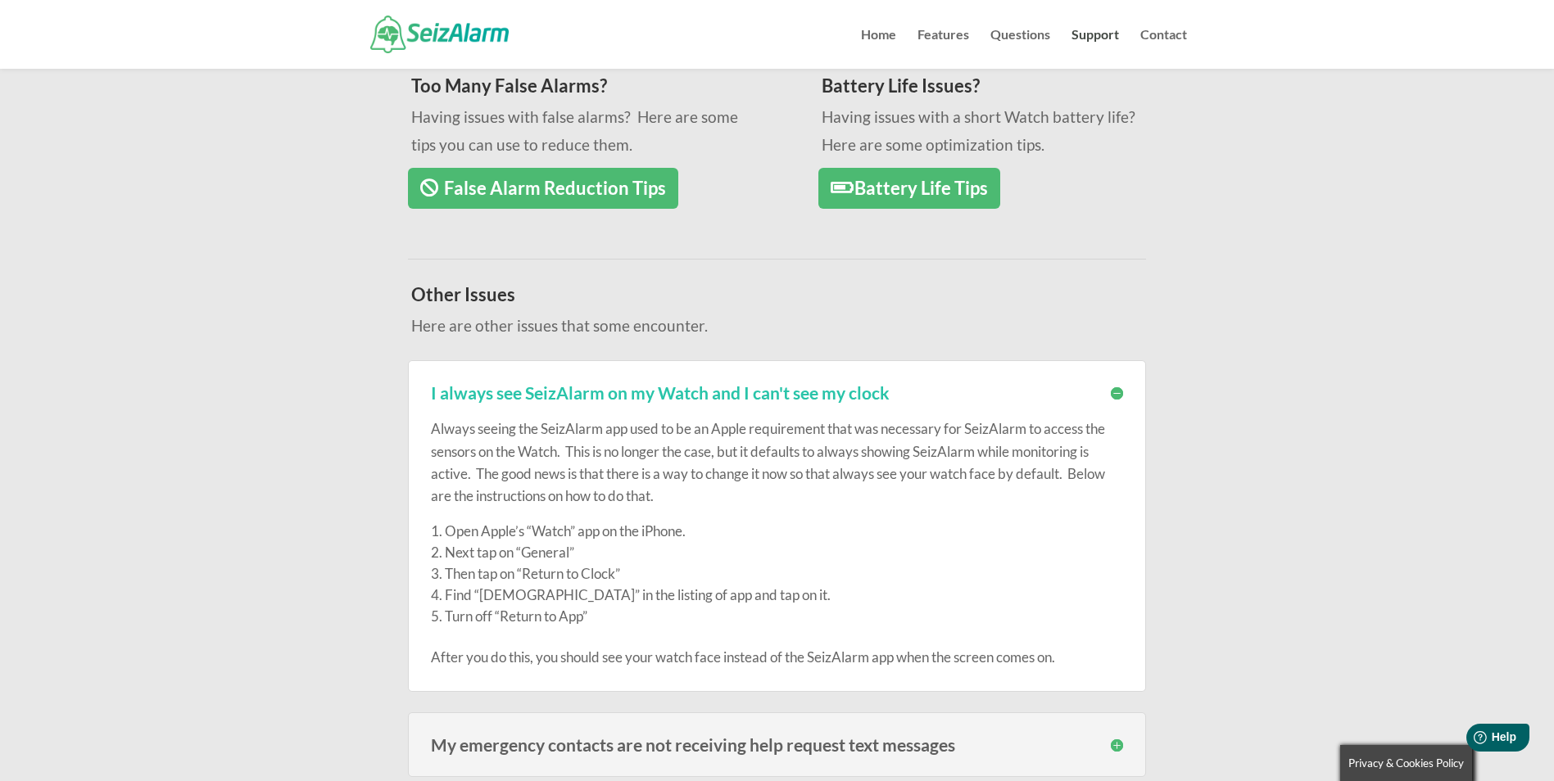
scroll to position [348, 0]
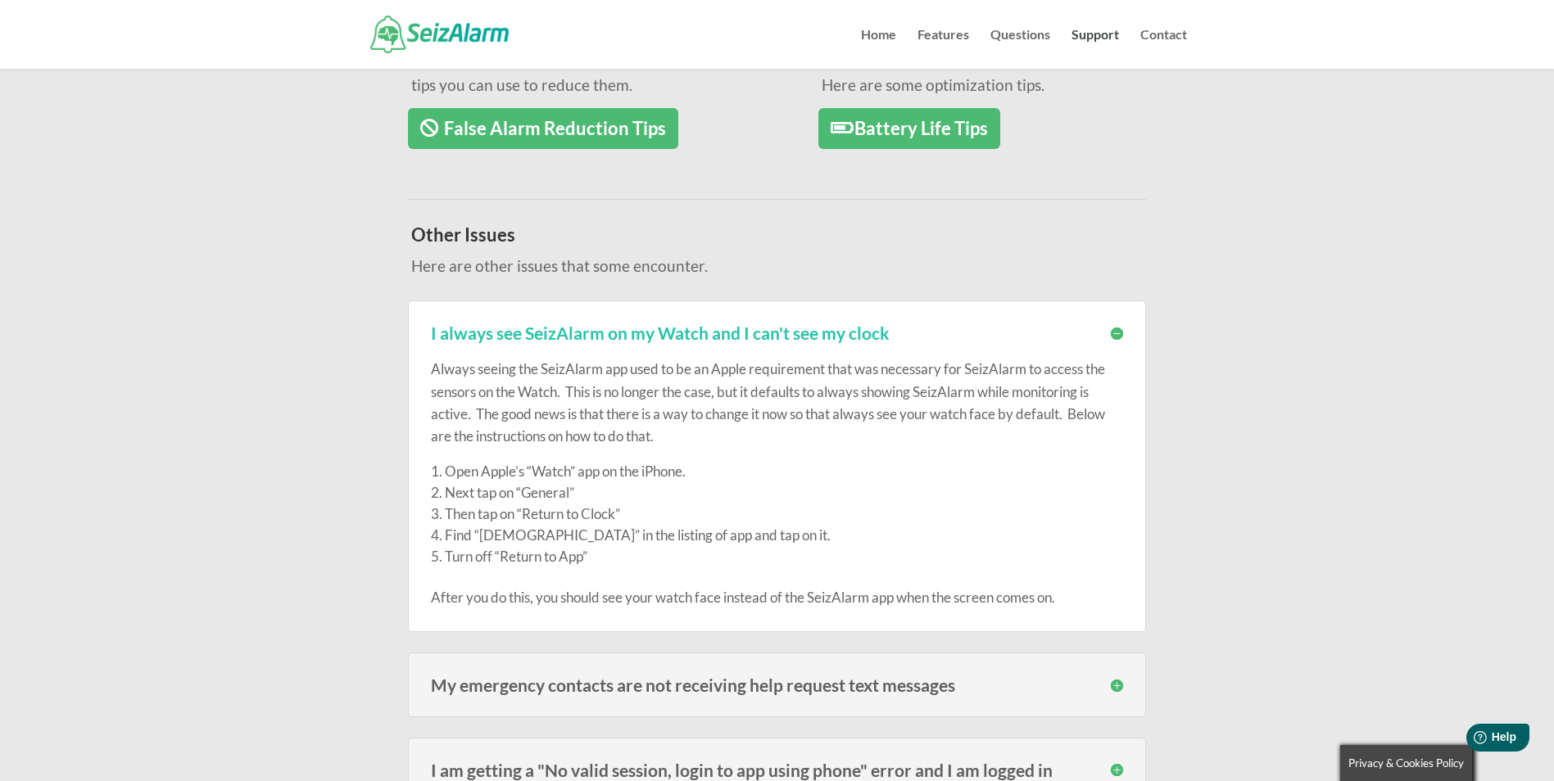
click at [563, 137] on link "False Alarm Reduction Tips" at bounding box center [543, 129] width 270 height 42
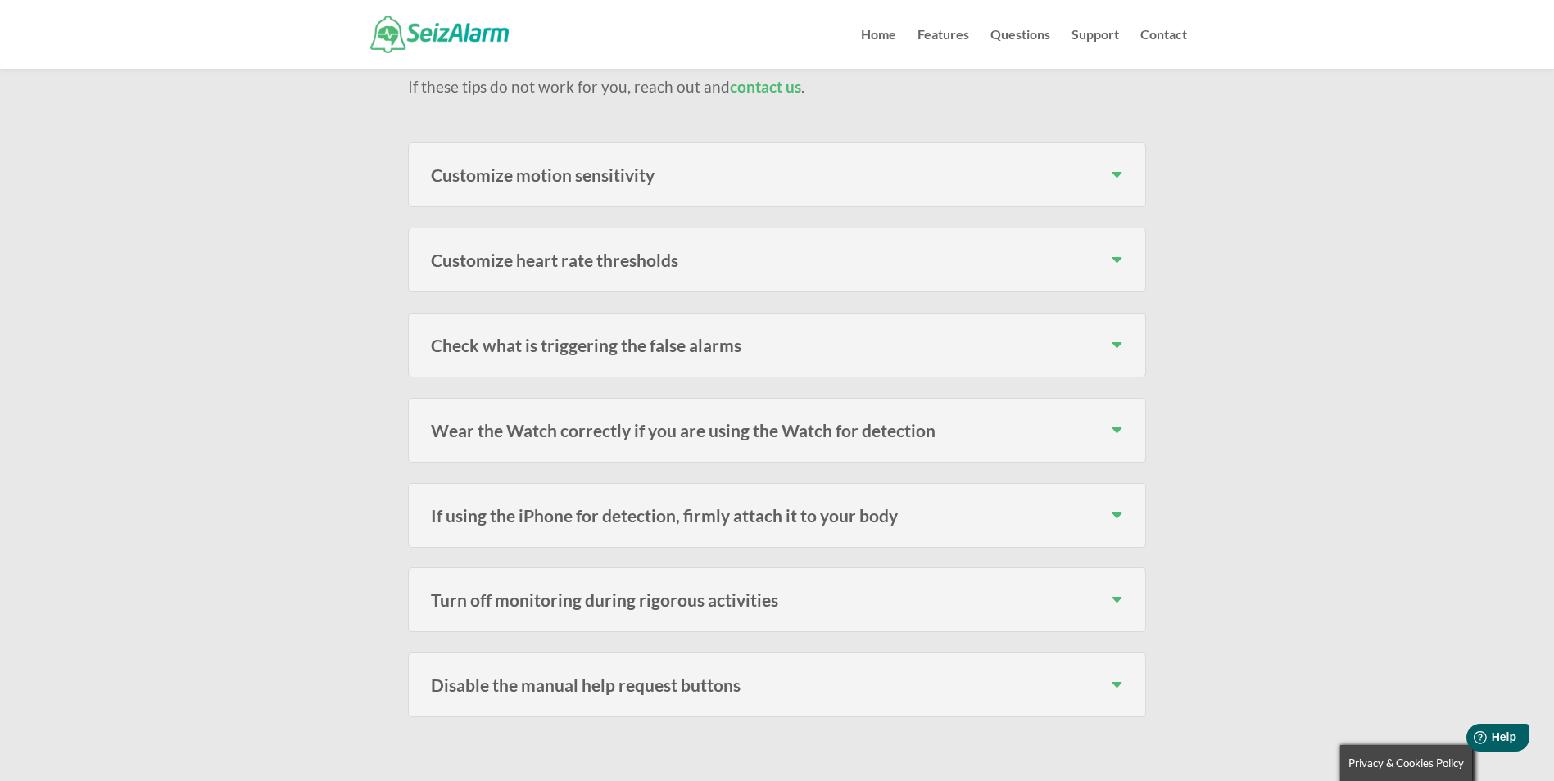
scroll to position [553, 0]
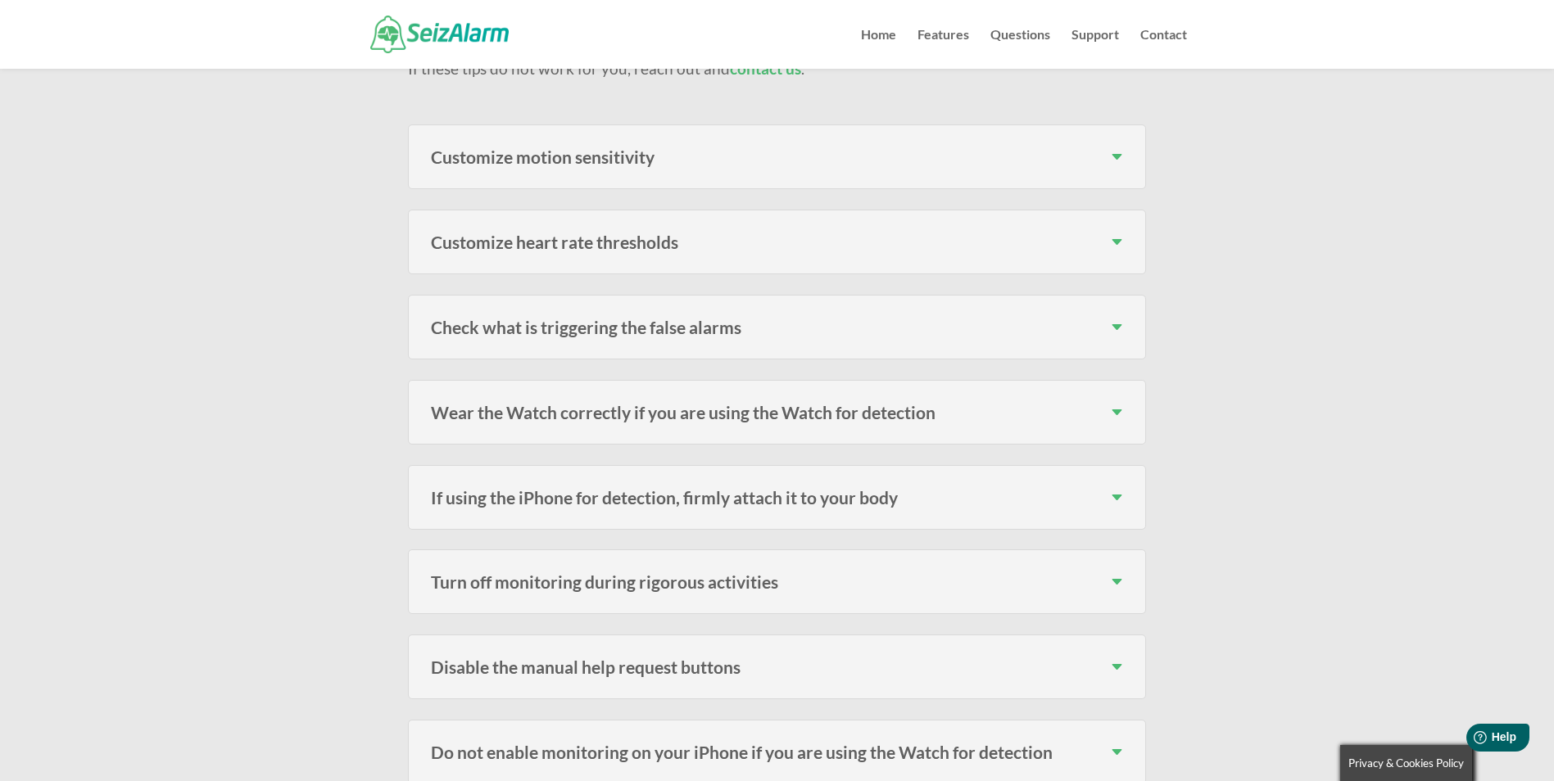
click at [1117, 148] on h3 "Customize motion sensitivity" at bounding box center [777, 156] width 692 height 17
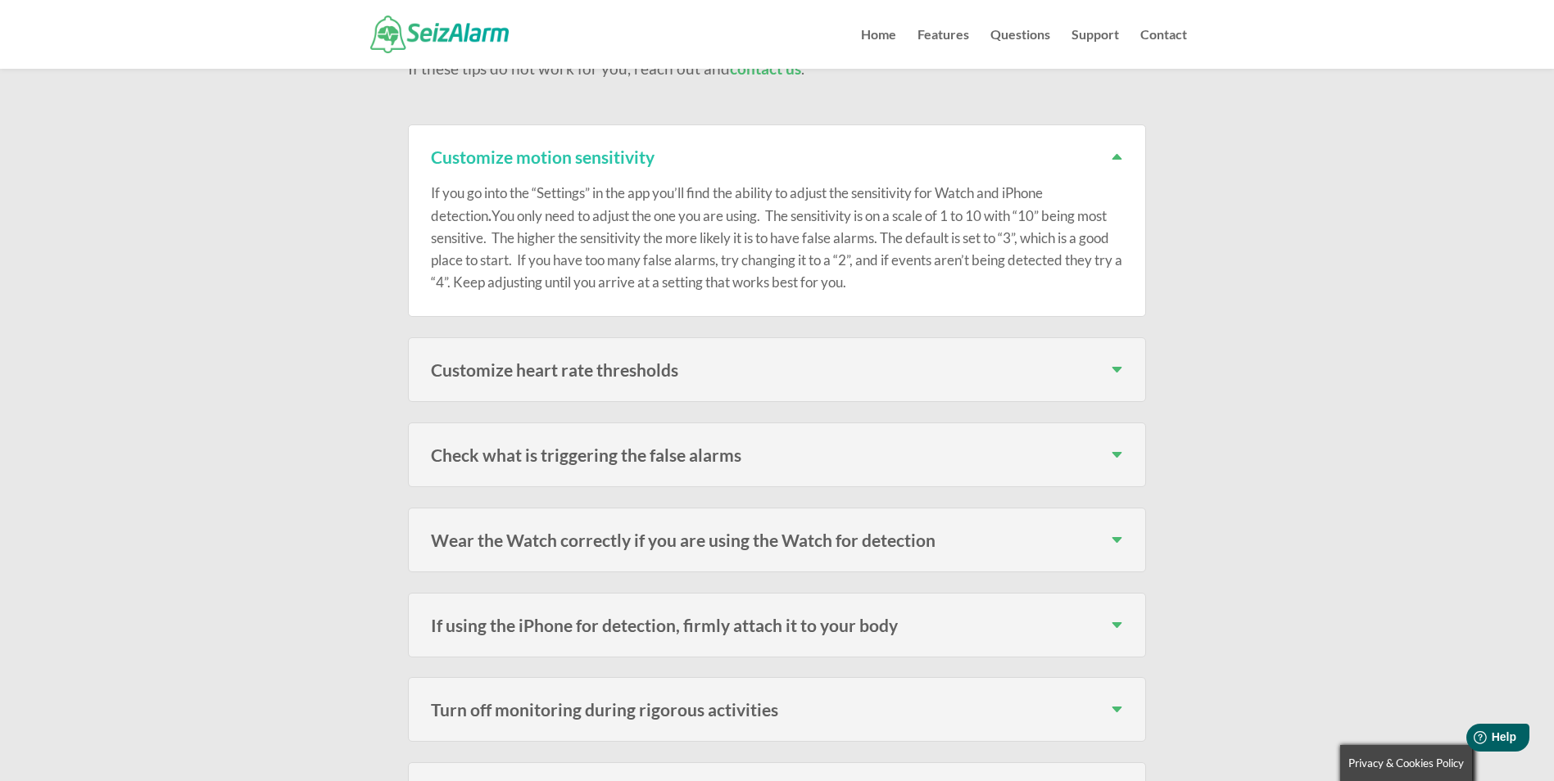
click at [1116, 532] on h3 "Wear the Watch correctly if you are using the Watch for detection" at bounding box center [777, 540] width 692 height 17
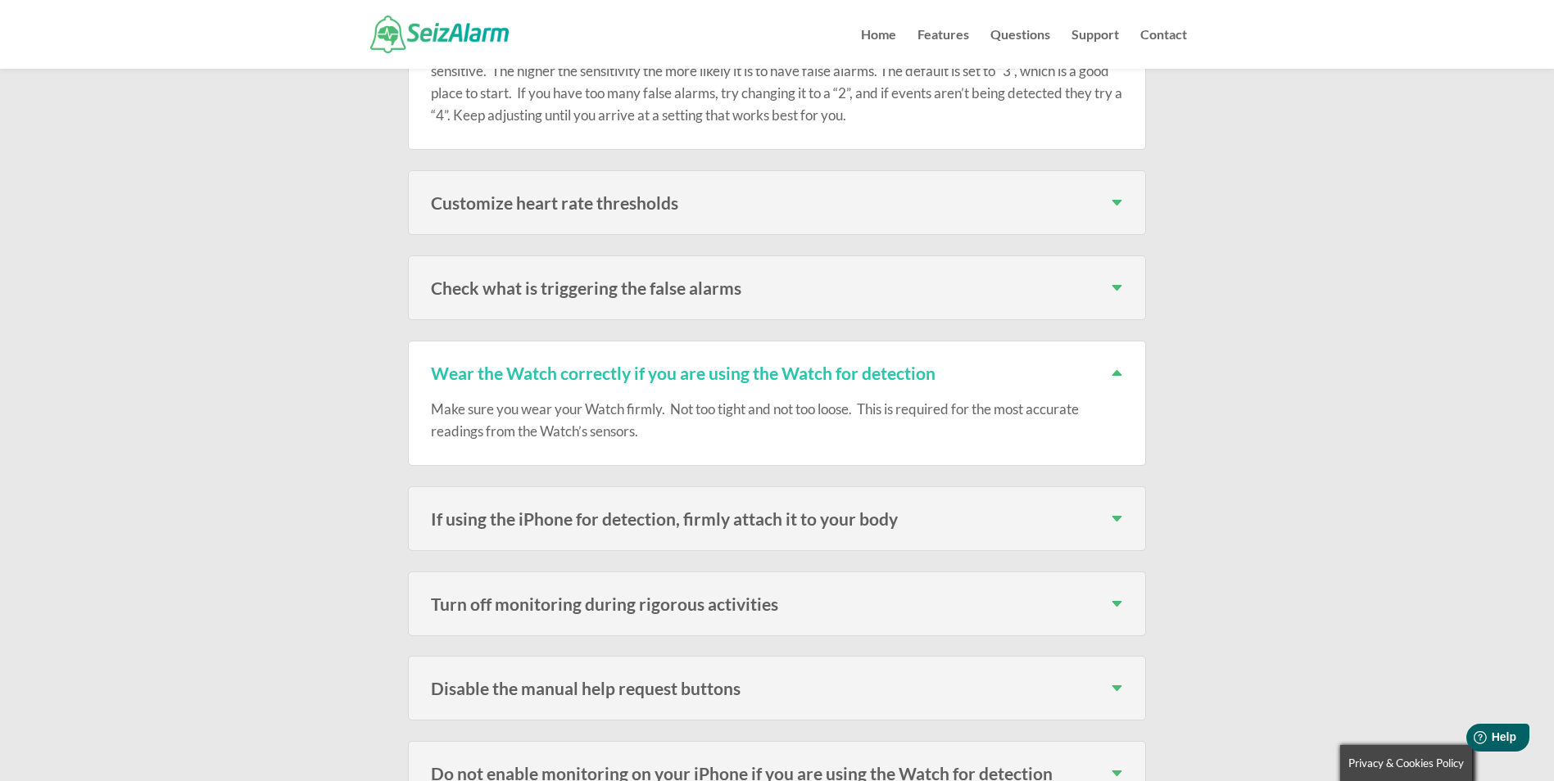
scroll to position [737, 0]
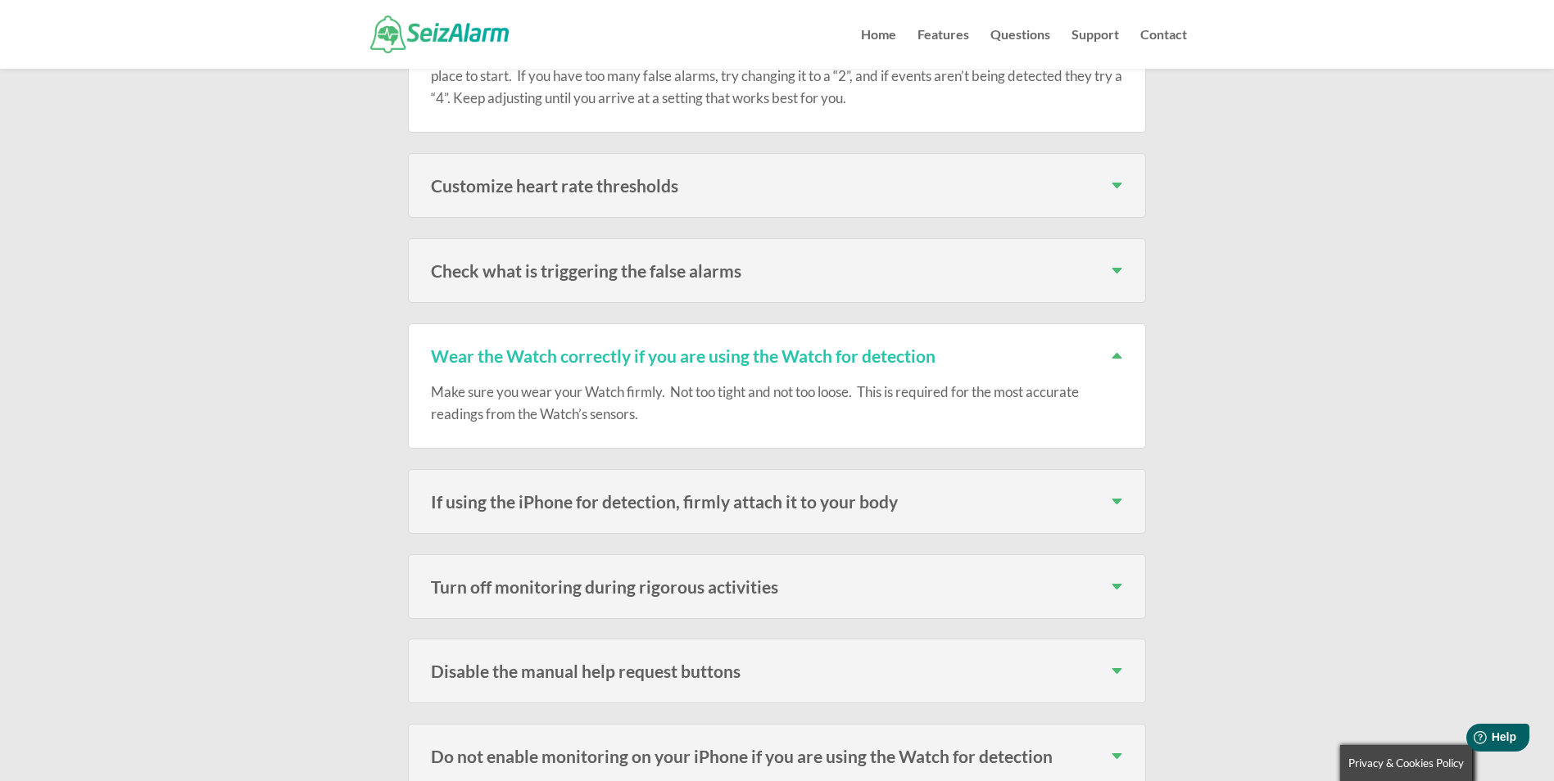
click at [1116, 663] on h3 "Disable the manual help request buttons" at bounding box center [777, 671] width 692 height 17
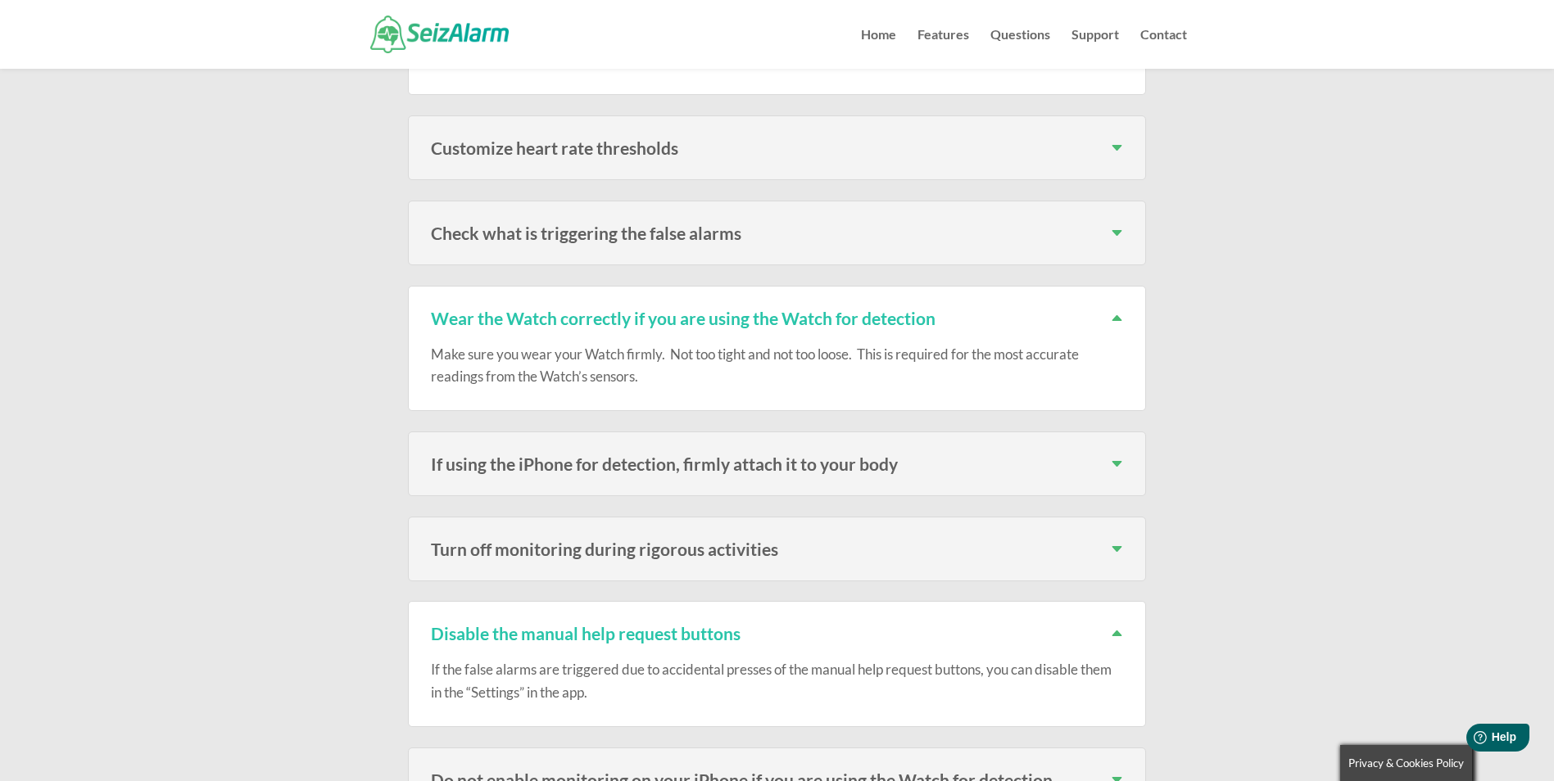
scroll to position [921, 0]
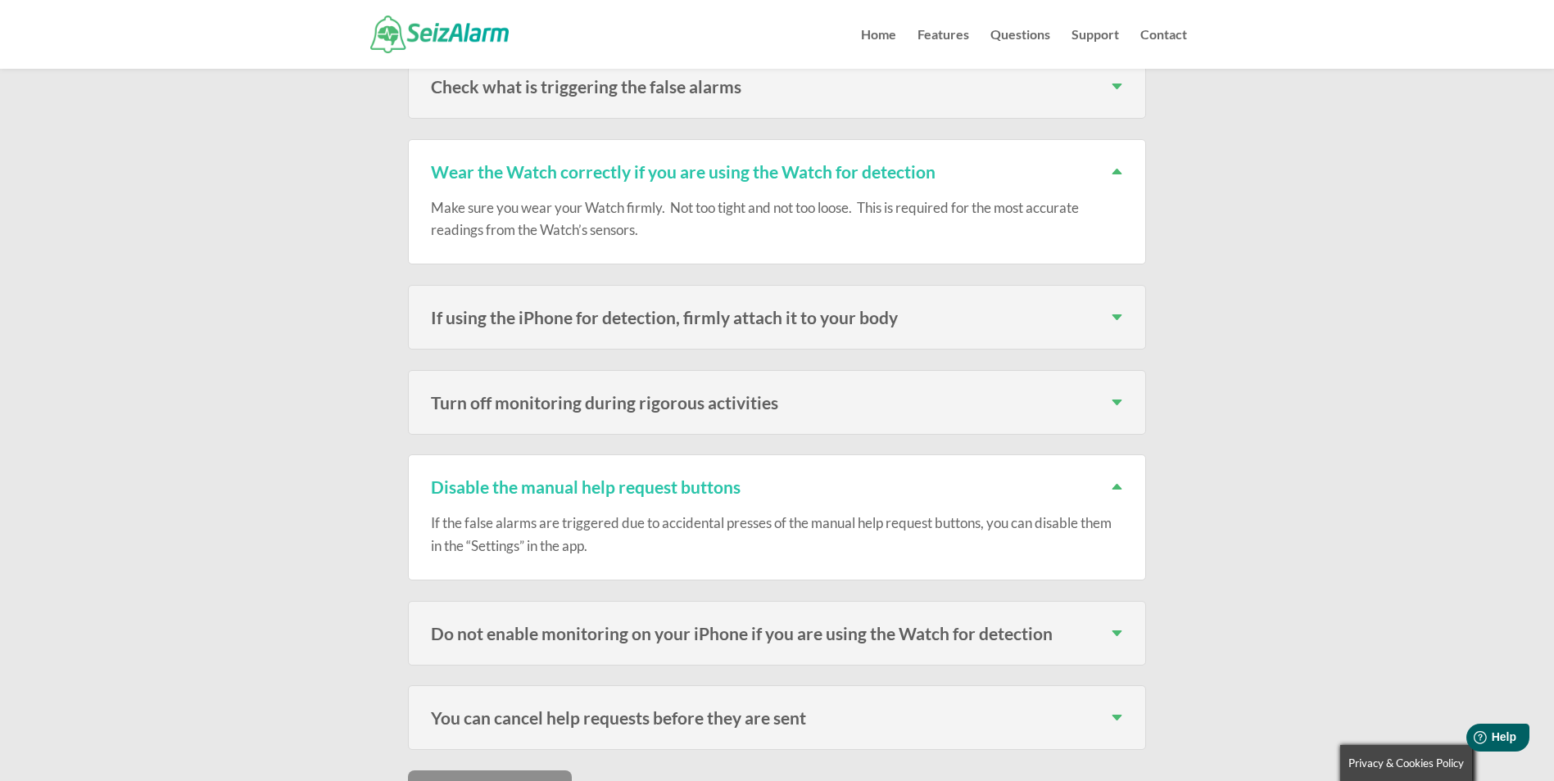
click at [1120, 625] on h3 "Do not enable monitoring on your iPhone if you are using the Watch for detection" at bounding box center [777, 633] width 692 height 17
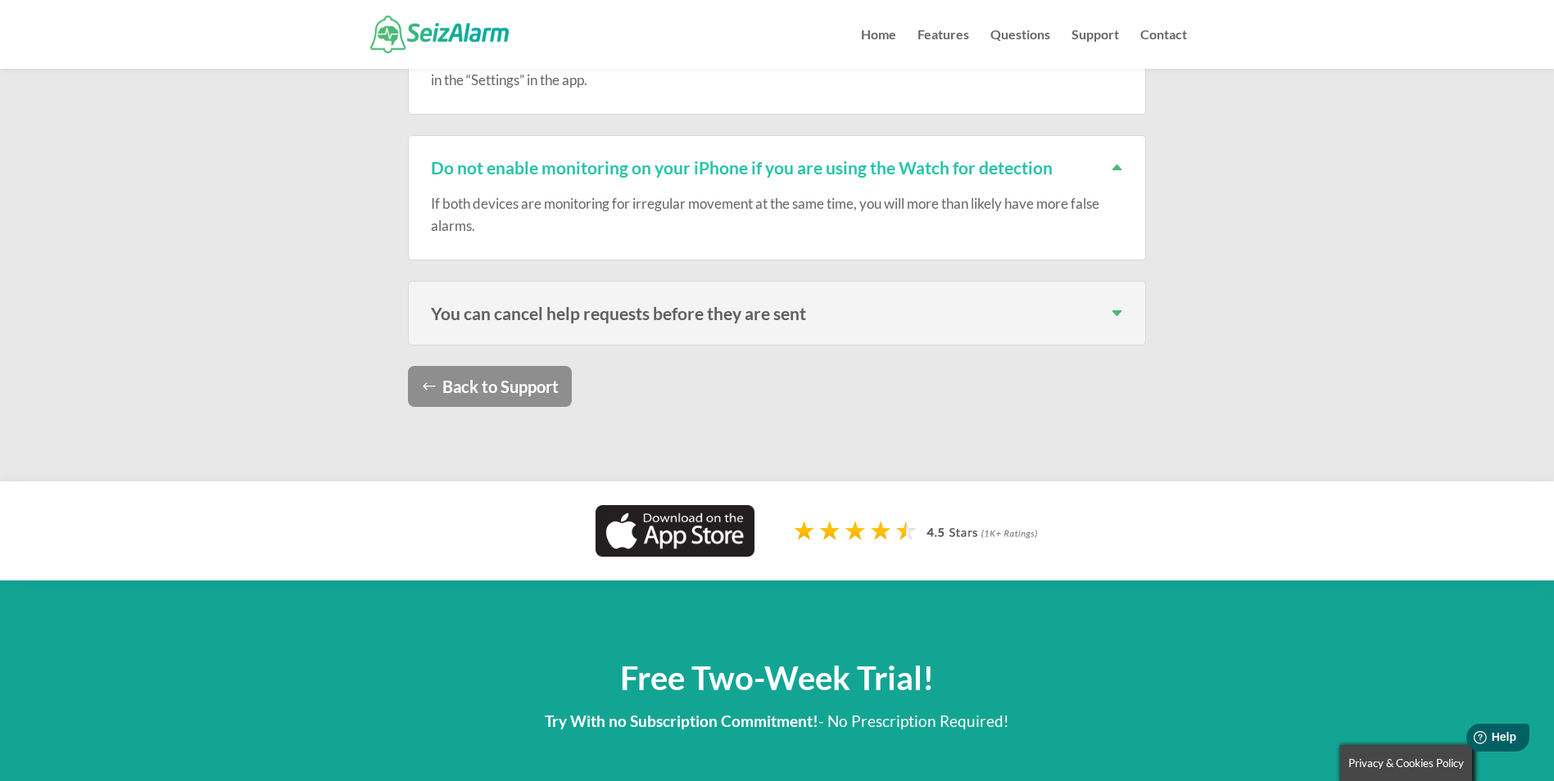
scroll to position [1413, 0]
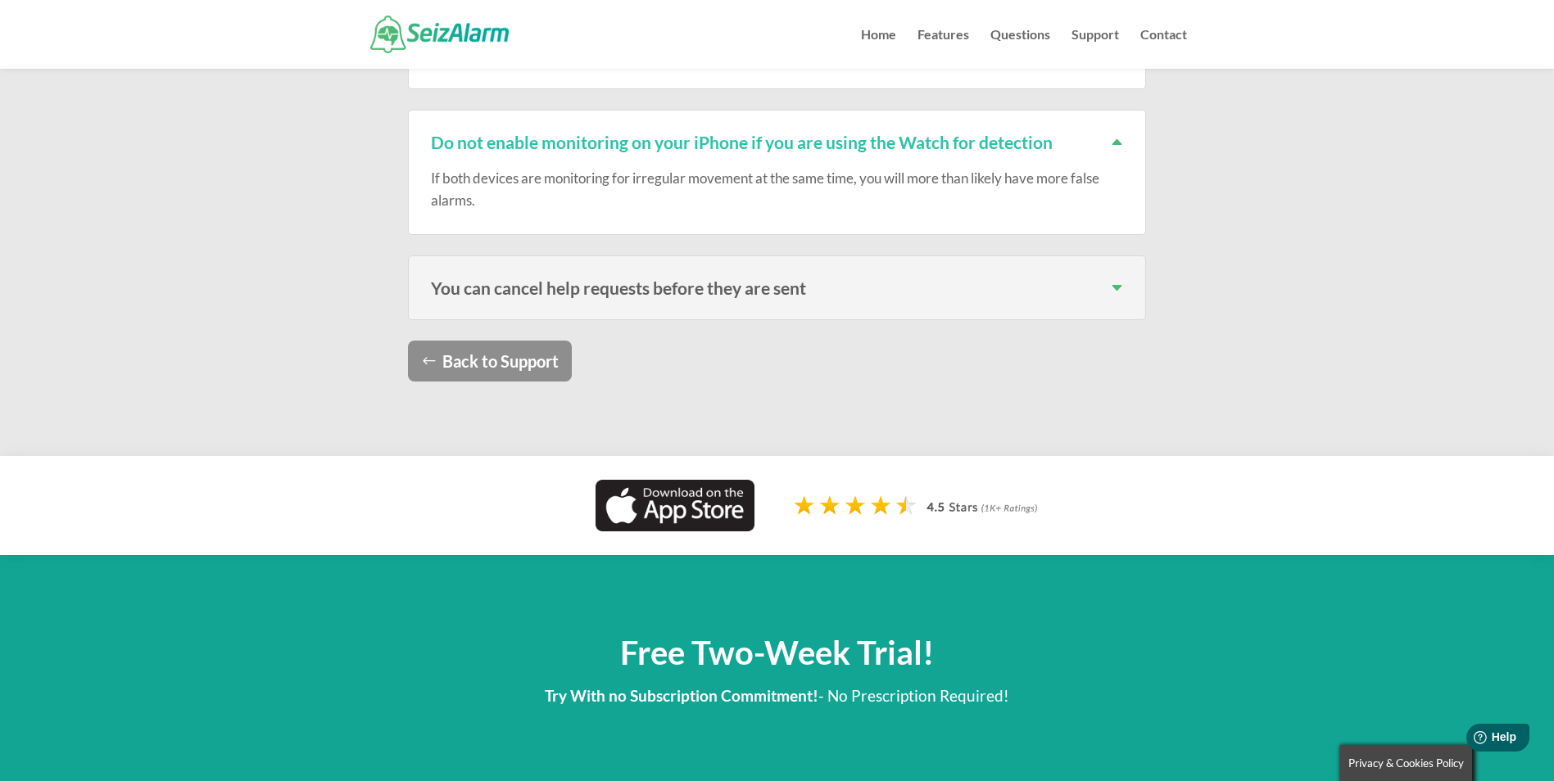
click at [1119, 279] on h3 "You can cancel help requests before they are sent" at bounding box center [777, 287] width 692 height 17
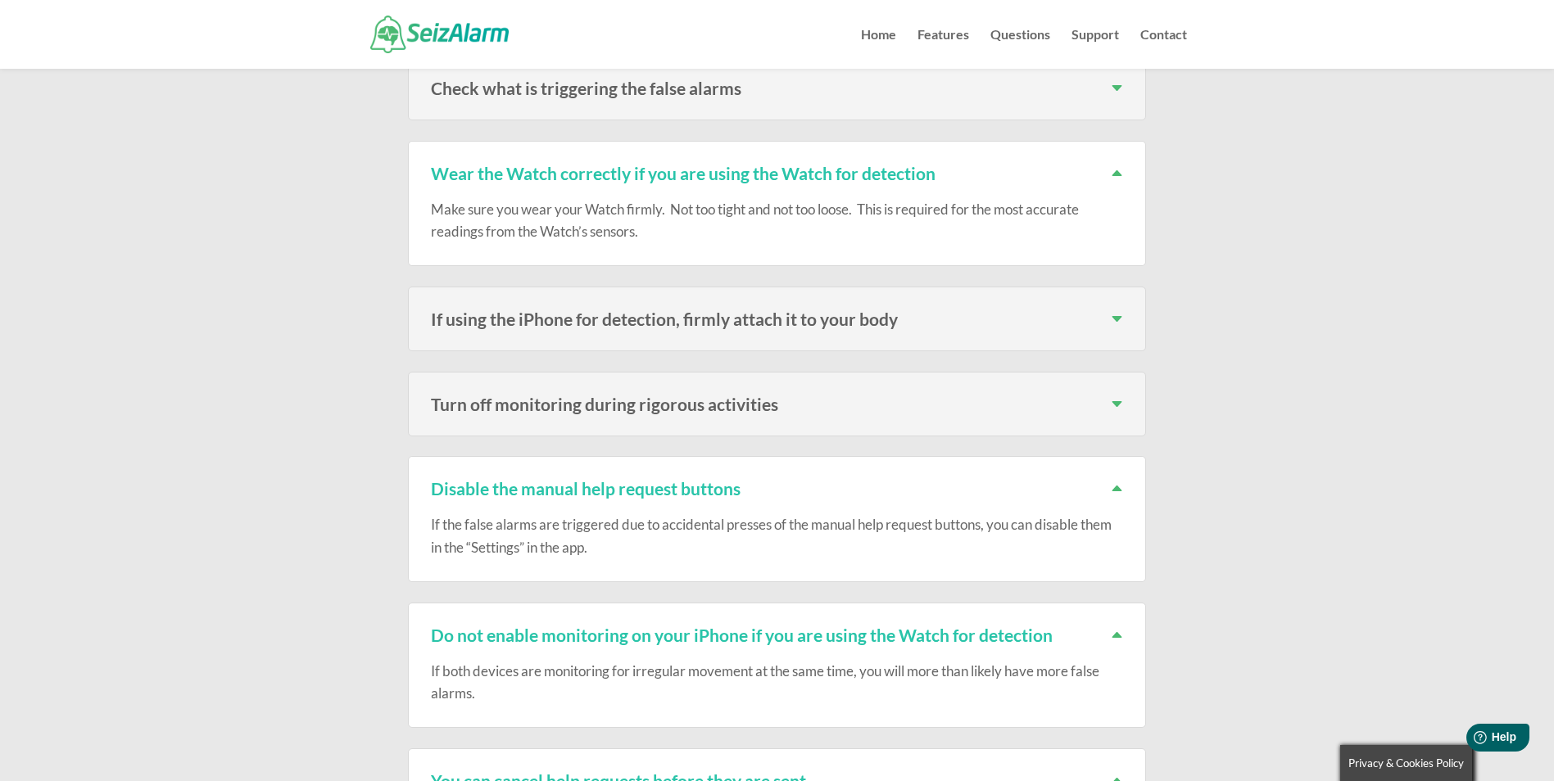
scroll to position [880, 0]
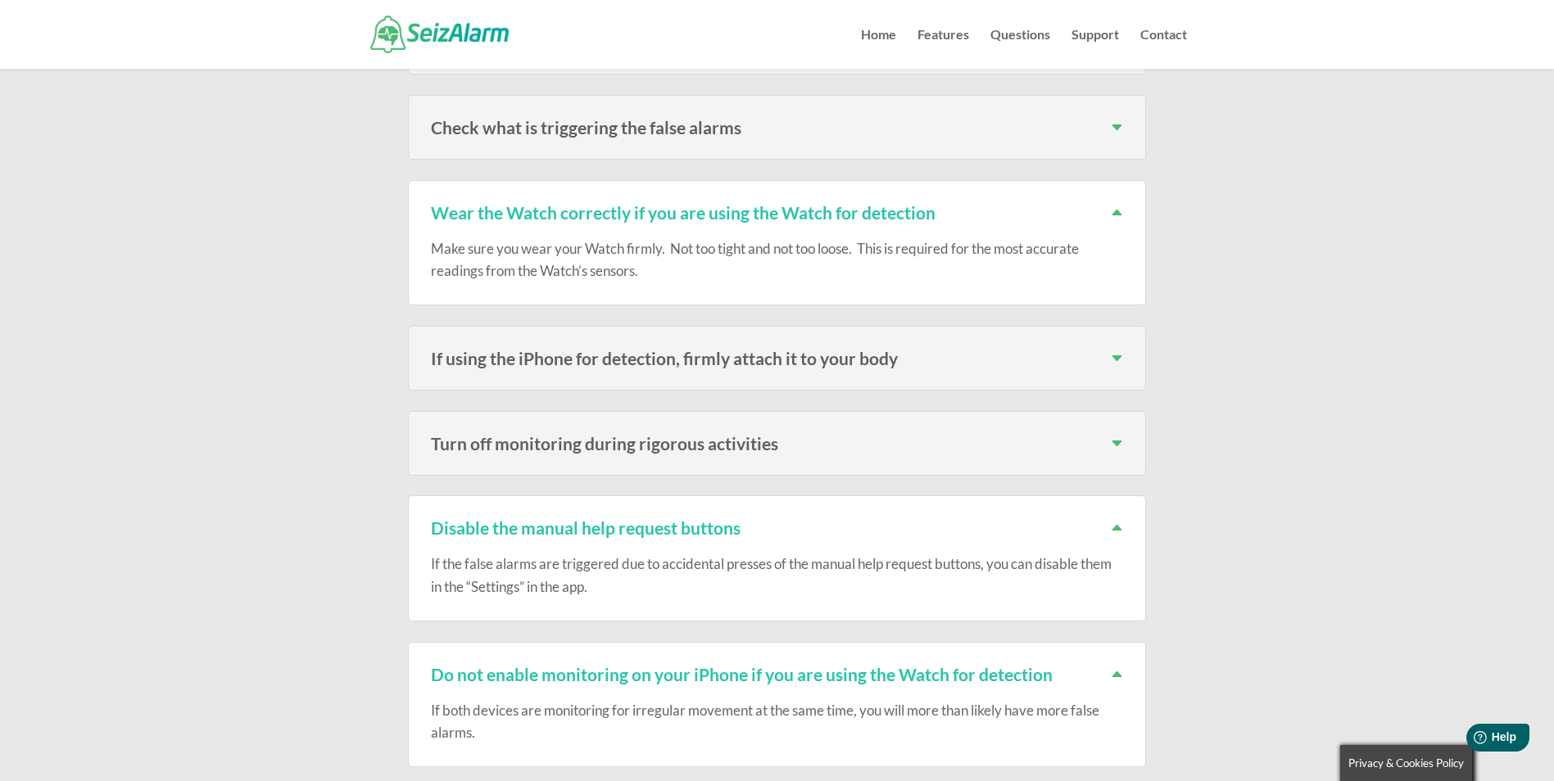
click at [1119, 435] on h3 "Turn off monitoring during rigorous activities" at bounding box center [777, 443] width 692 height 17
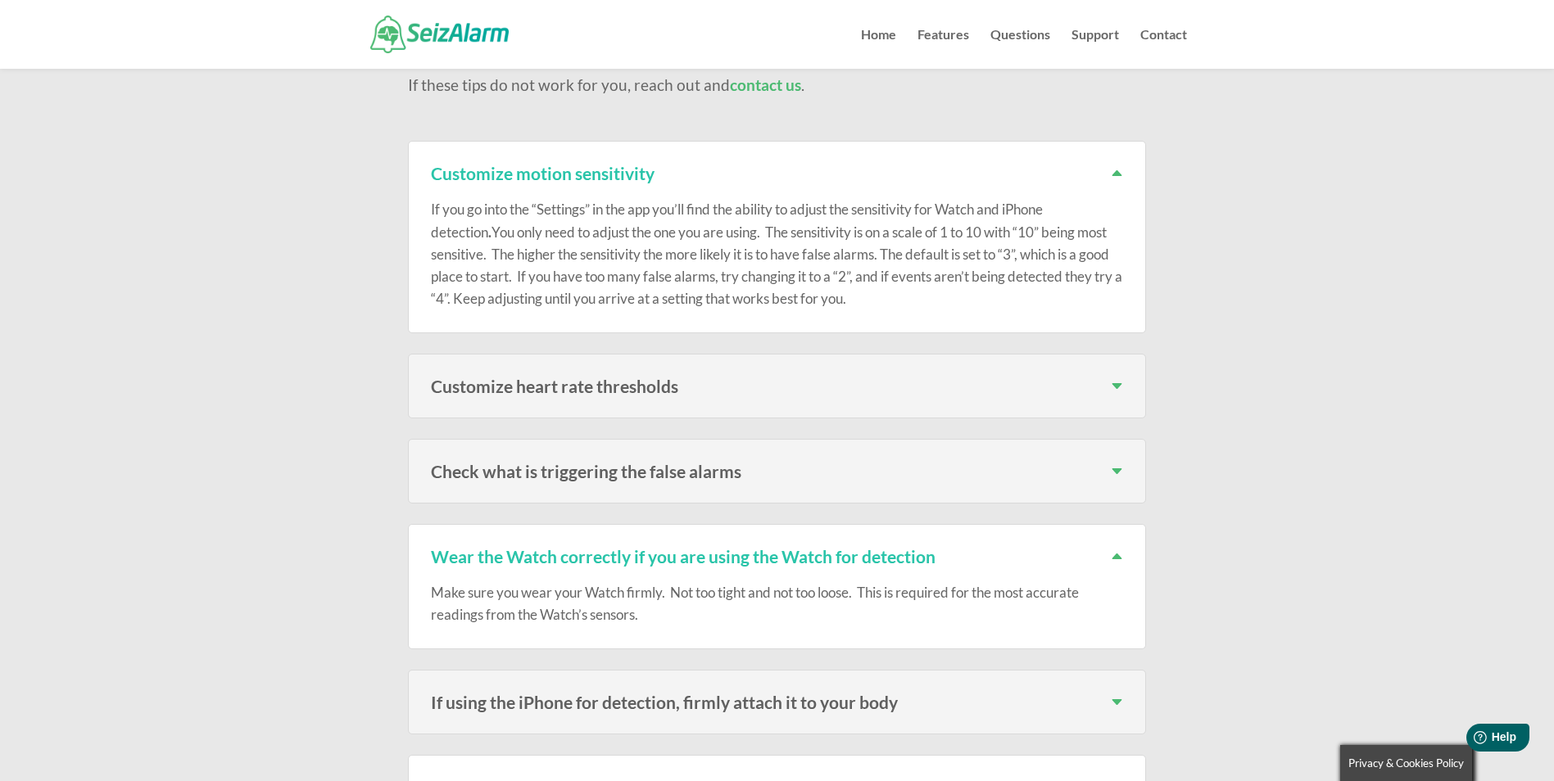
scroll to position [532, 0]
click at [1121, 467] on h3 "Check what is triggering the false alarms" at bounding box center [777, 475] width 692 height 17
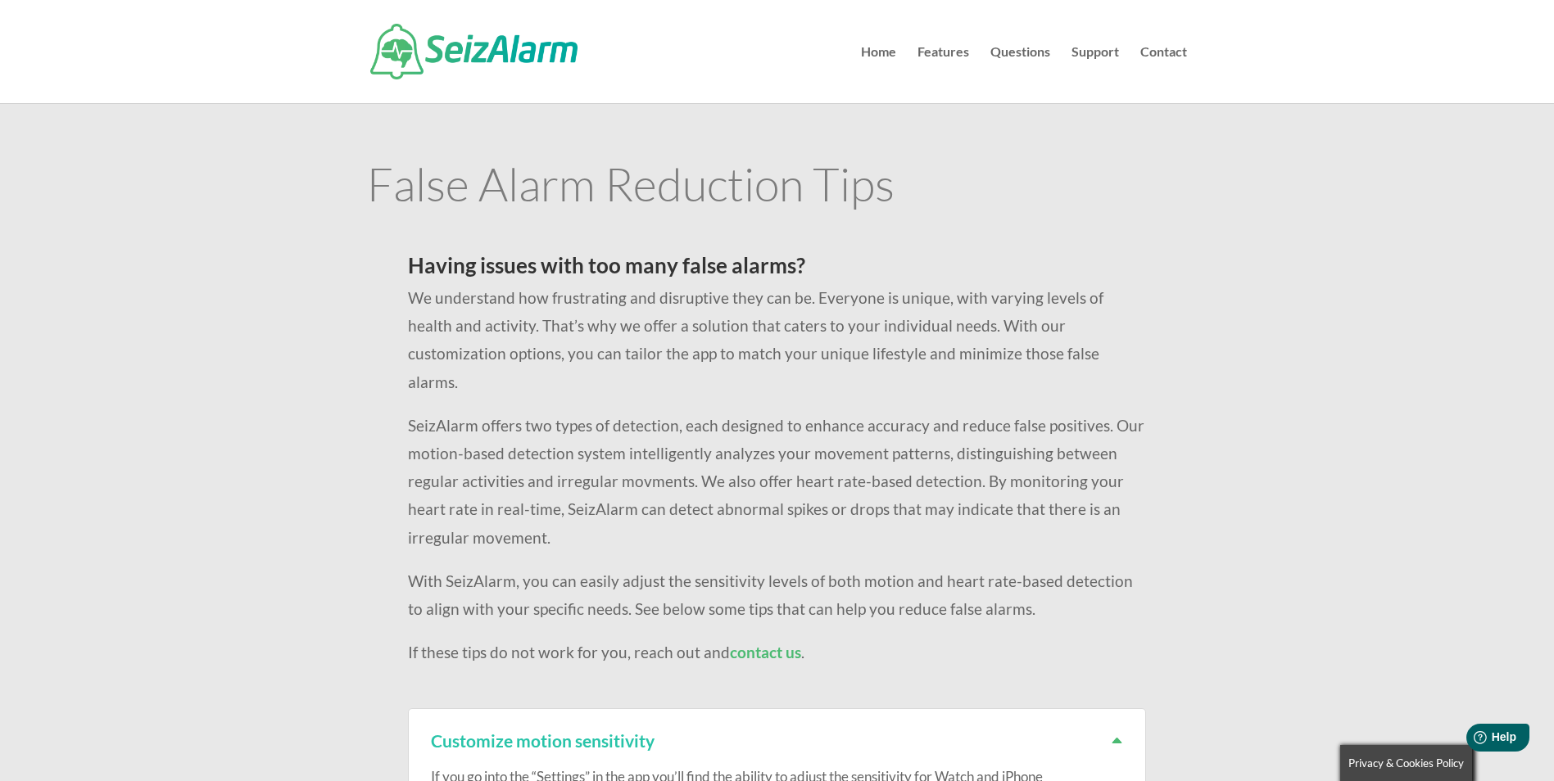
scroll to position [0, 0]
